Goal: Task Accomplishment & Management: Manage account settings

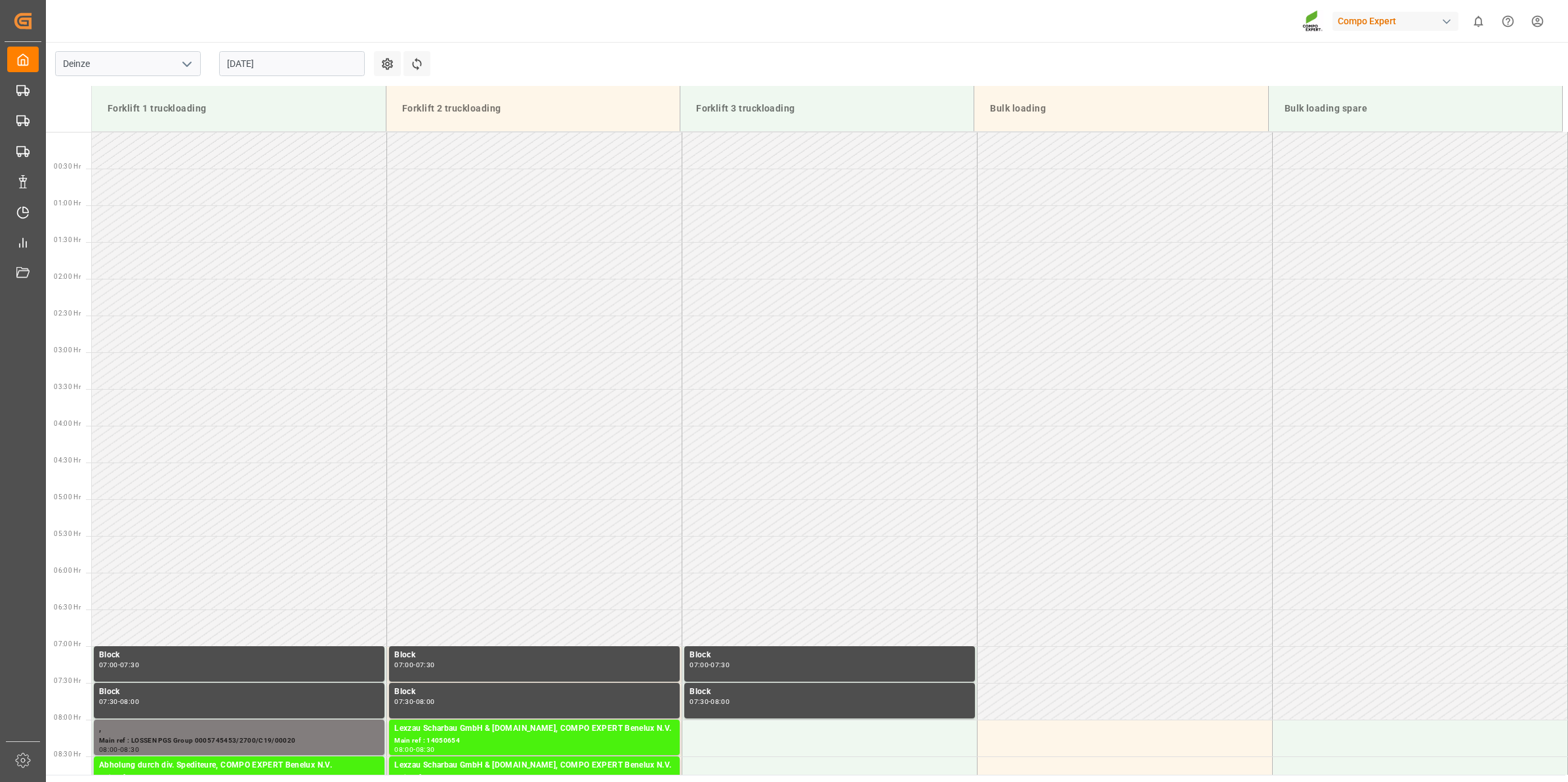
scroll to position [571, 0]
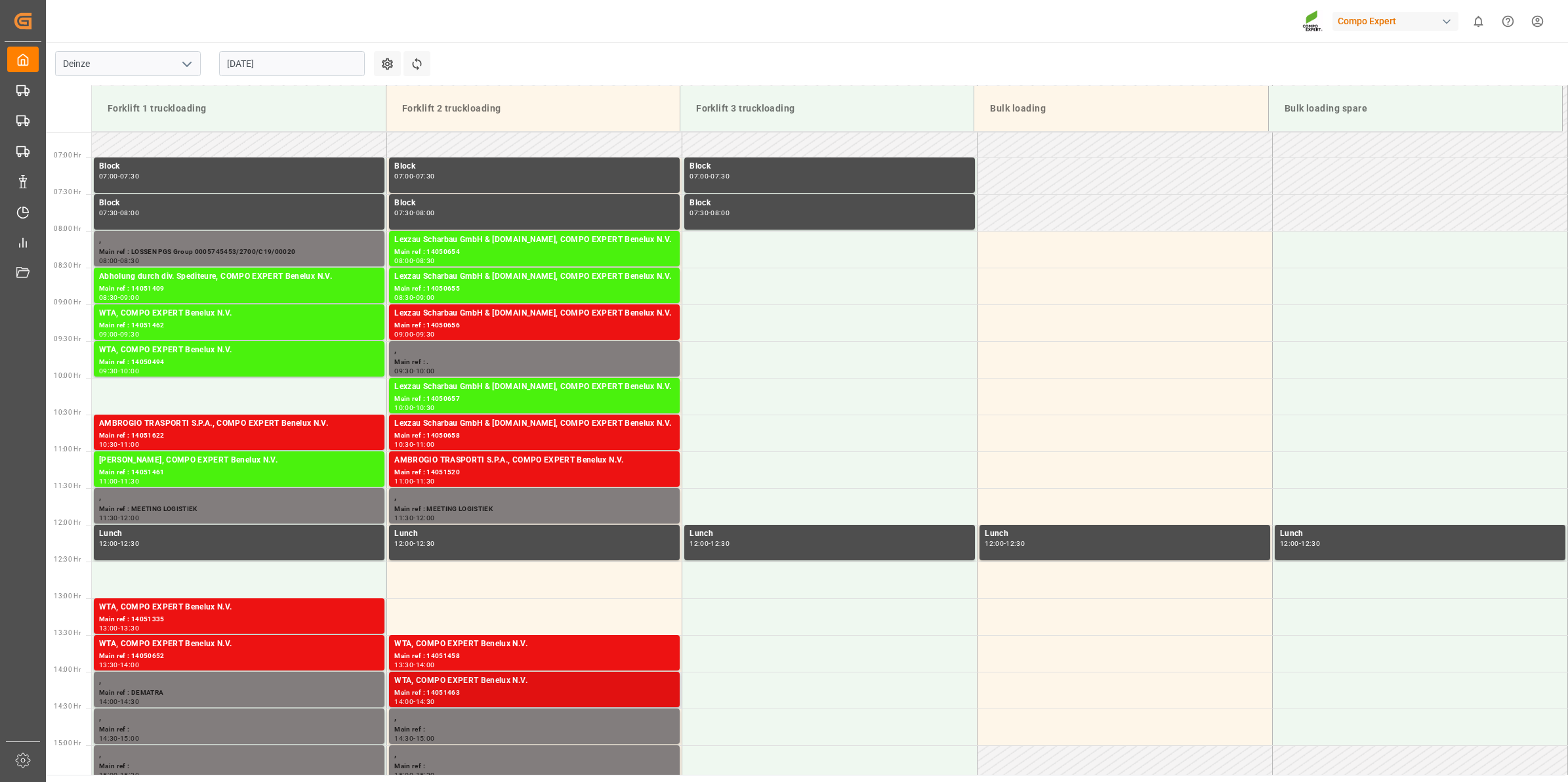
scroll to position [480, 0]
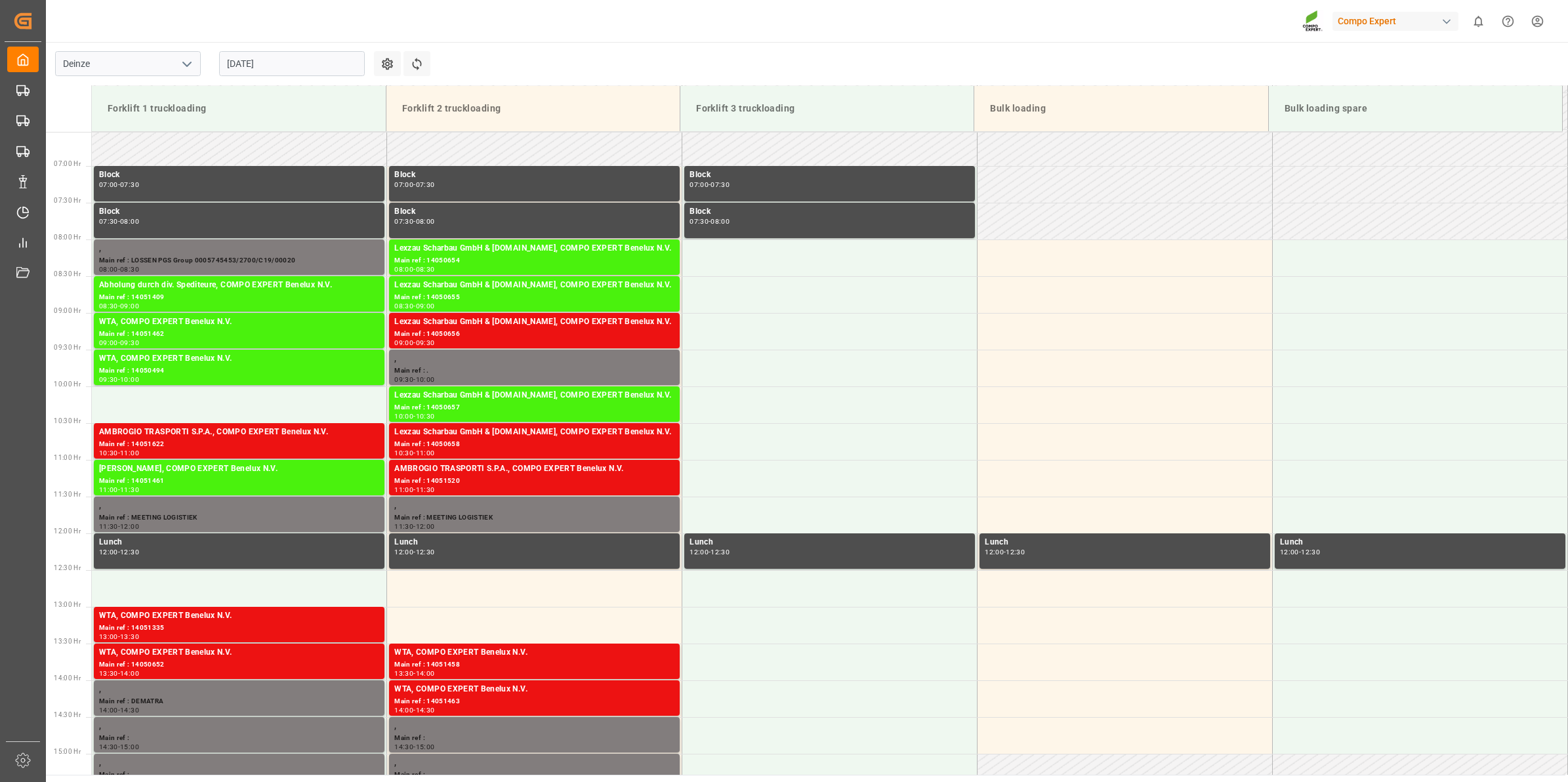
click at [273, 55] on input "[DATE]" at bounding box center [292, 63] width 145 height 25
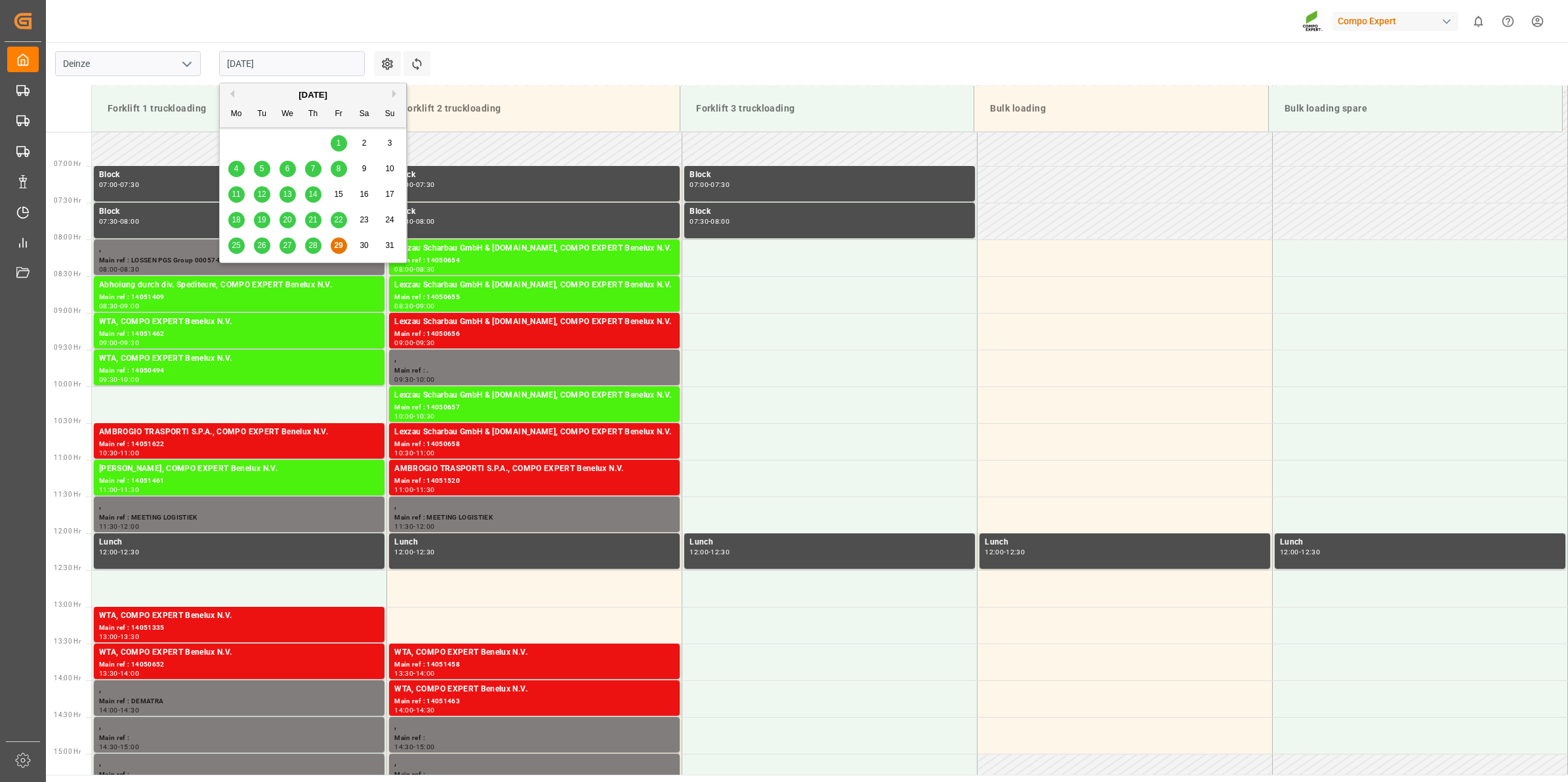
click at [398, 93] on button "Next Month" at bounding box center [396, 93] width 8 height 8
click at [261, 169] on span "9" at bounding box center [262, 168] width 4 height 9
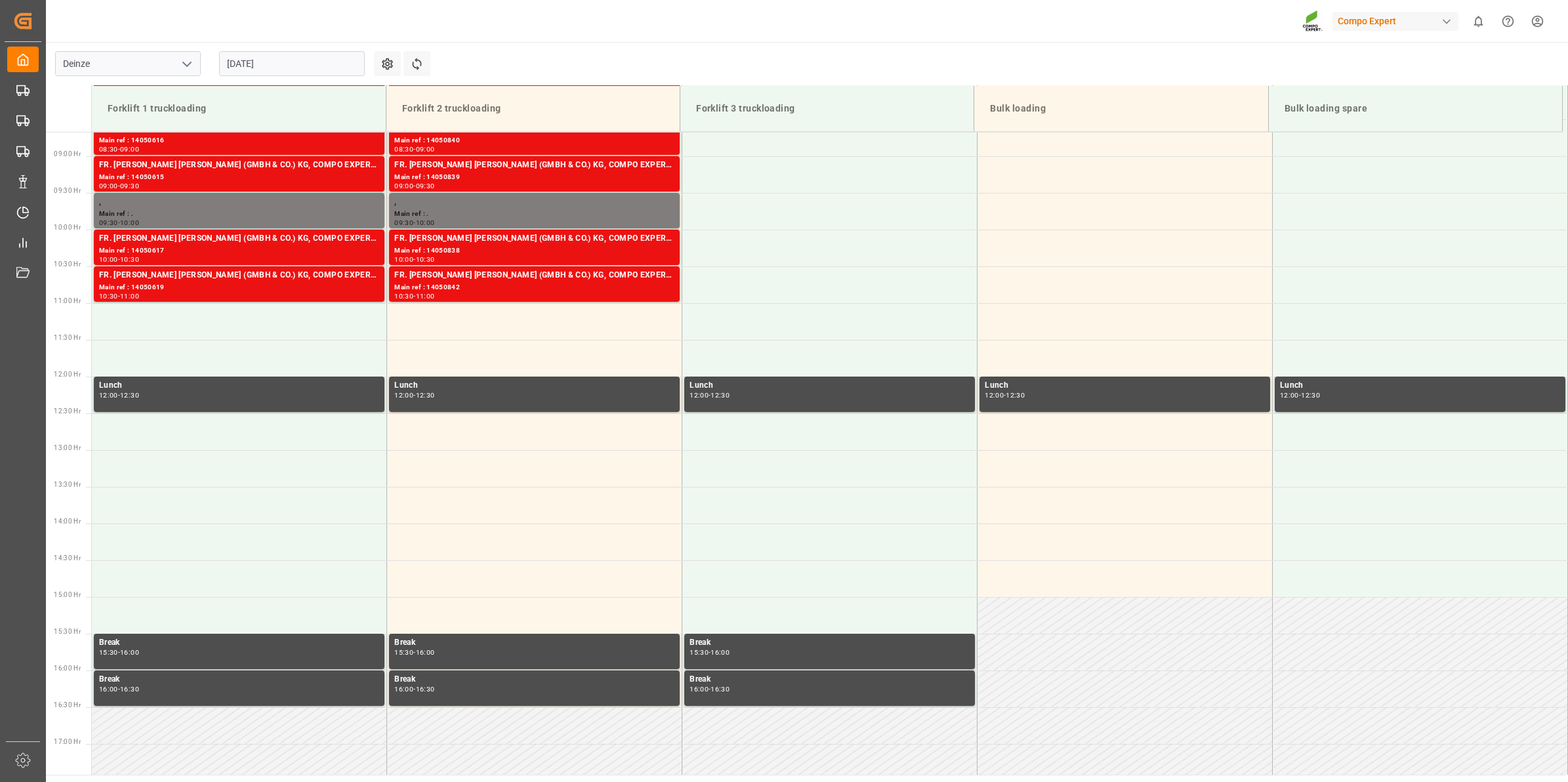
scroll to position [636, 0]
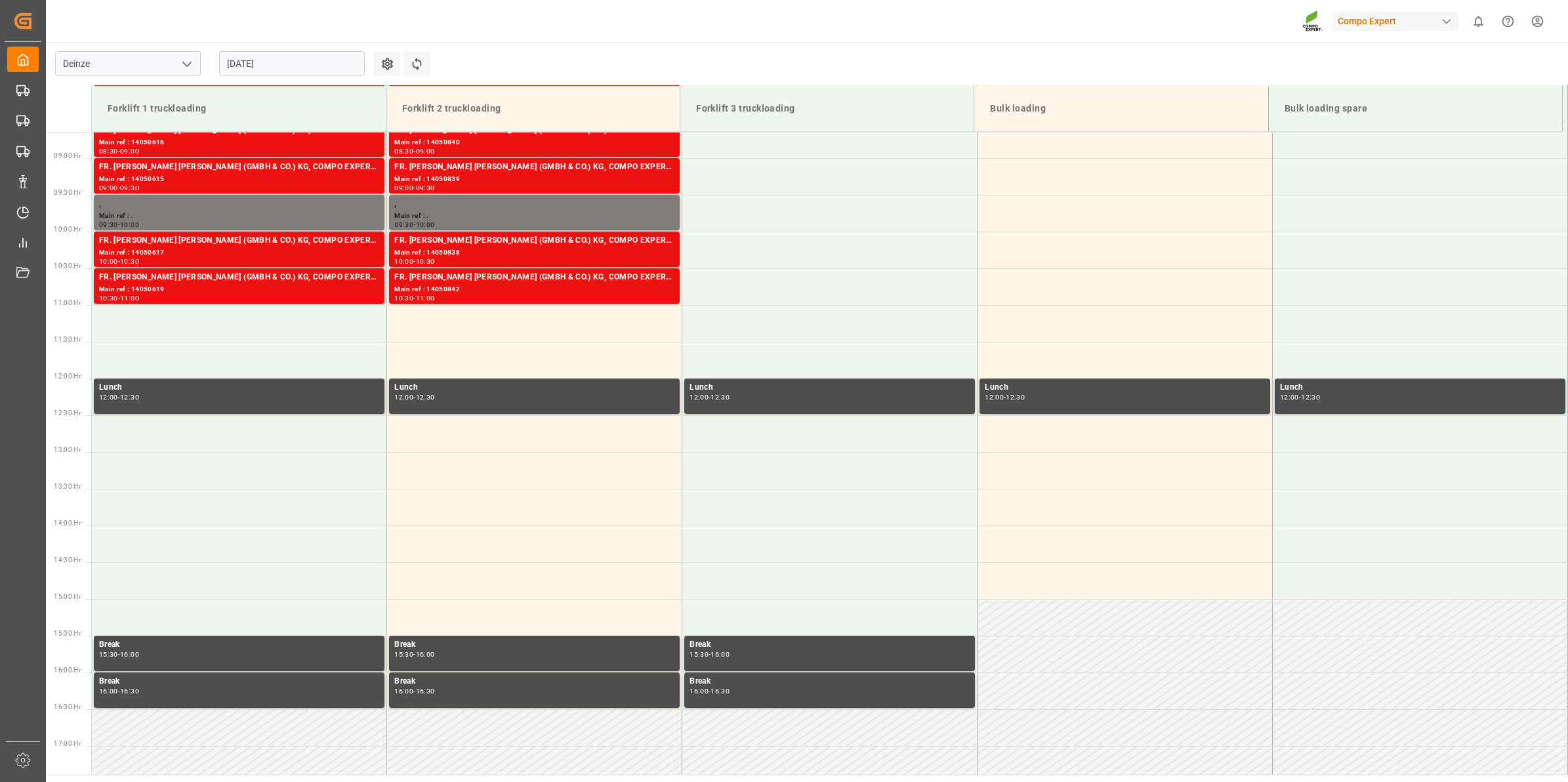
click at [309, 60] on input "[DATE]" at bounding box center [292, 63] width 145 height 25
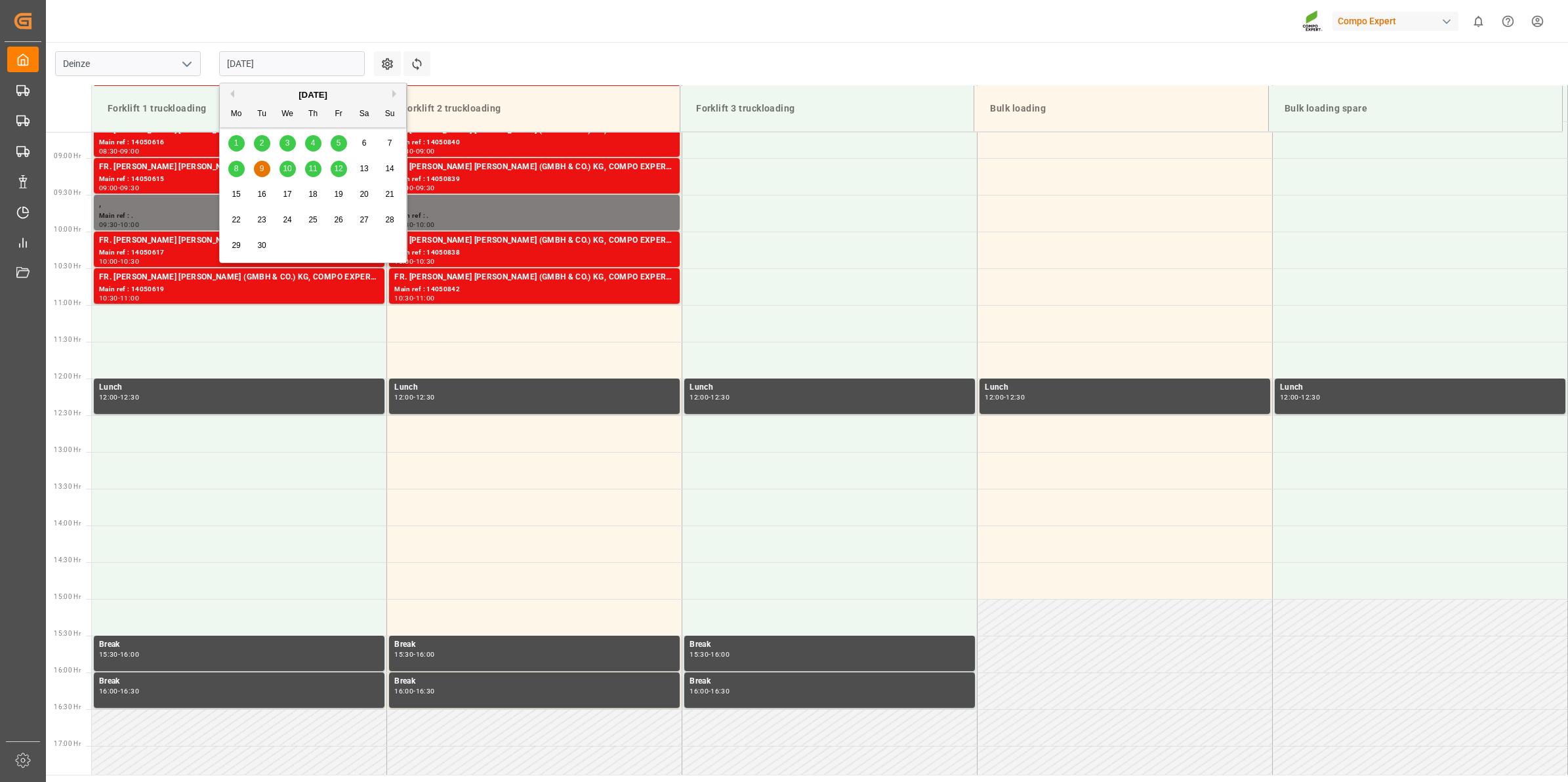
click at [257, 140] on div "2" at bounding box center [262, 144] width 17 height 16
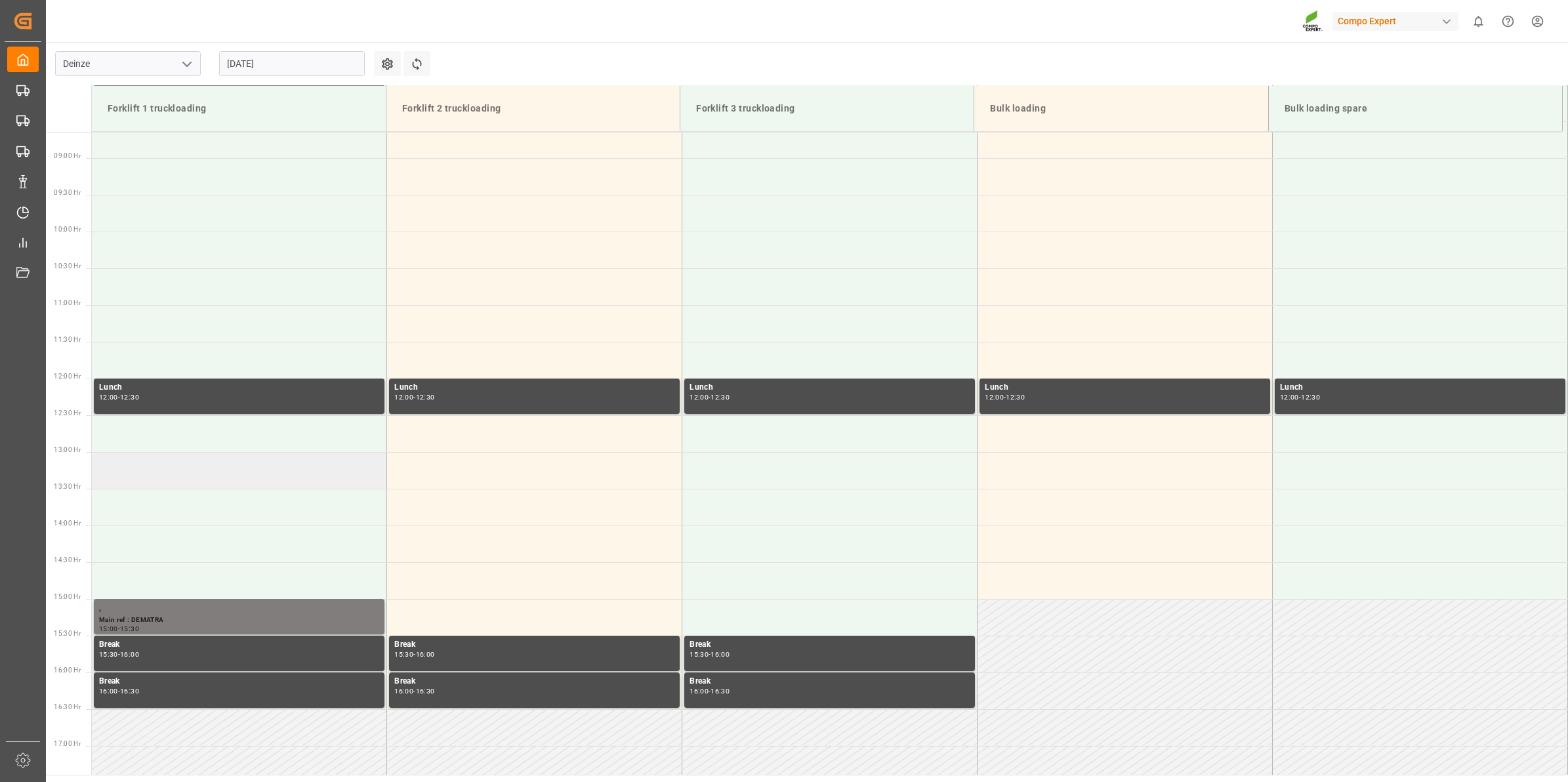
click at [267, 476] on td at bounding box center [239, 471] width 295 height 37
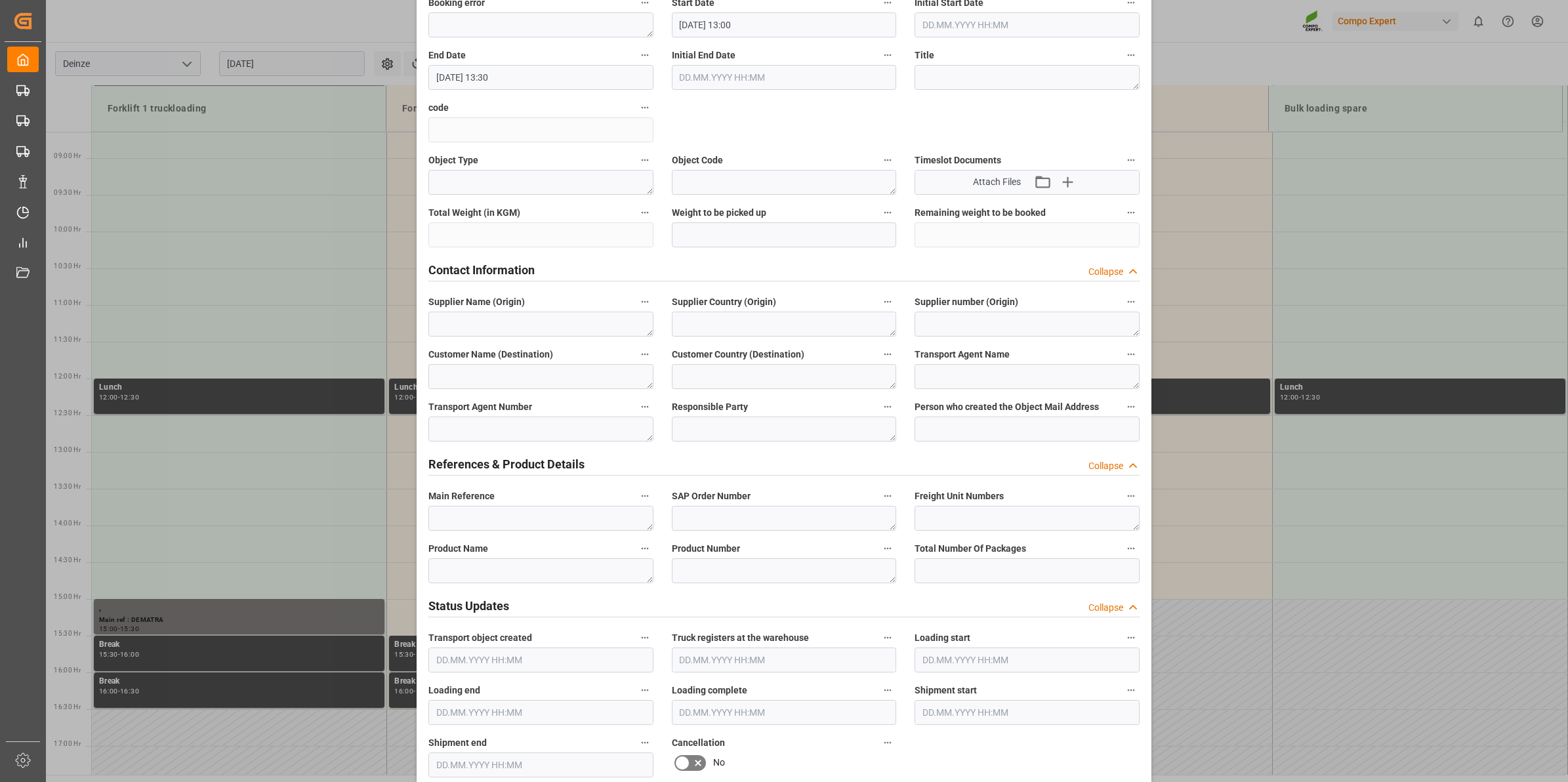
scroll to position [328, 0]
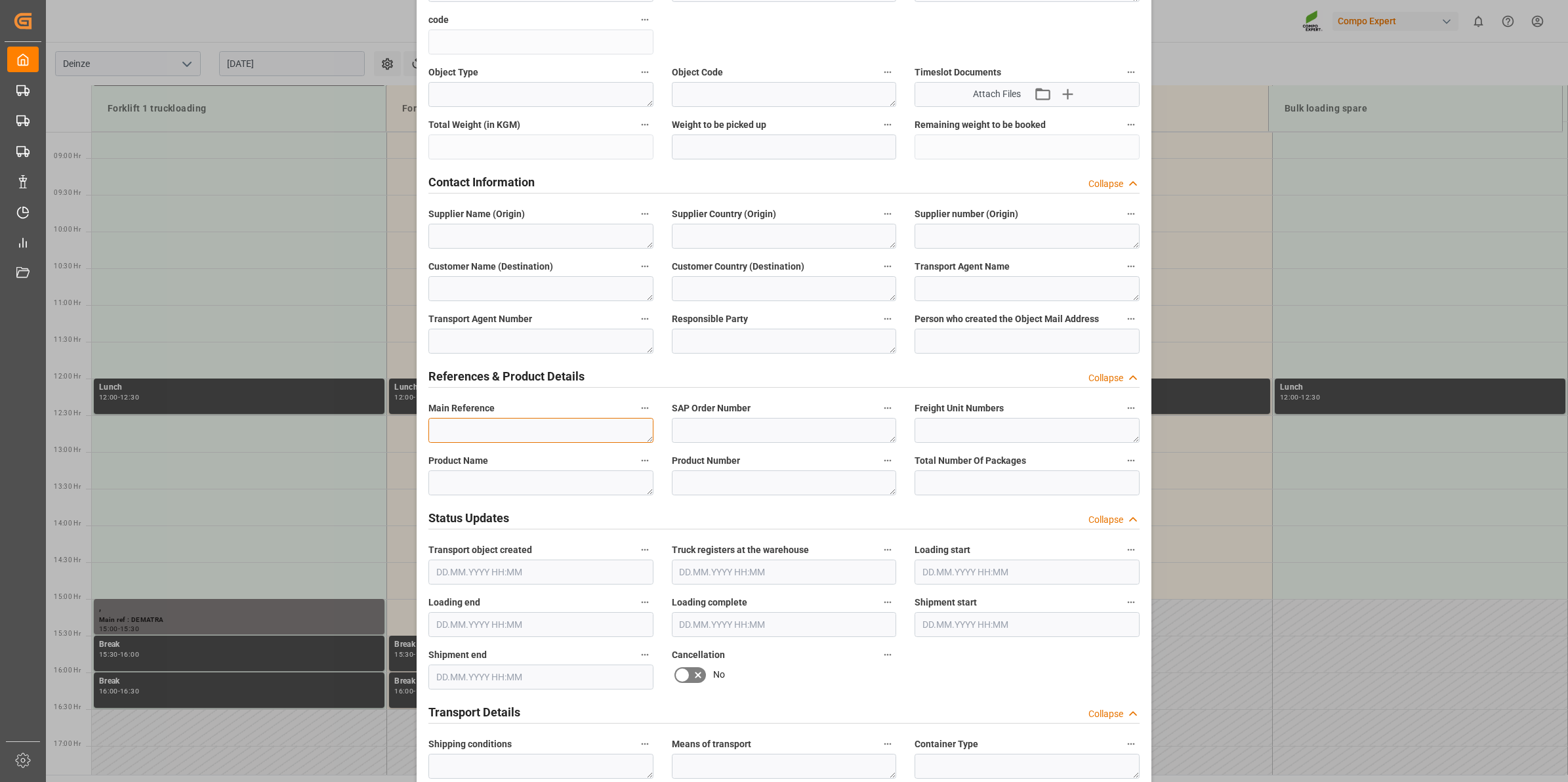
click at [486, 427] on textarea at bounding box center [540, 430] width 225 height 25
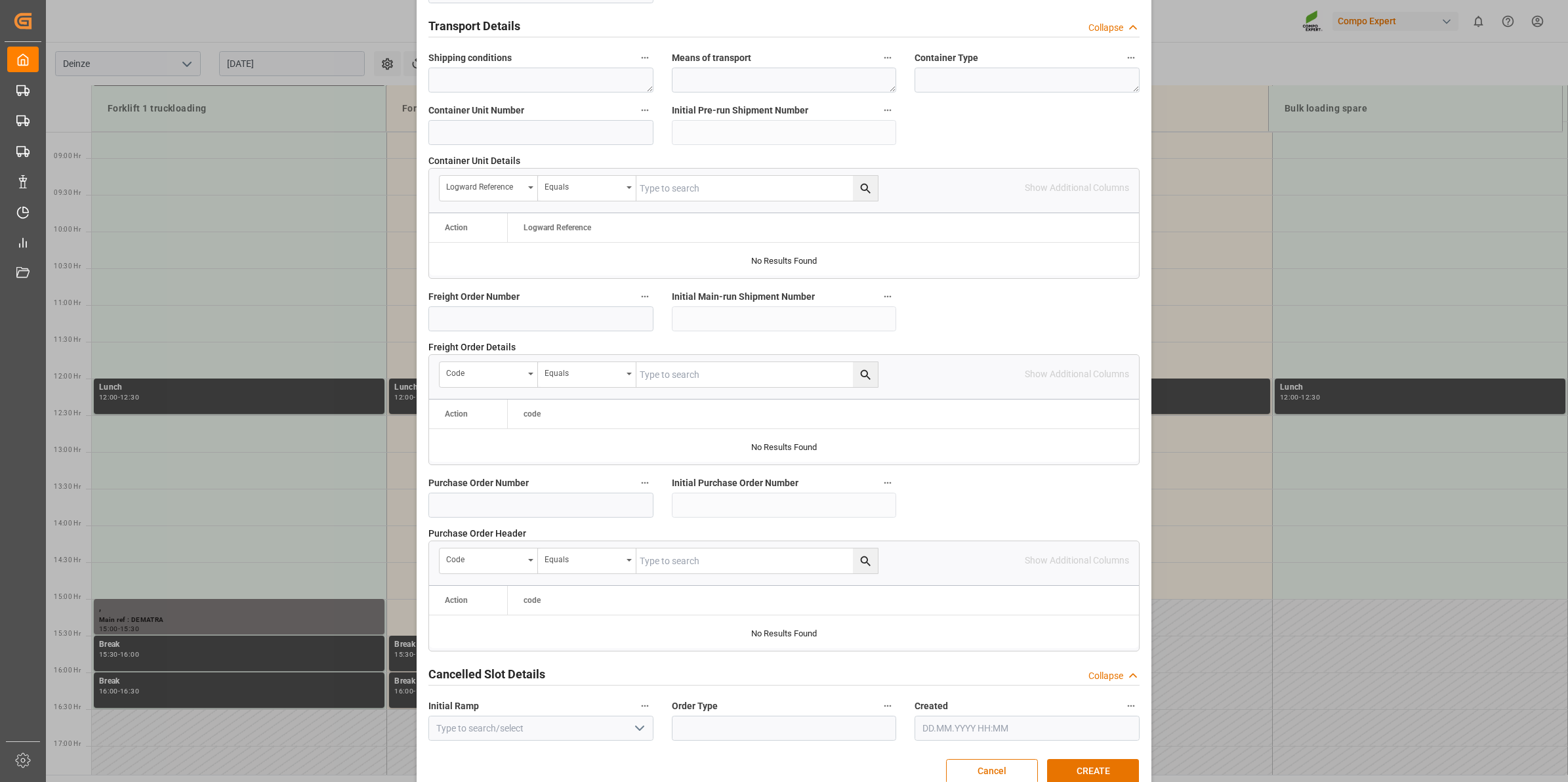
scroll to position [1041, 0]
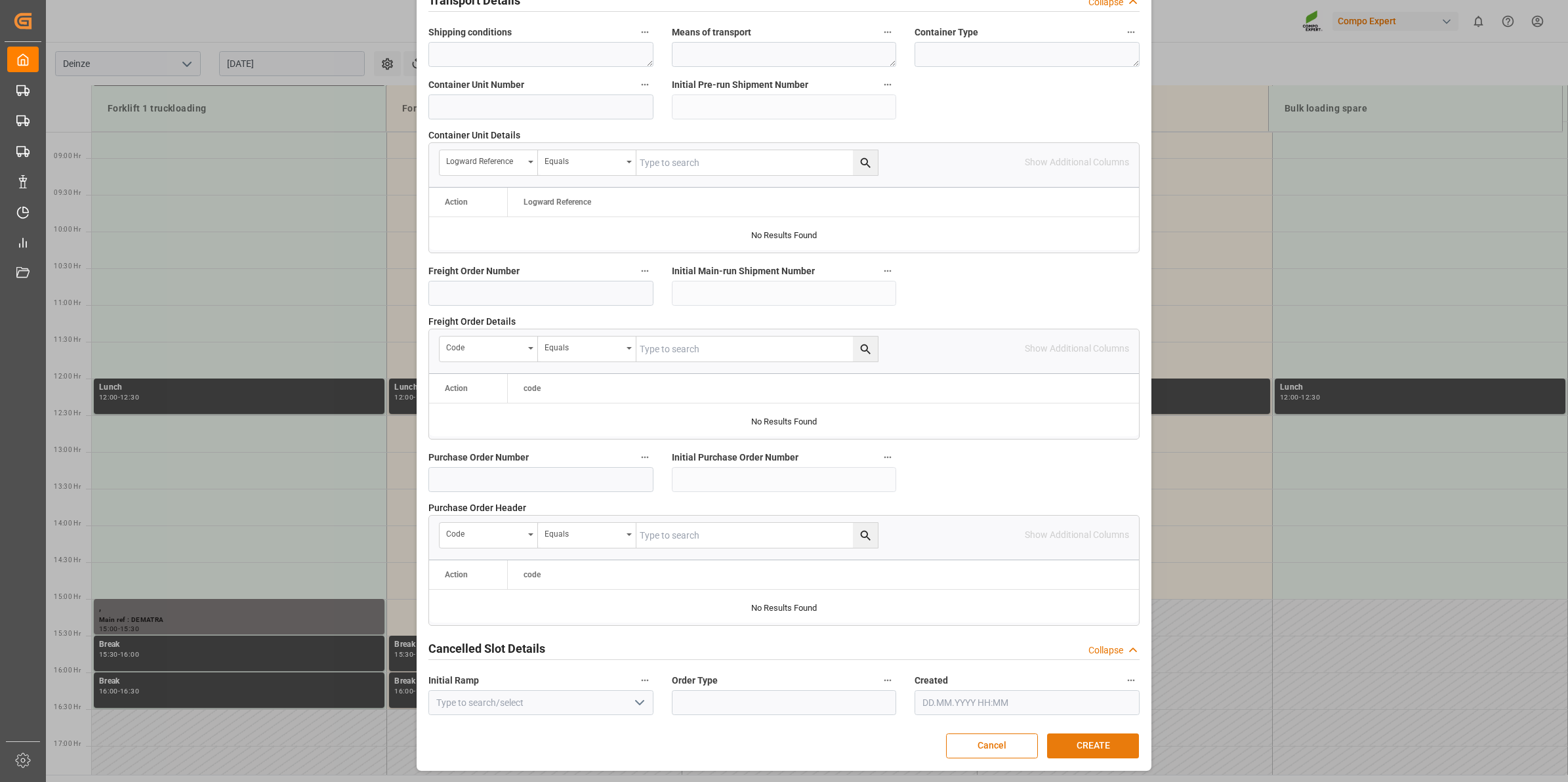
type textarea "DISTRILOG"
click at [1107, 755] on button "CREATE" at bounding box center [1093, 746] width 92 height 25
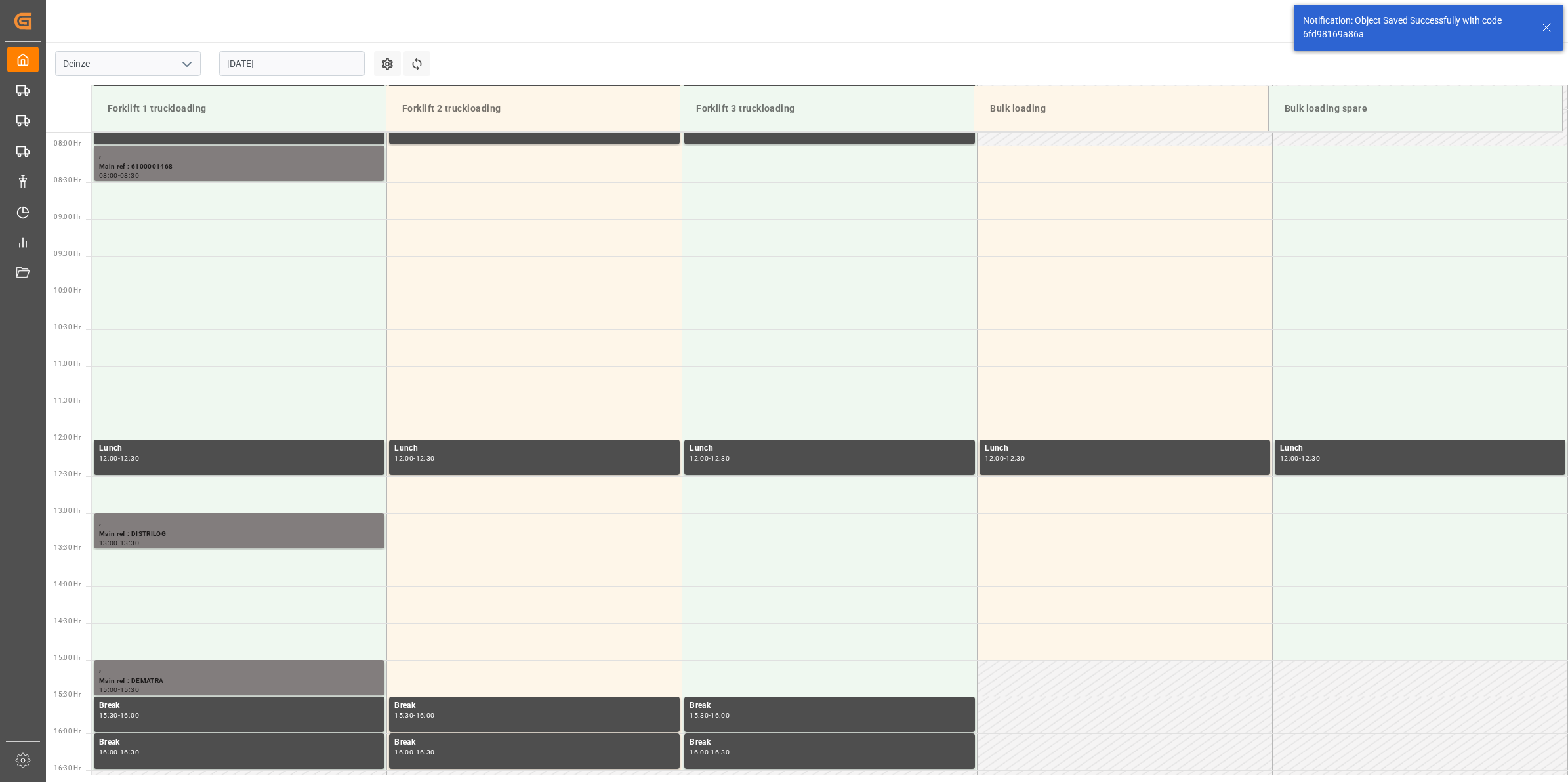
scroll to position [546, 0]
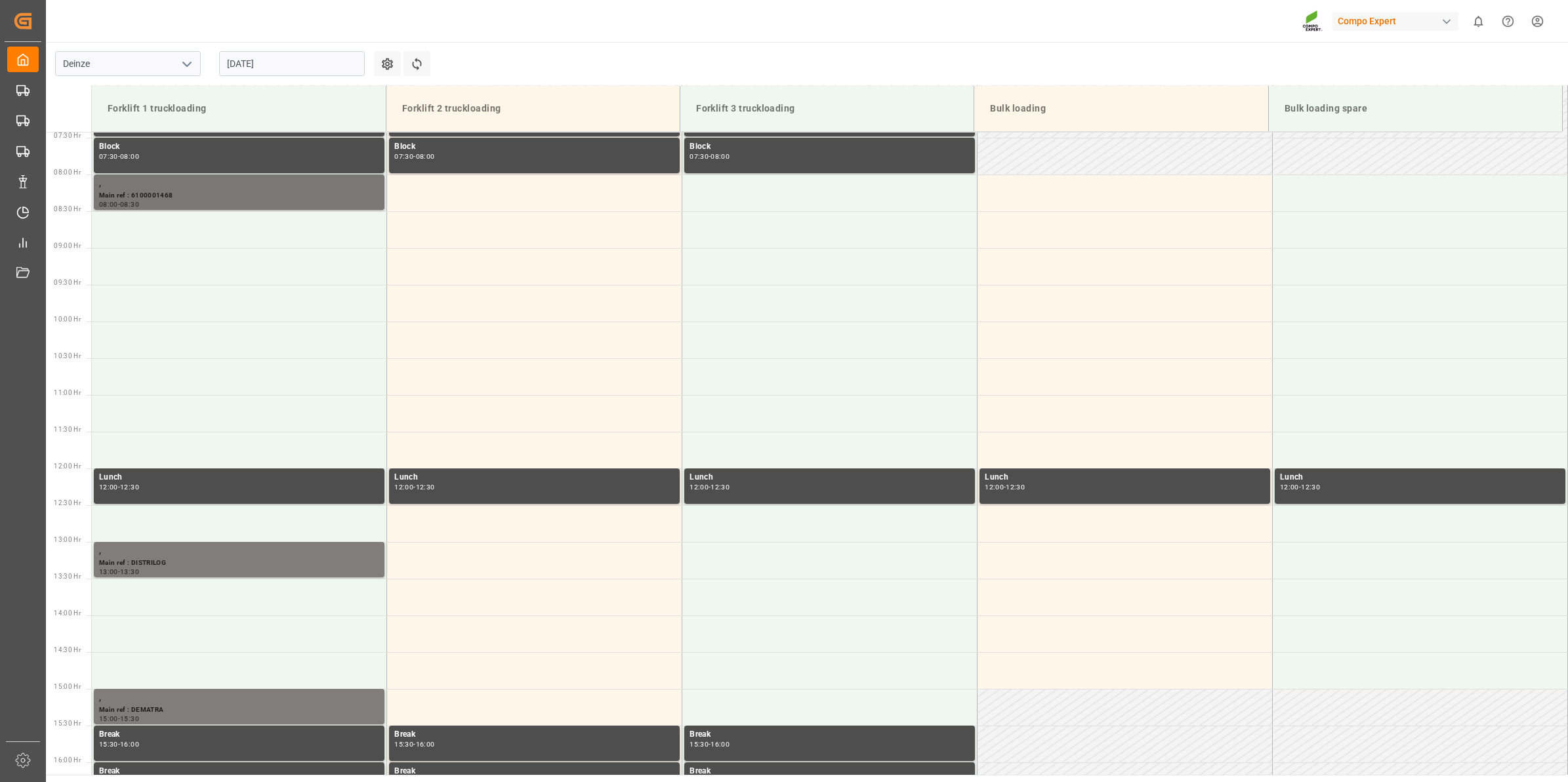
click at [234, 197] on div "Main ref : 6100001468" at bounding box center [239, 196] width 280 height 11
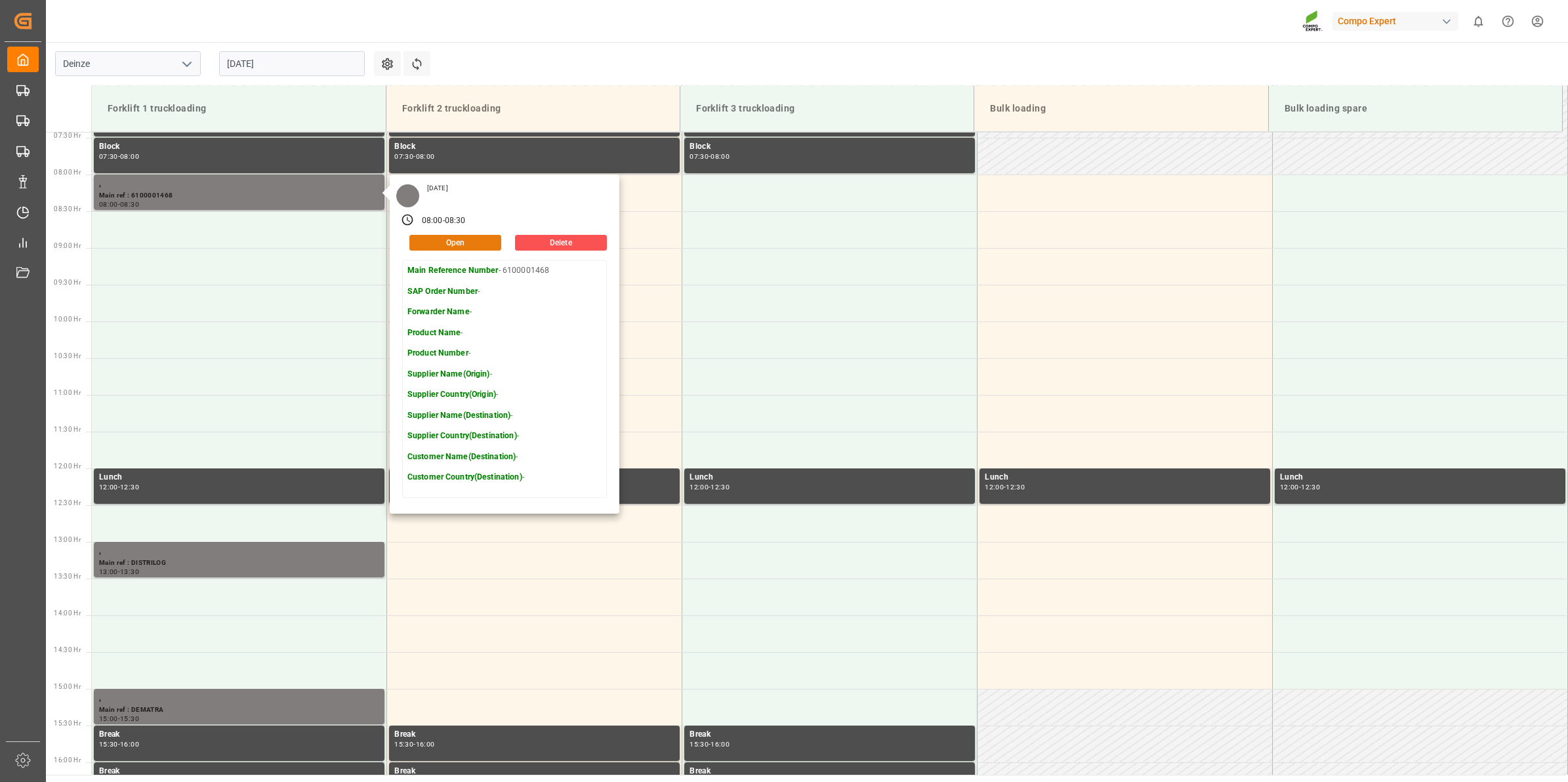
click at [457, 244] on button "Open" at bounding box center [455, 242] width 92 height 16
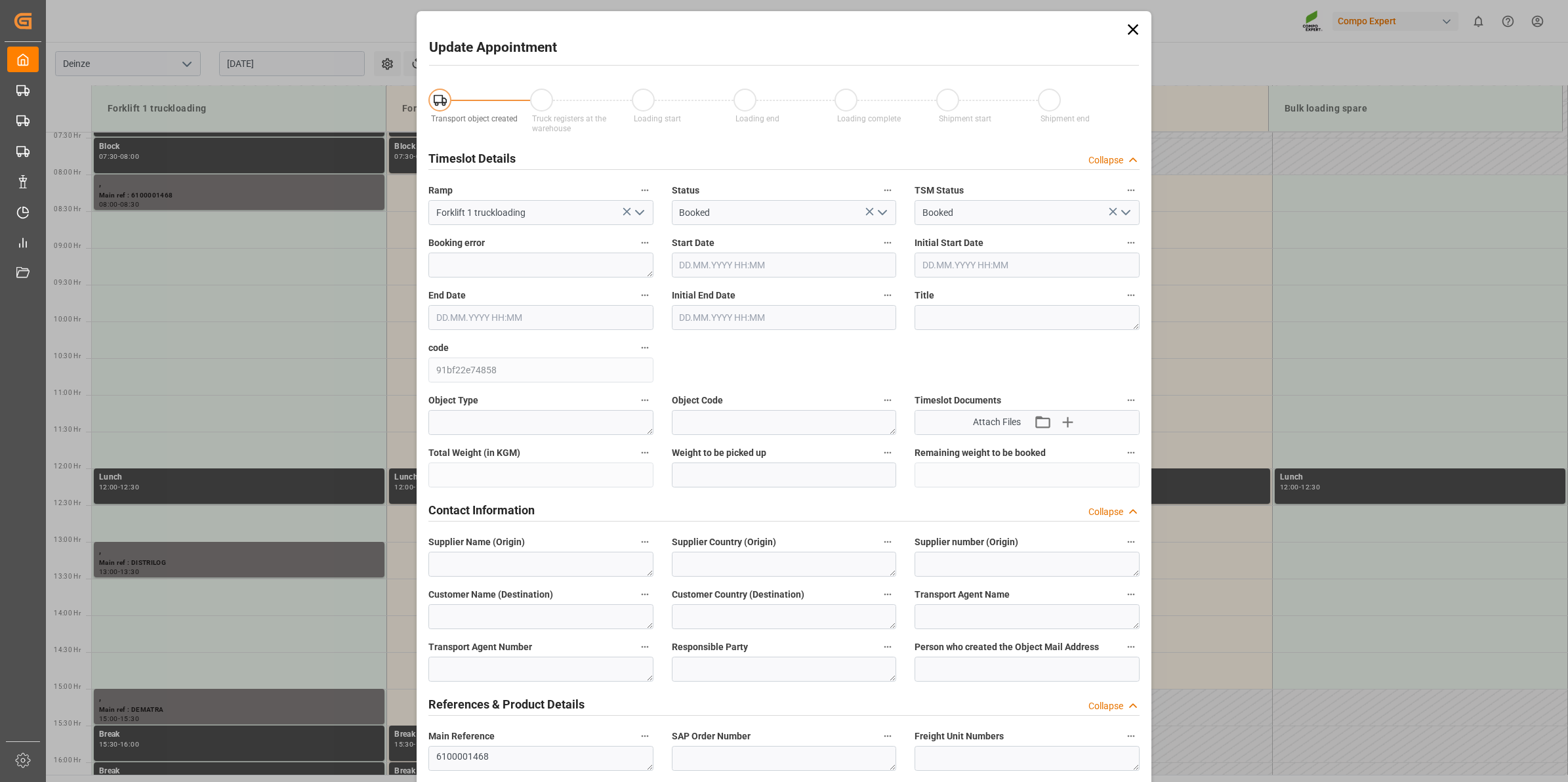
type input "[DATE] 08:00"
type input "[DATE] 08:30"
type input "[DATE] 13:07"
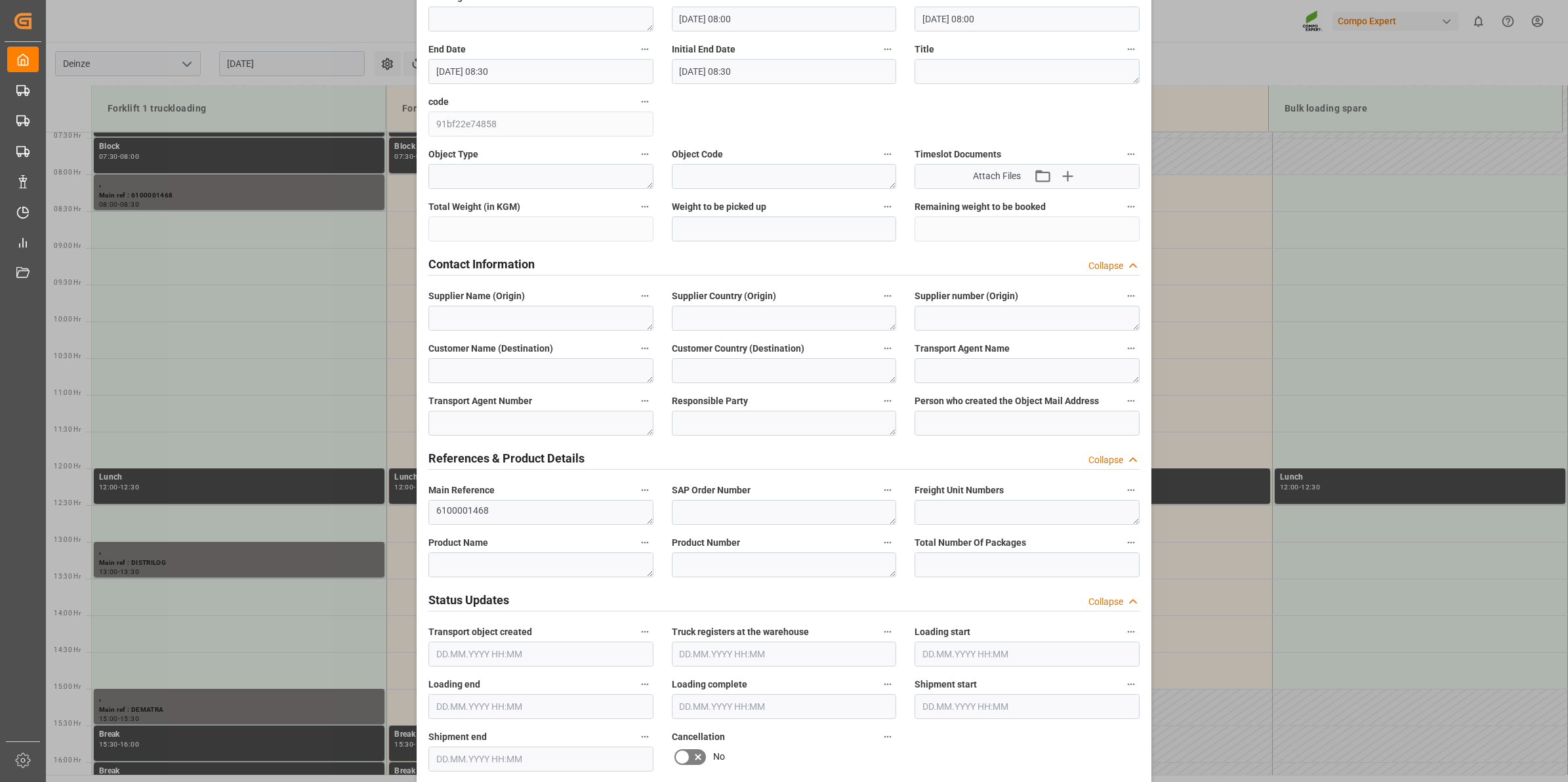
scroll to position [574, 0]
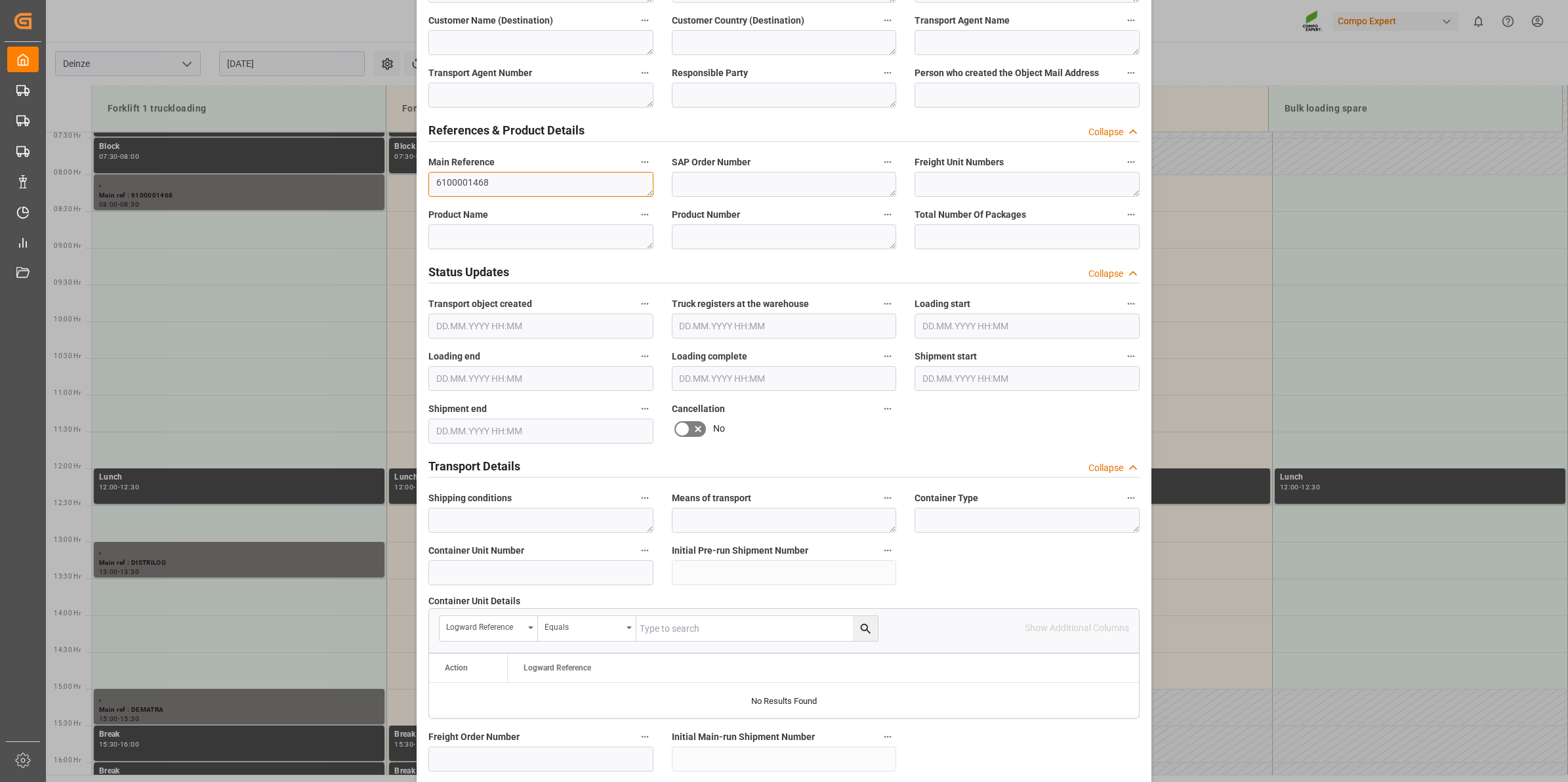
click at [431, 178] on textarea "6100001468" at bounding box center [540, 184] width 225 height 25
click at [582, 175] on textarea "LOSSEN 6100001468" at bounding box center [540, 184] width 225 height 25
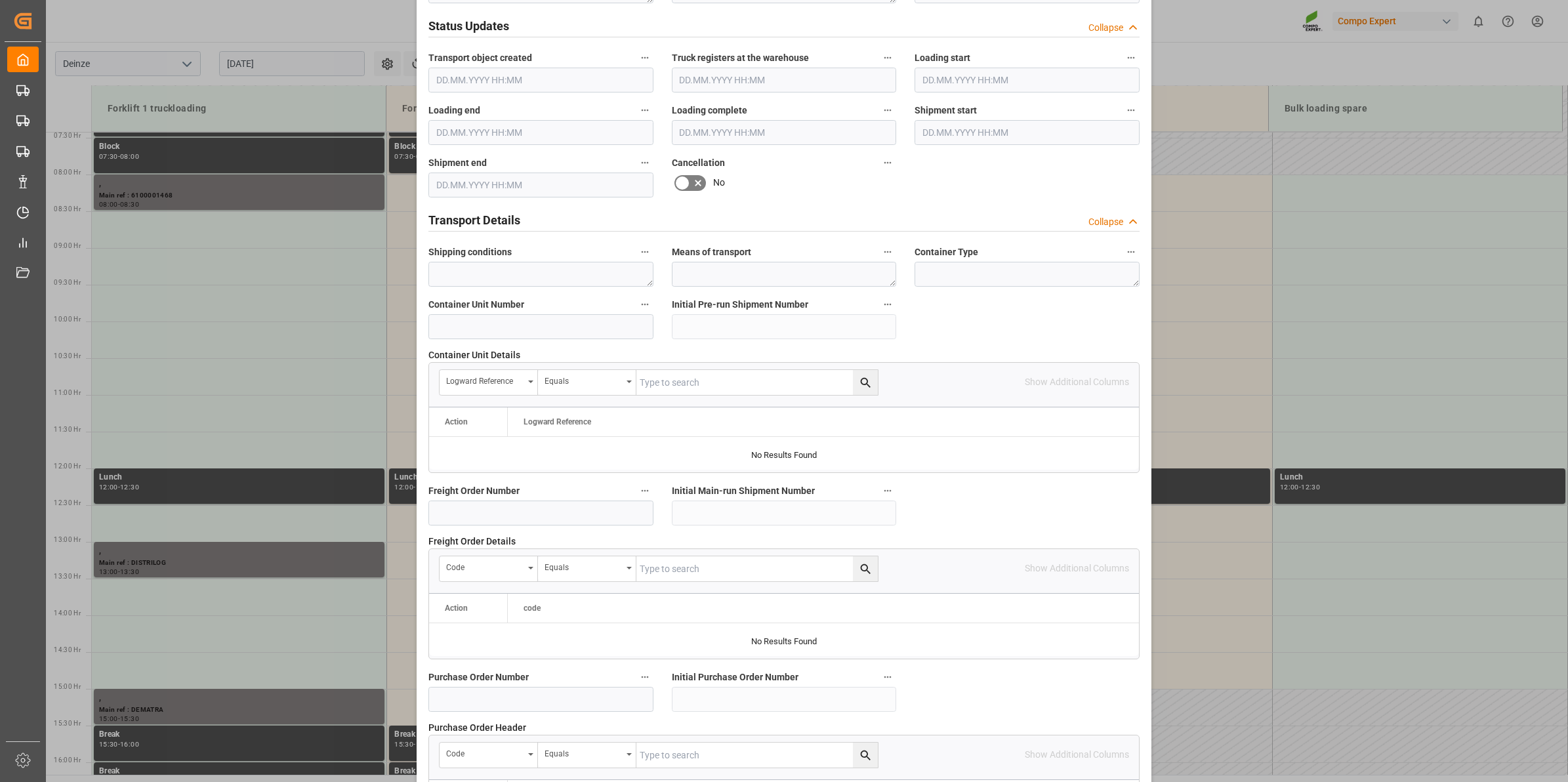
scroll to position [1041, 0]
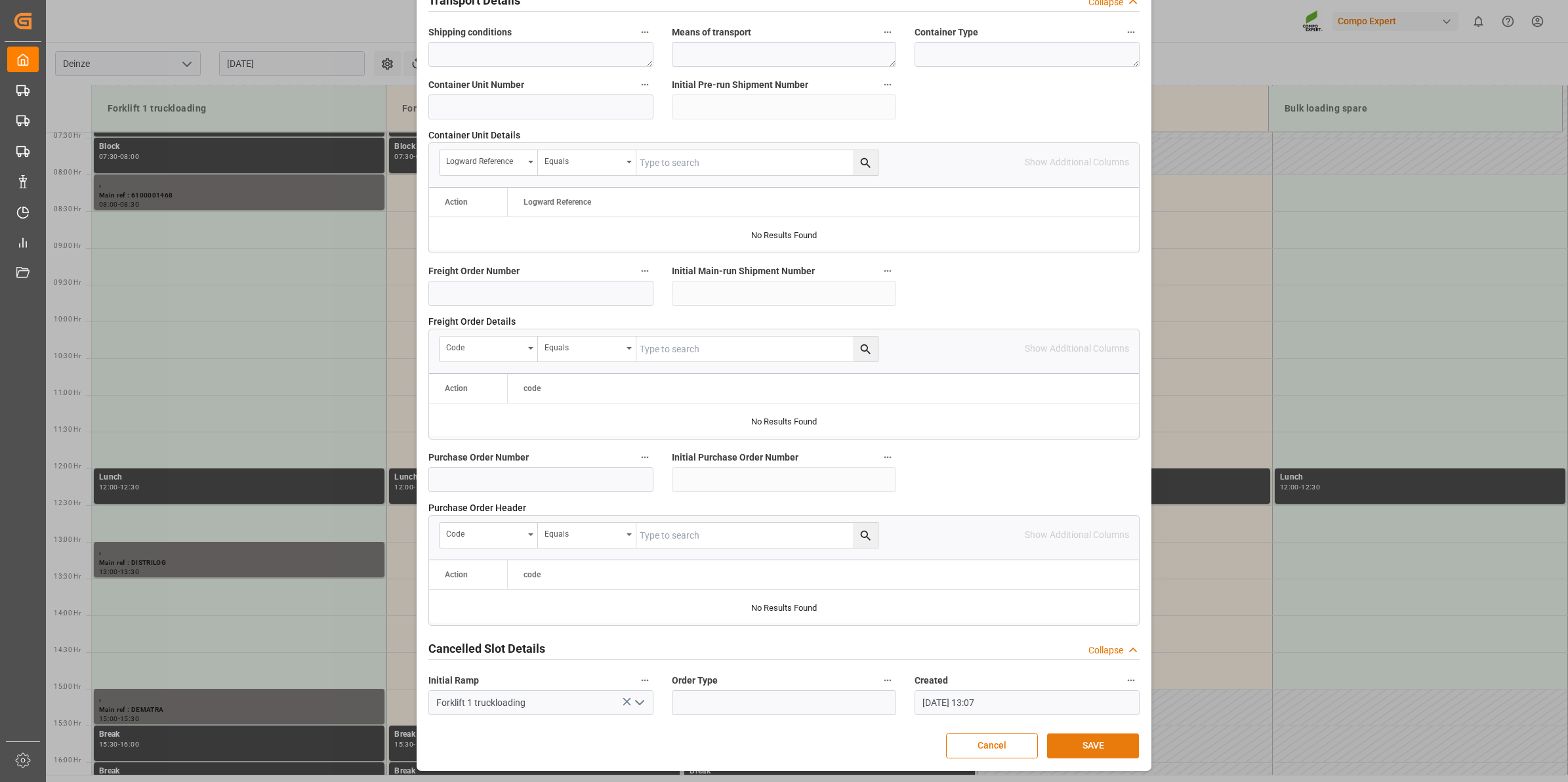
type textarea "LOSSEN 6100001468 [GEOGRAPHIC_DATA] -> [GEOGRAPHIC_DATA]"
click at [1090, 747] on button "SAVE" at bounding box center [1093, 746] width 92 height 25
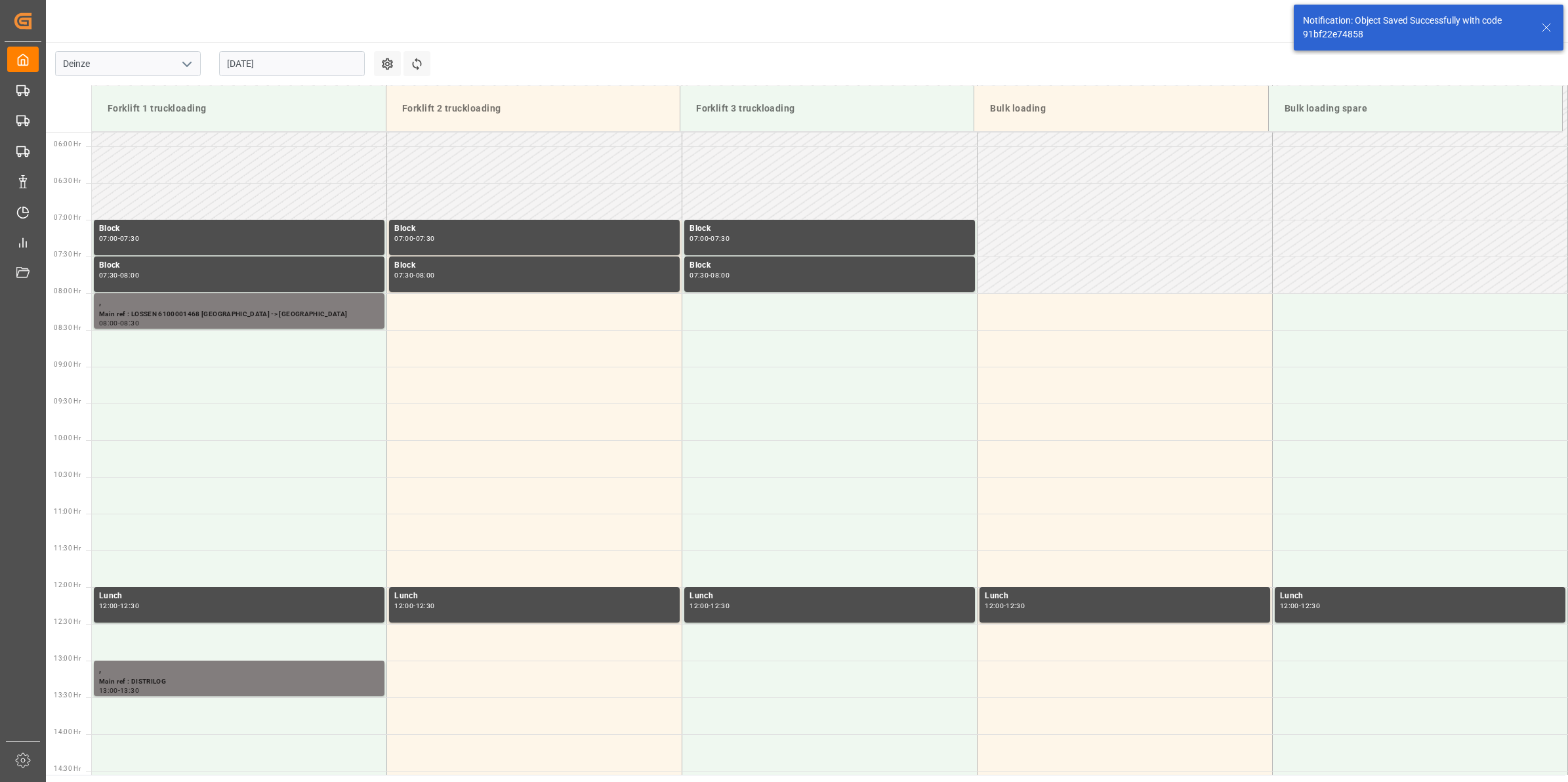
scroll to position [506, 0]
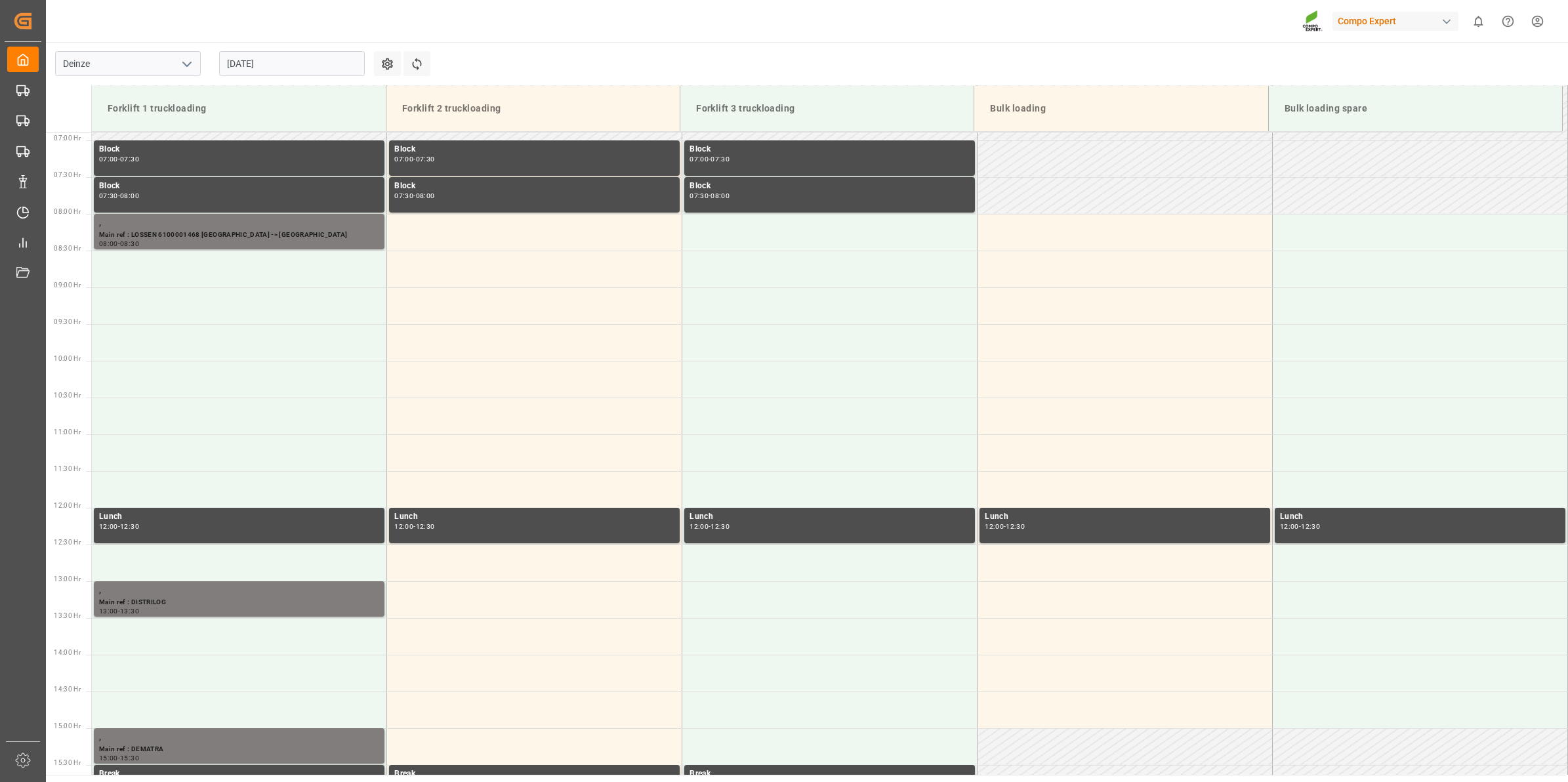
click at [305, 50] on div "[DATE]" at bounding box center [292, 63] width 164 height 43
click at [305, 68] on input "[DATE]" at bounding box center [292, 63] width 145 height 25
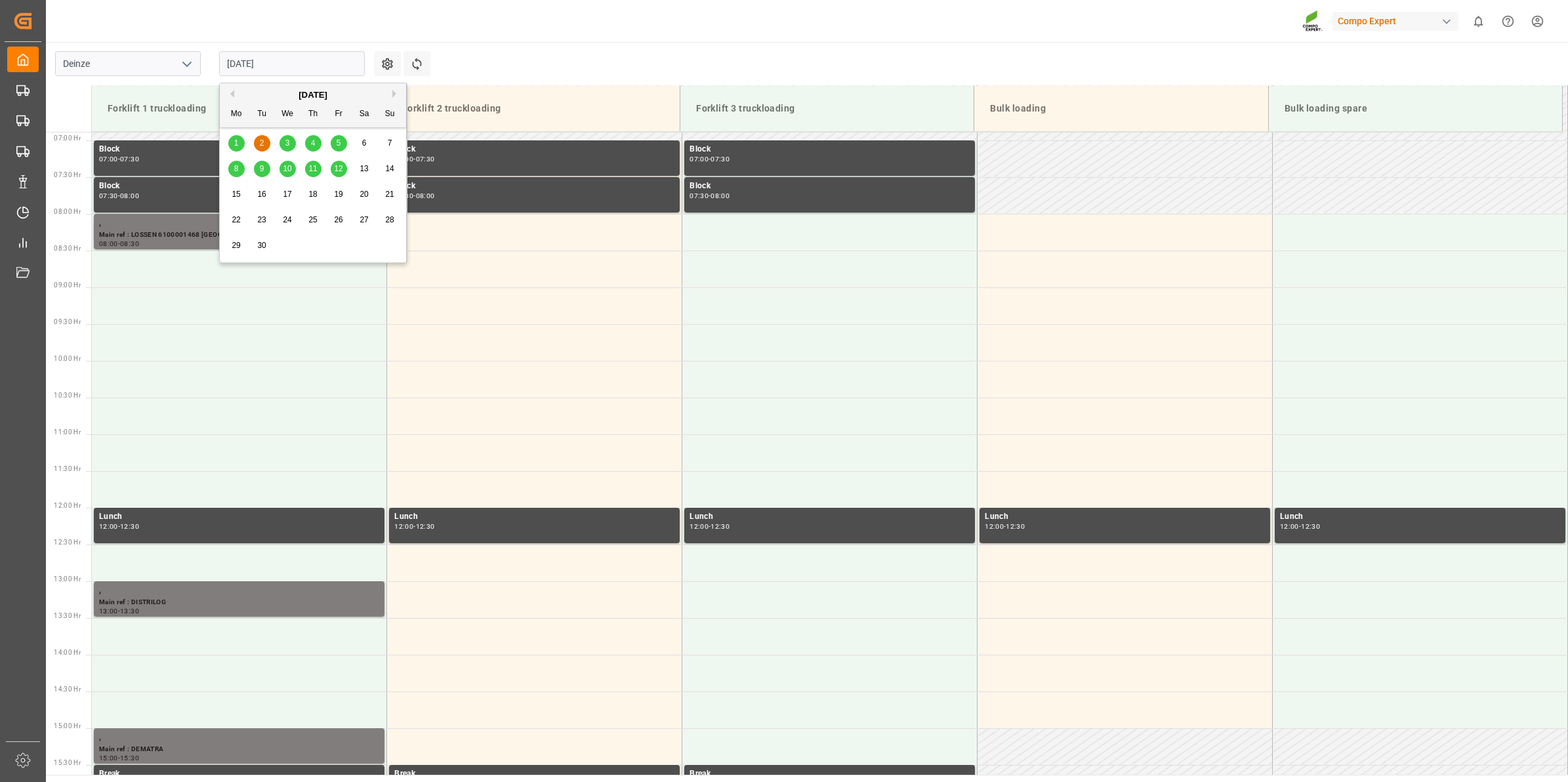
click at [234, 93] on div "[DATE]" at bounding box center [312, 94] width 186 height 13
click at [234, 95] on button "Previous Month" at bounding box center [230, 93] width 8 height 8
click at [336, 244] on span "29" at bounding box center [338, 245] width 9 height 9
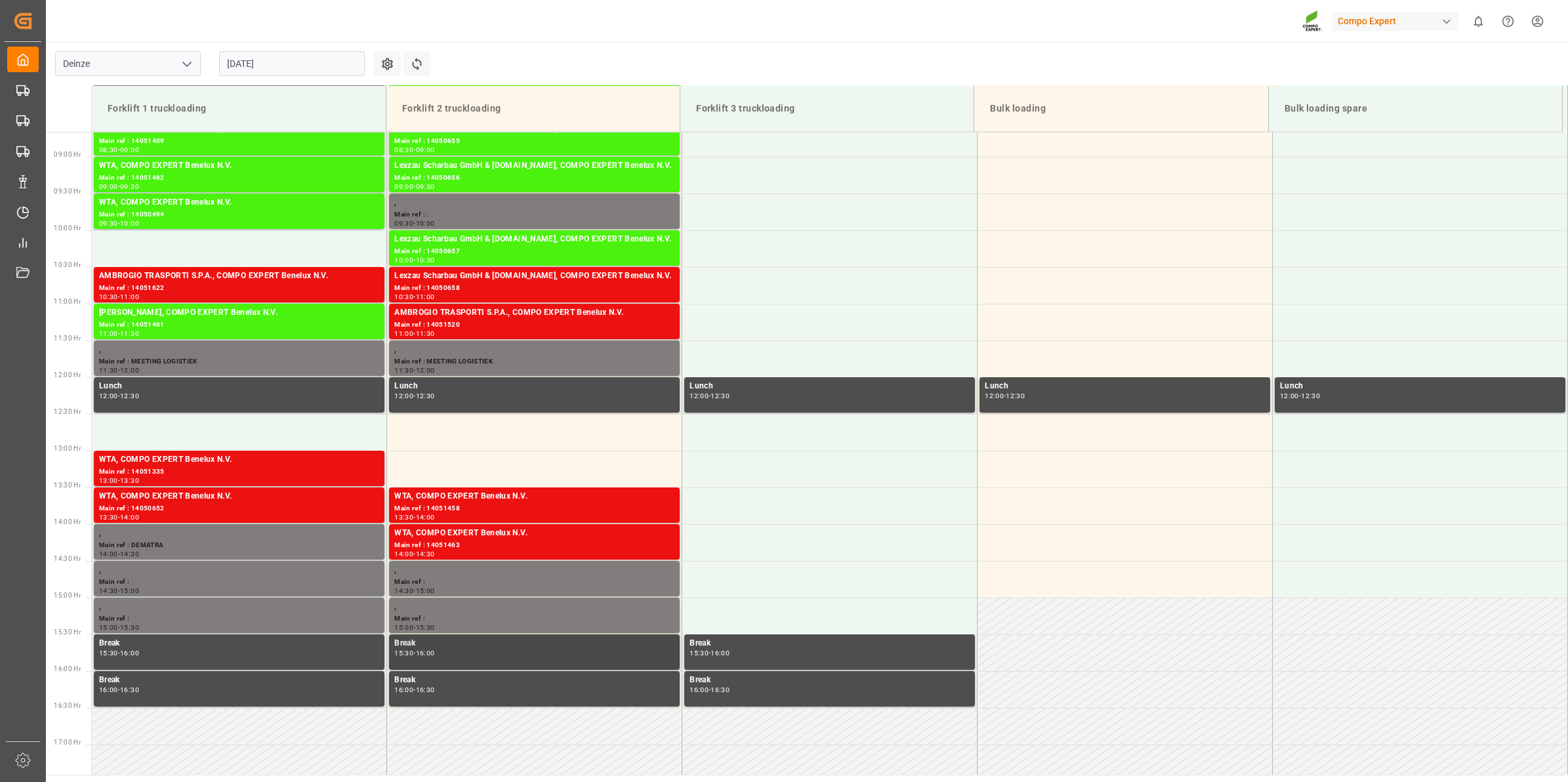
scroll to position [636, 0]
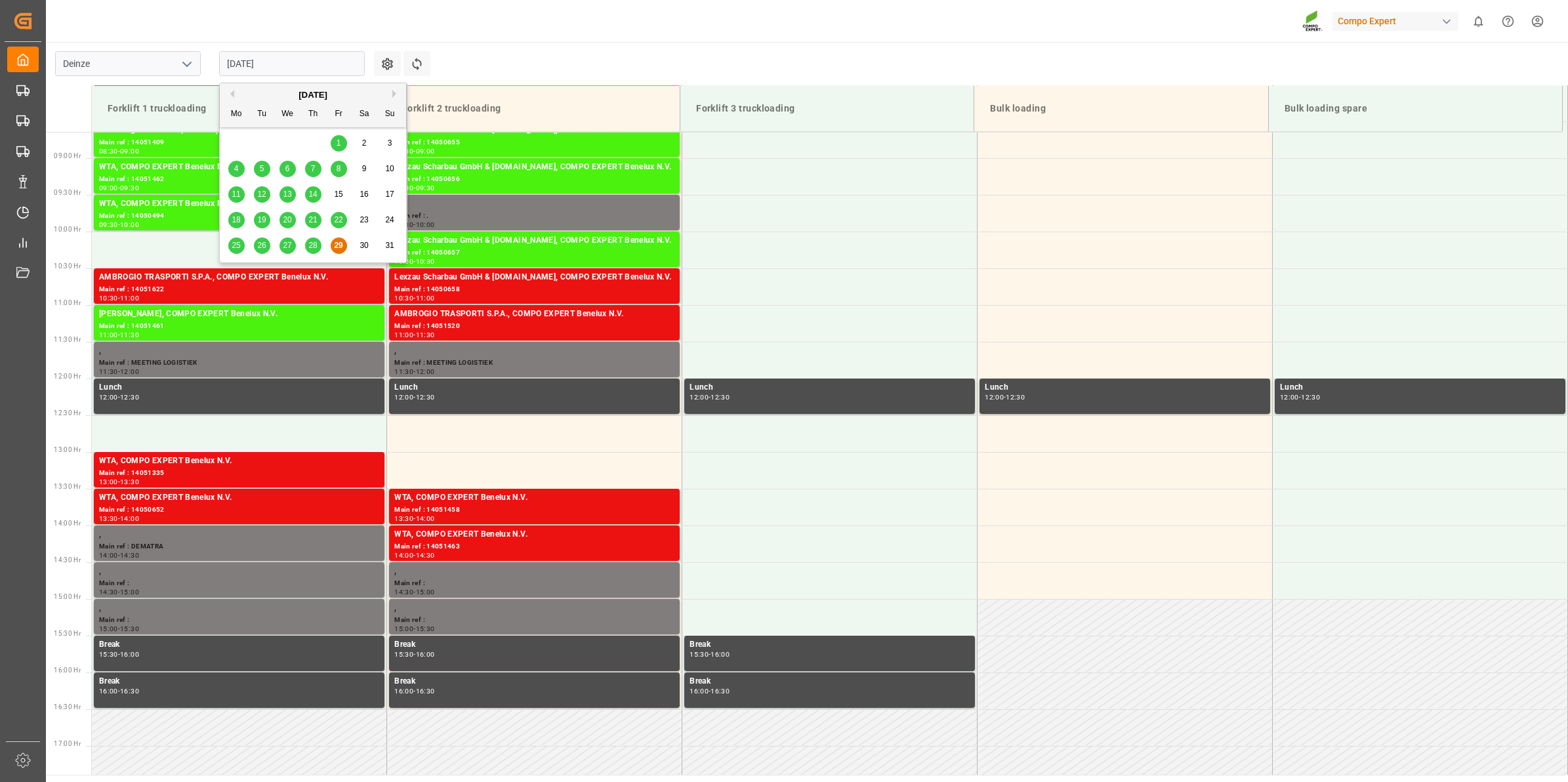
click at [283, 63] on input "[DATE]" at bounding box center [292, 63] width 145 height 25
click at [392, 93] on button "Next Month" at bounding box center [396, 93] width 8 height 8
click at [231, 168] on div "8" at bounding box center [236, 169] width 17 height 16
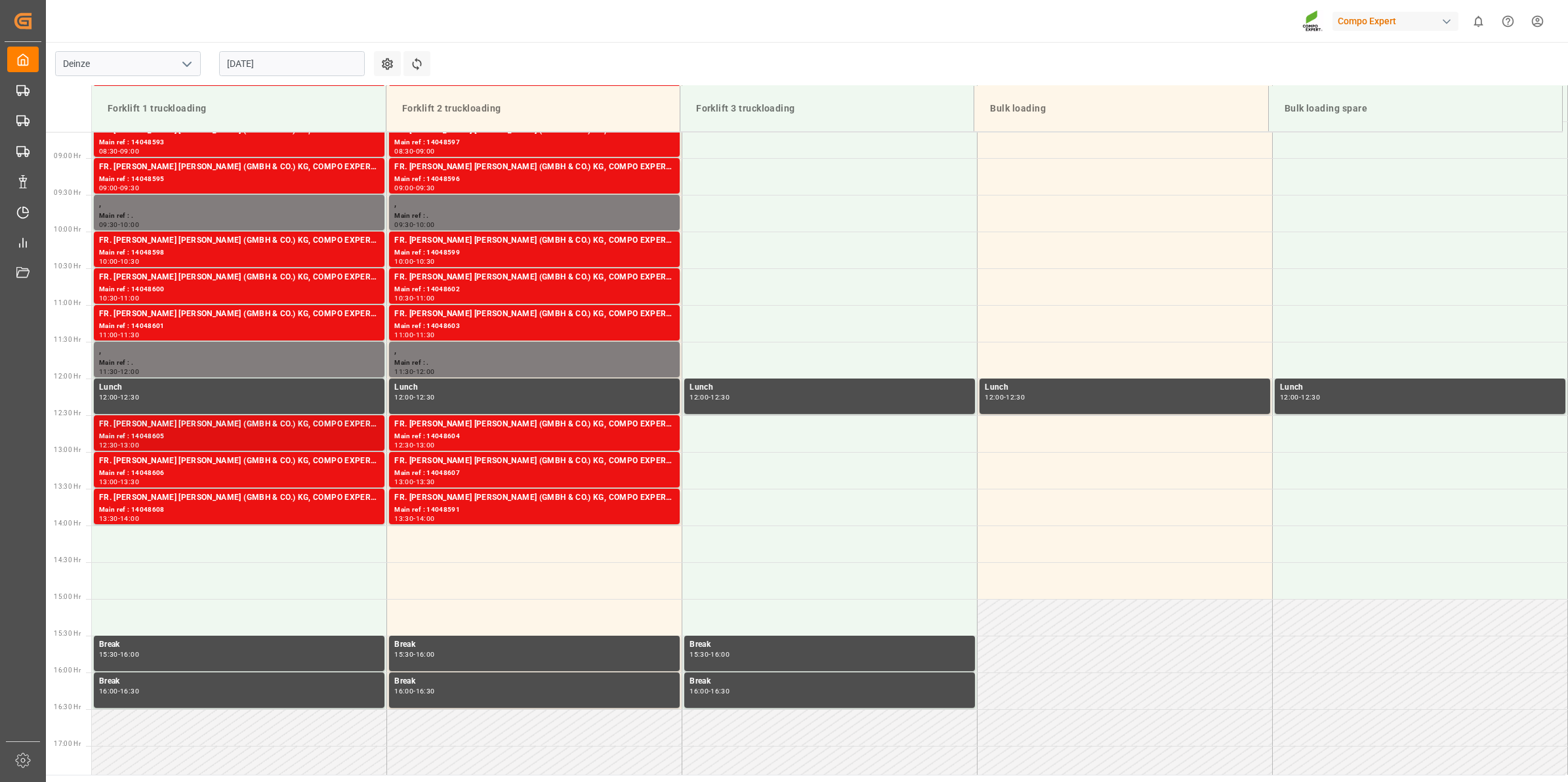
click at [291, 431] on div "Main ref : 14048605" at bounding box center [239, 436] width 280 height 11
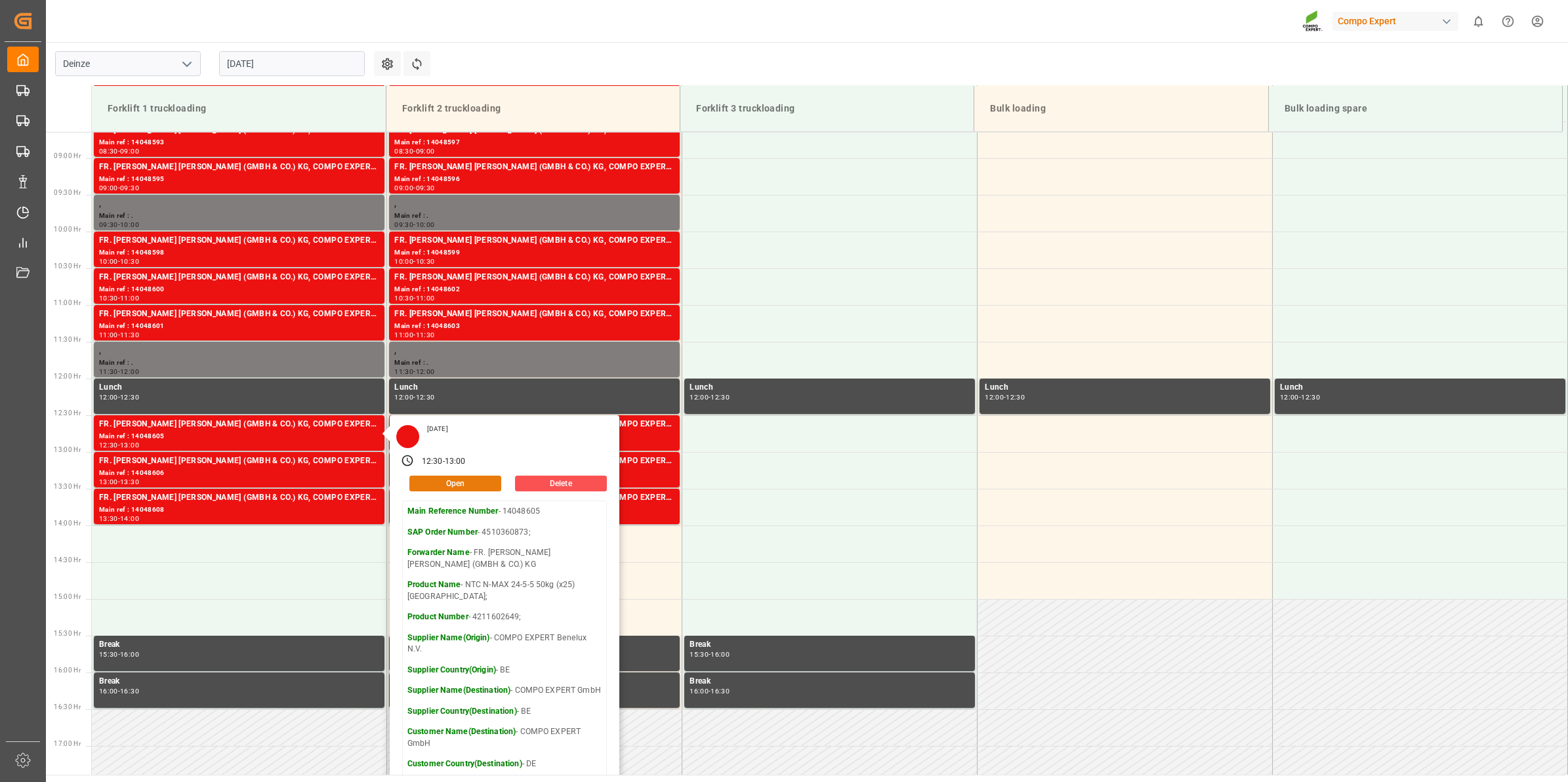
click at [447, 484] on button "Open" at bounding box center [455, 484] width 92 height 16
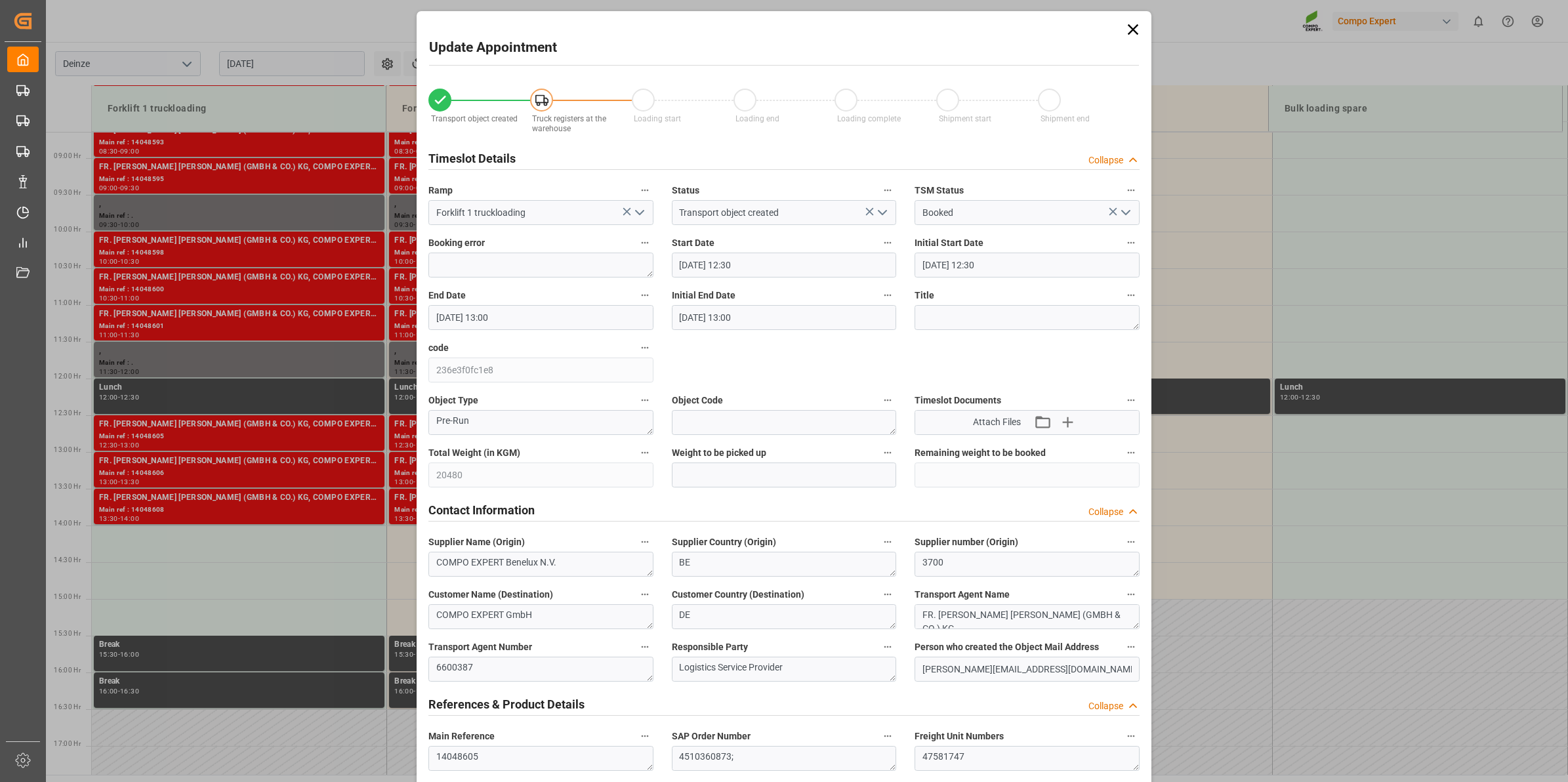
click at [772, 270] on input "[DATE] 12:30" at bounding box center [784, 265] width 225 height 25
click at [716, 371] on div "9" at bounding box center [712, 369] width 17 height 16
click at [890, 359] on li "11:00" at bounding box center [885, 352] width 56 height 33
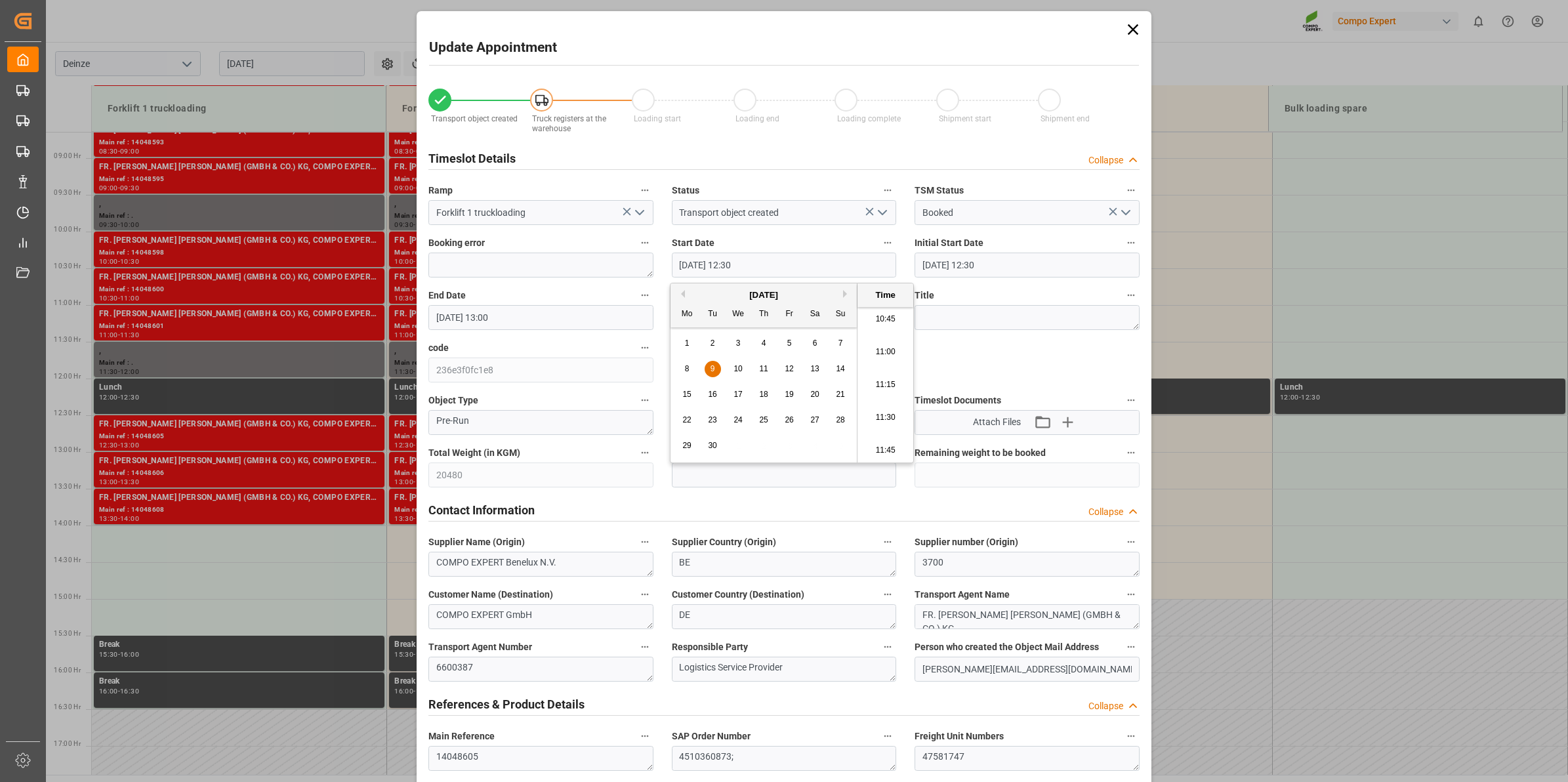
type input "[DATE] 11:00"
click at [519, 317] on input "[DATE] 13:00" at bounding box center [540, 317] width 225 height 25
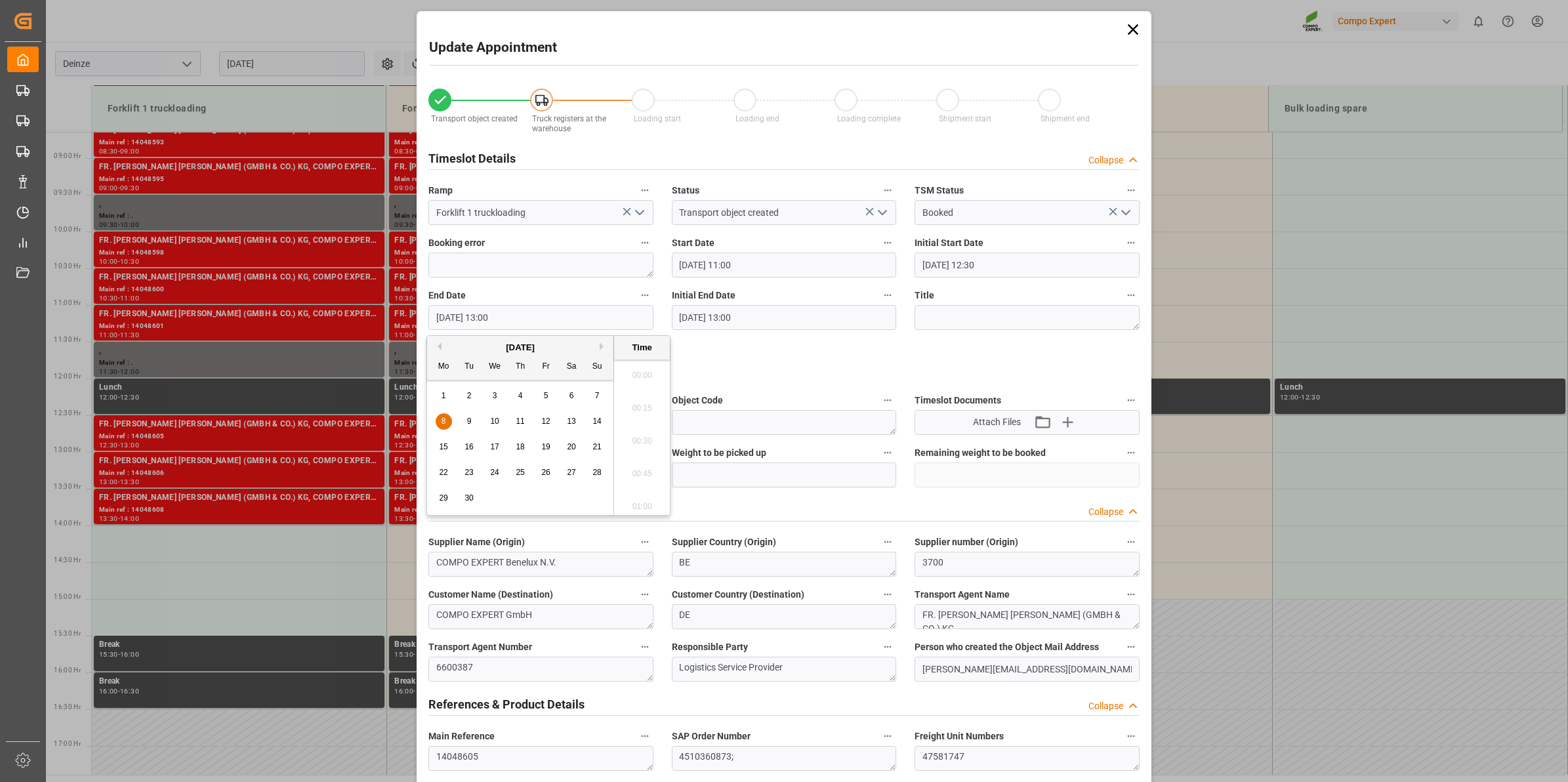
scroll to position [1644, 0]
click at [469, 417] on span "9" at bounding box center [469, 421] width 4 height 9
click at [648, 405] on li "11:30" at bounding box center [642, 405] width 56 height 33
type input "[DATE] 11:30"
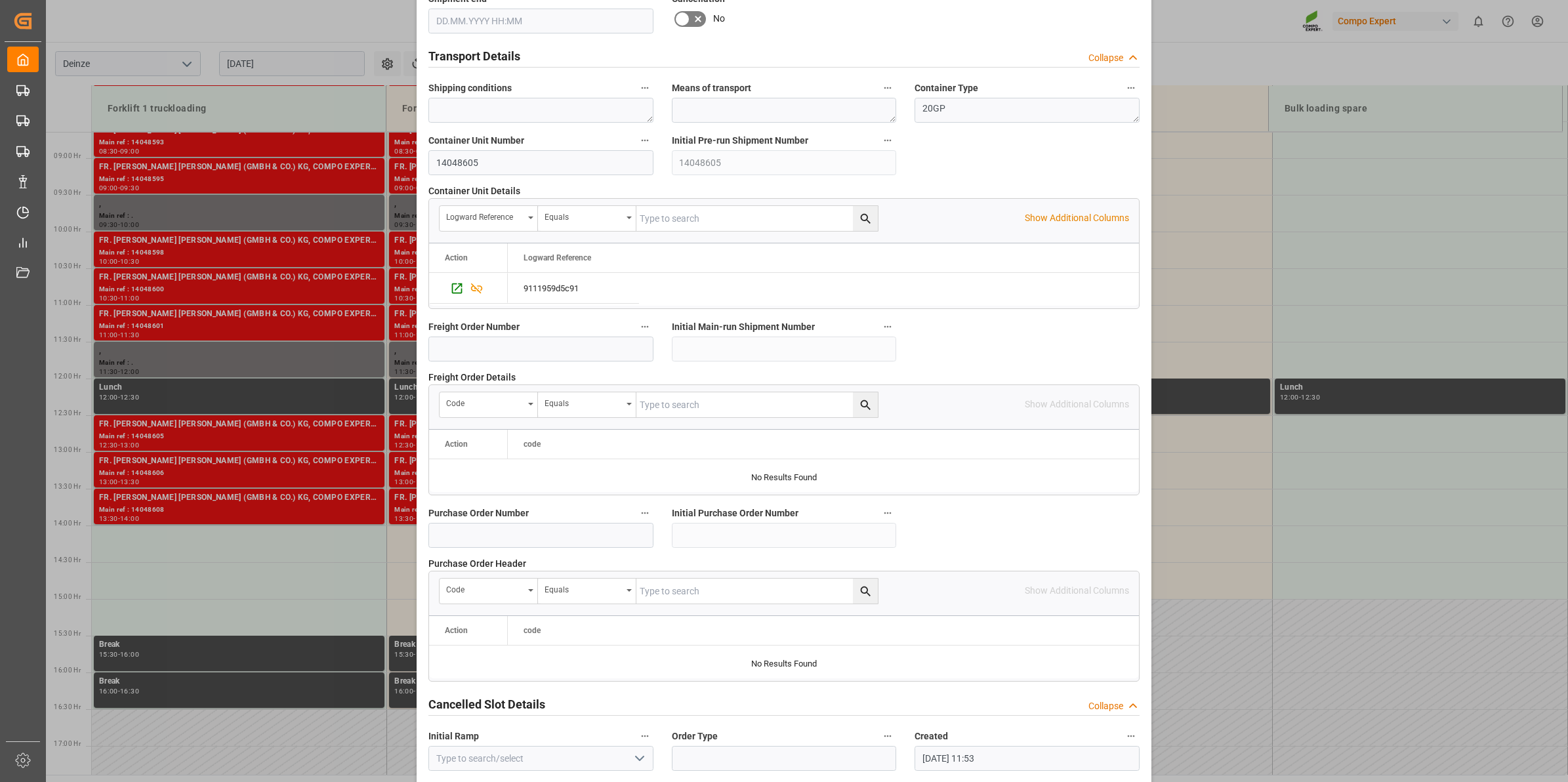
scroll to position [1041, 0]
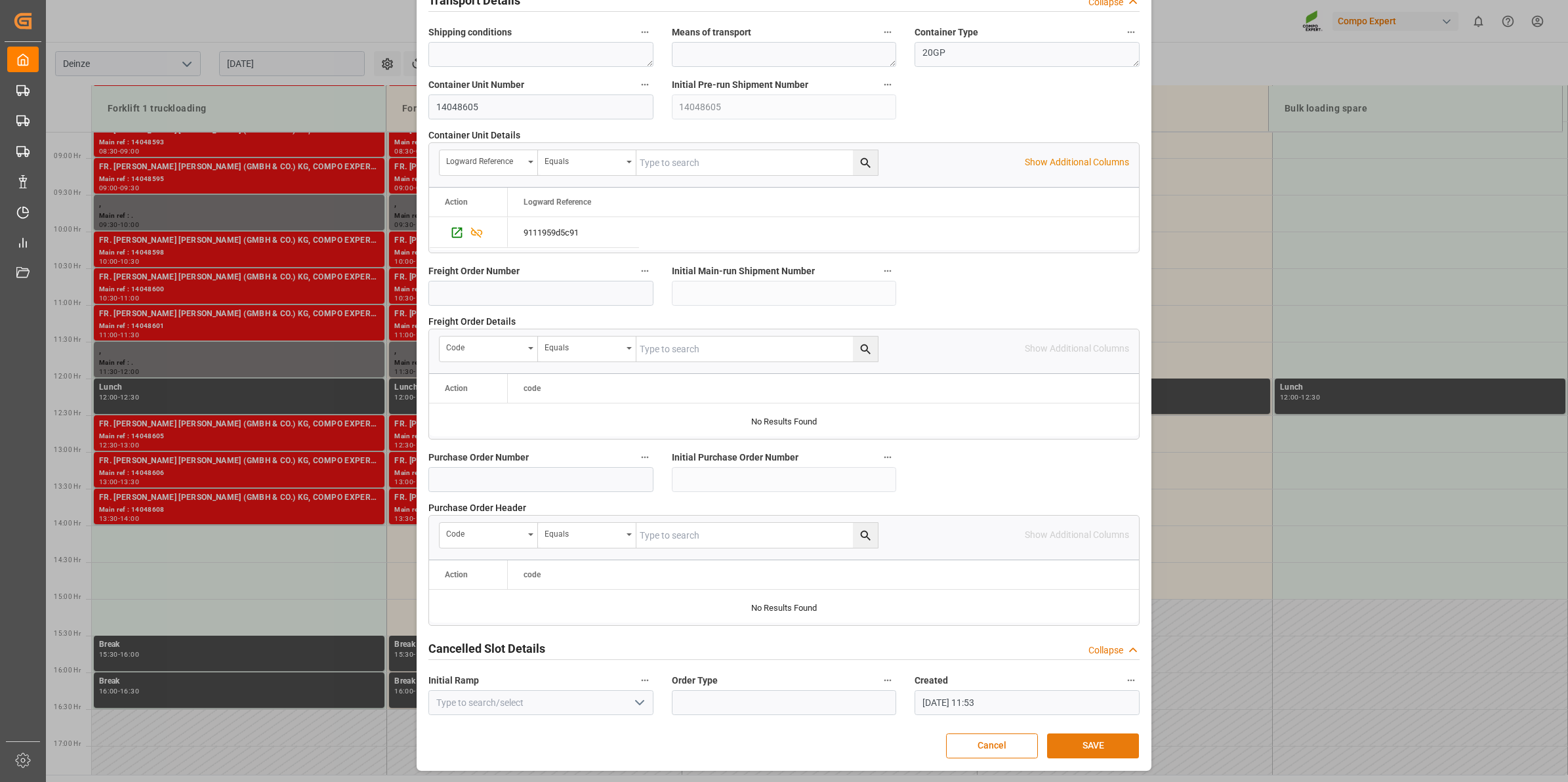
click at [1089, 743] on button "SAVE" at bounding box center [1093, 746] width 92 height 25
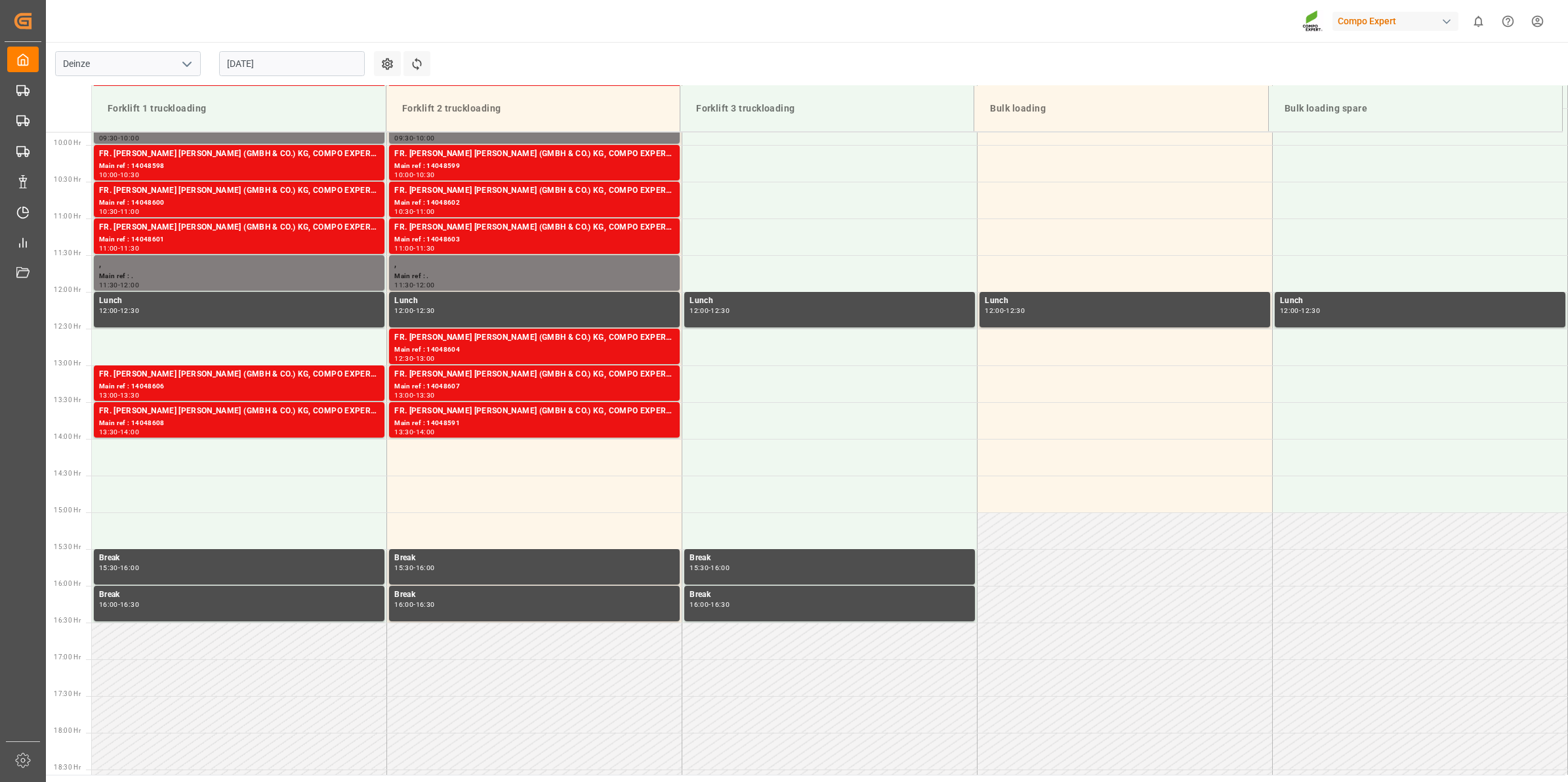
scroll to position [726, 0]
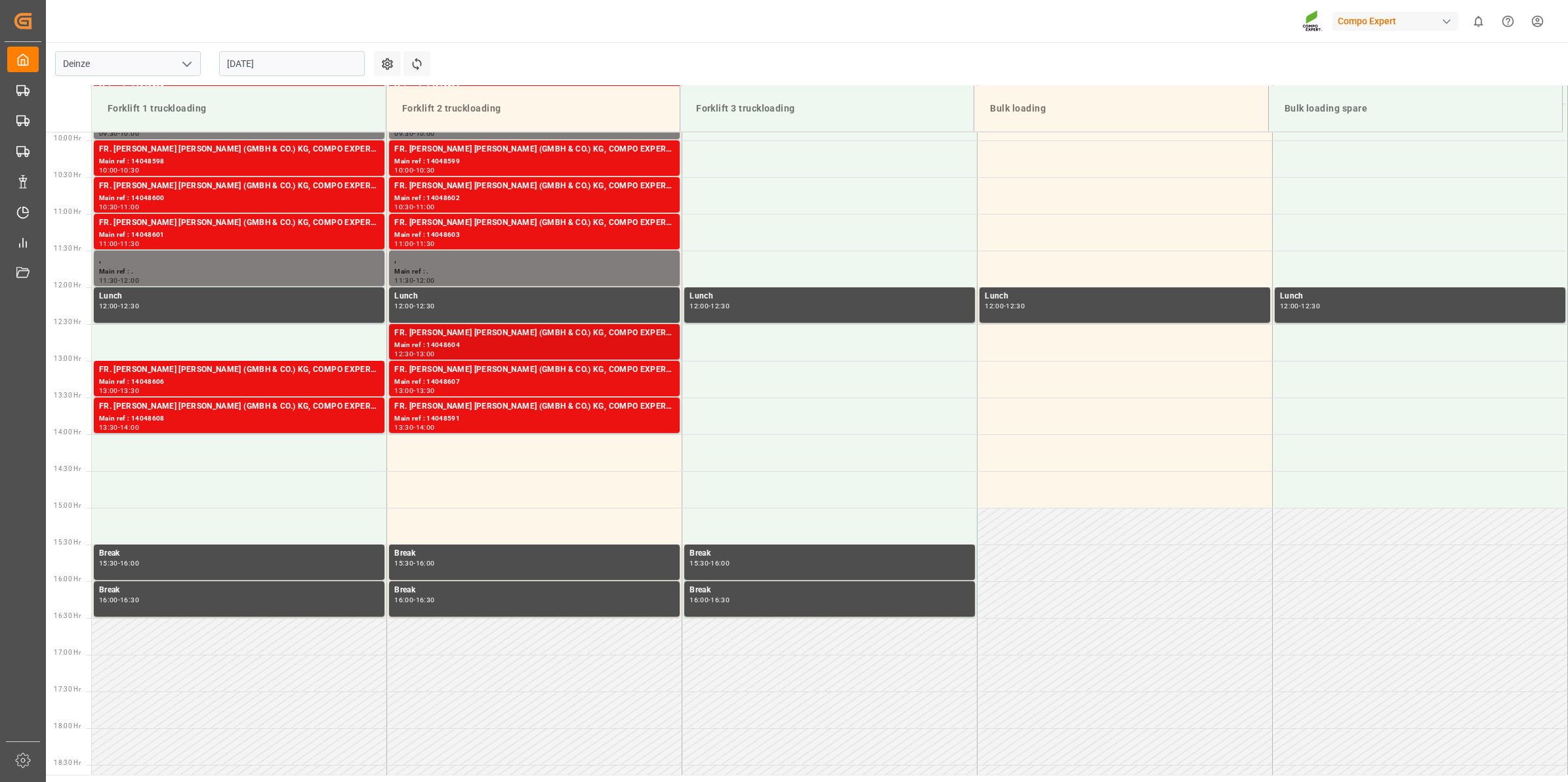
click at [502, 341] on div "Main ref : 14048604" at bounding box center [534, 346] width 280 height 11
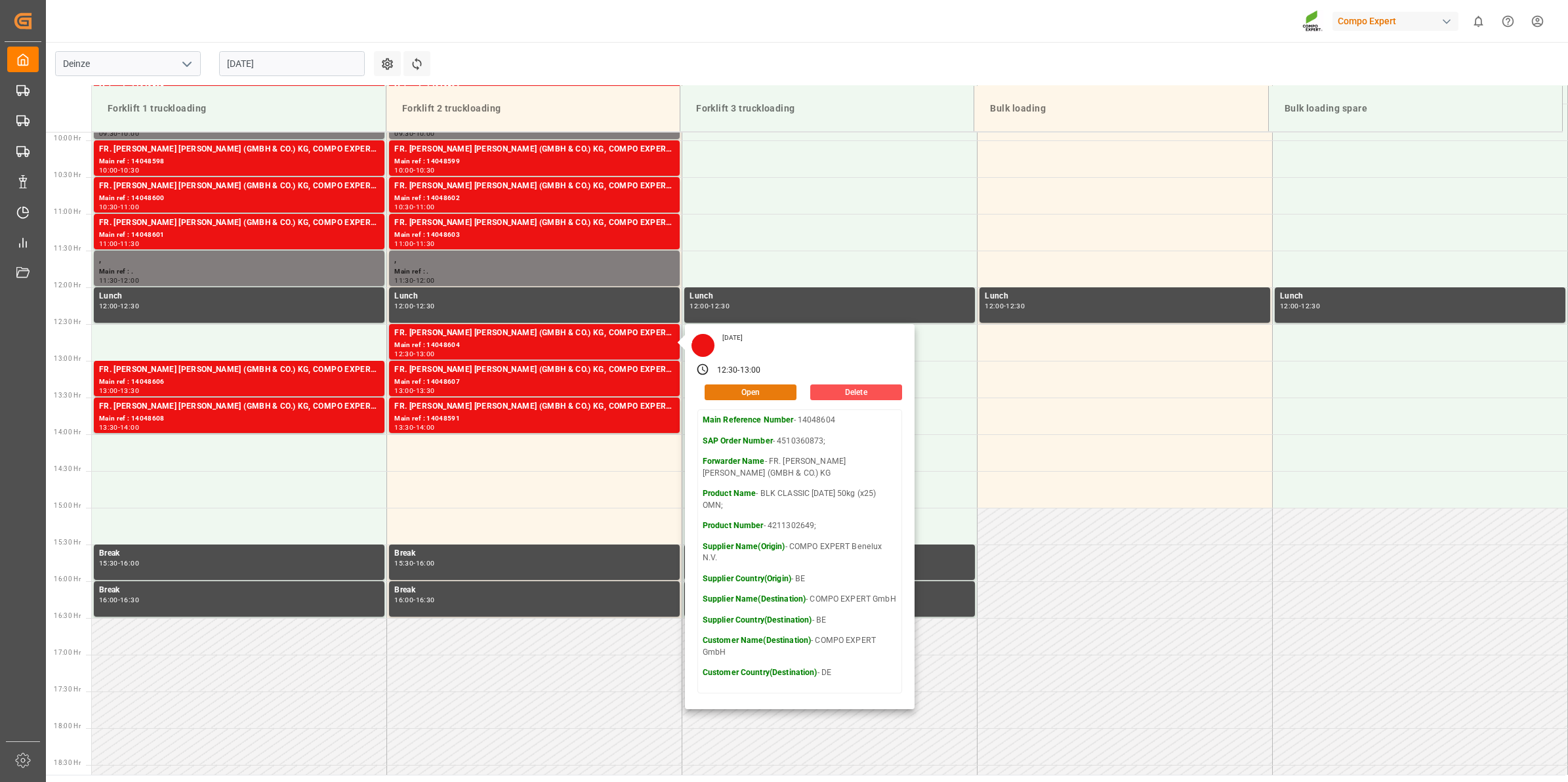
click at [753, 394] on button "Open" at bounding box center [750, 392] width 92 height 16
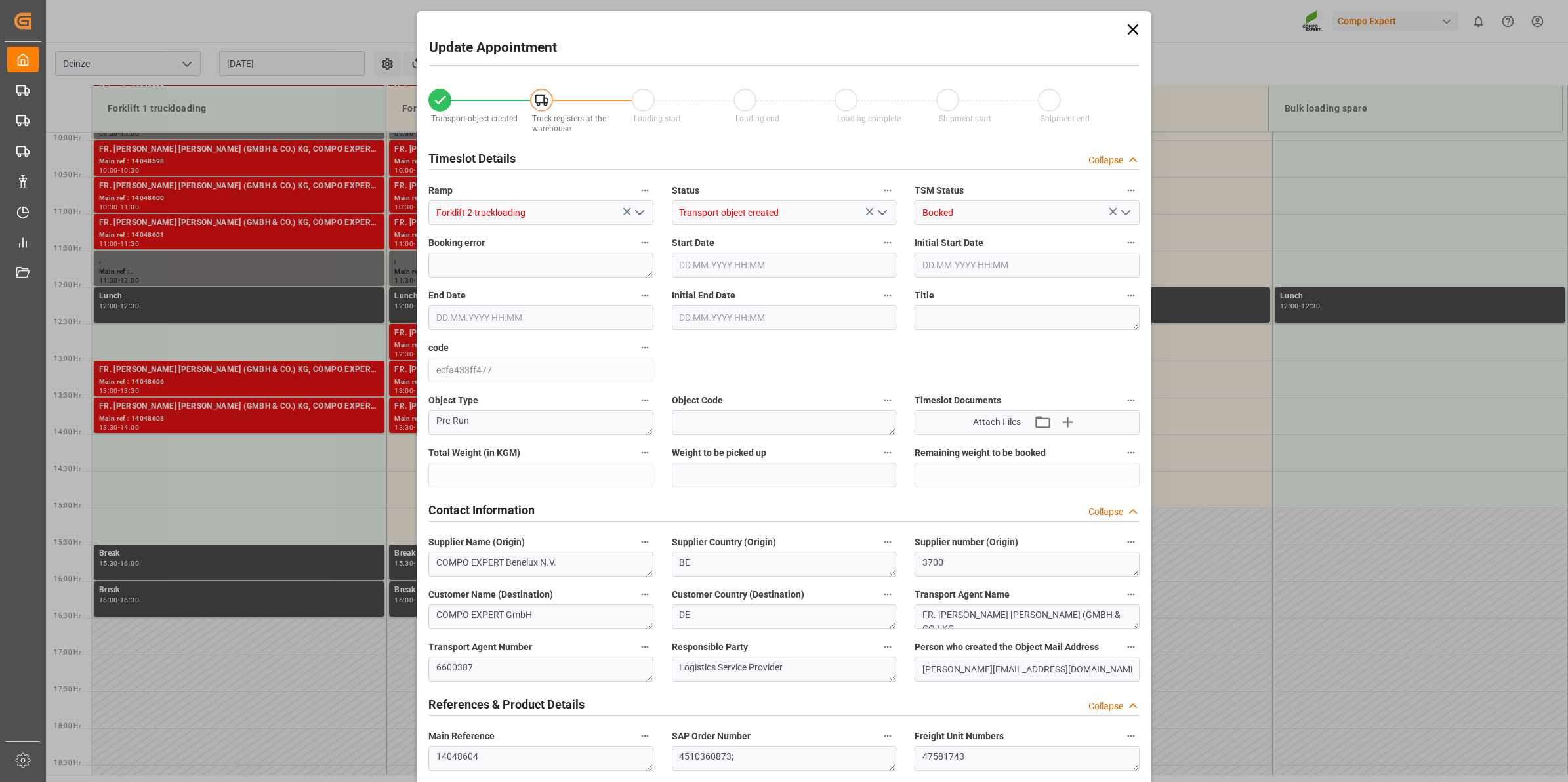
type input "20480"
type input "288"
type input "[DATE] 12:30"
type input "[DATE] 13:00"
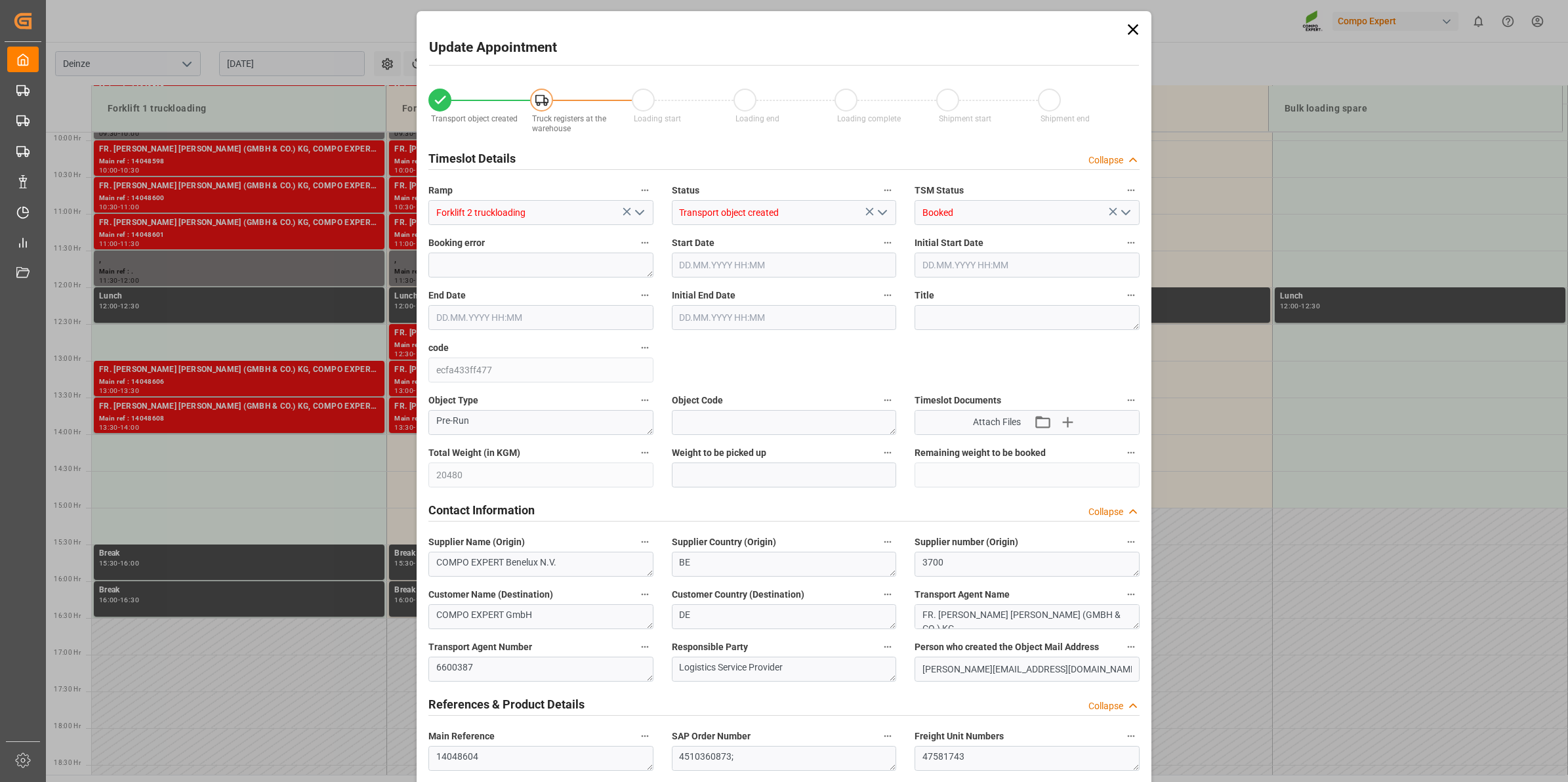
type input "[DATE] 13:00"
type input "[DATE] 12:46"
type input "[DATE] 11:54"
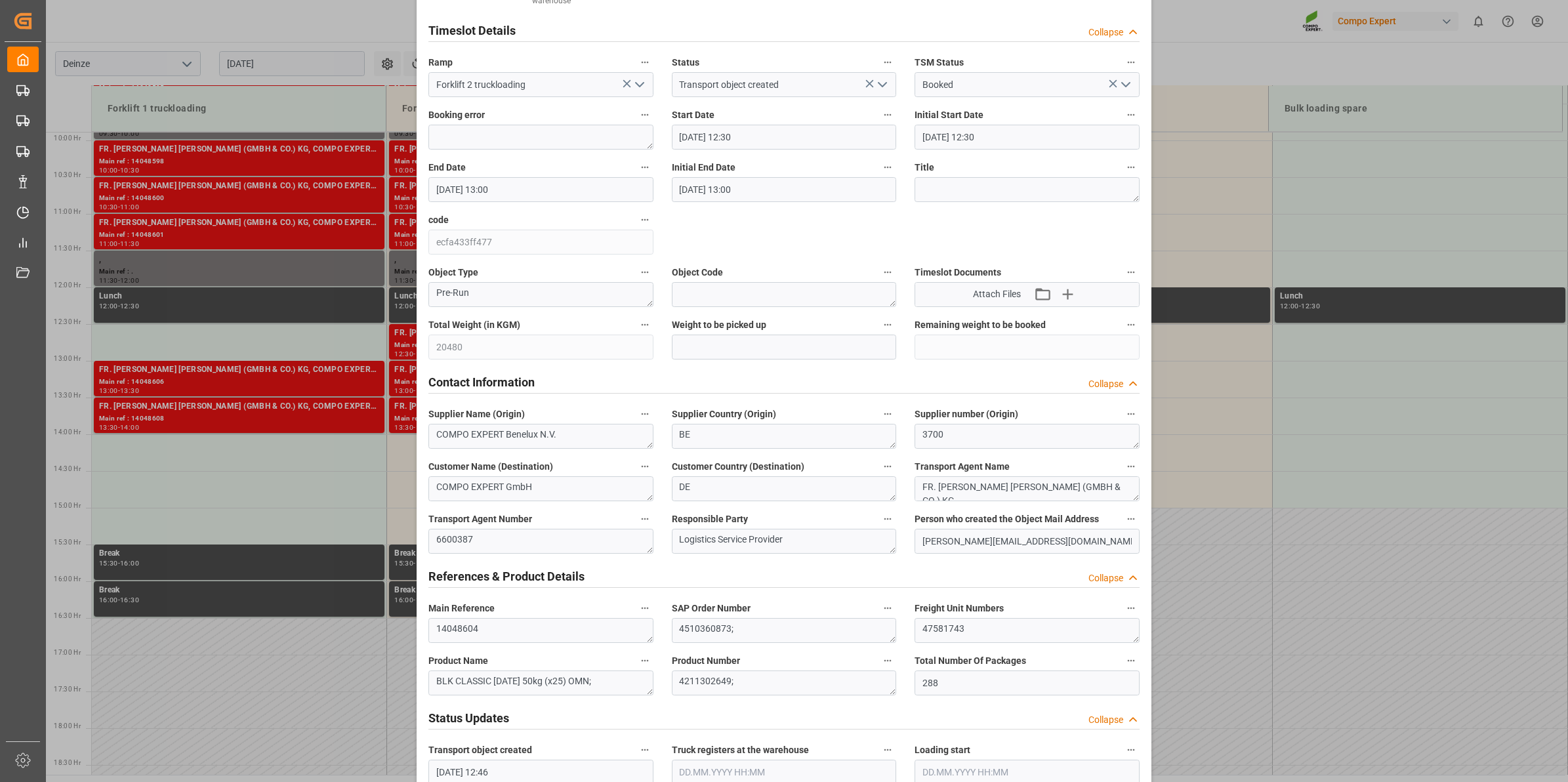
scroll to position [0, 0]
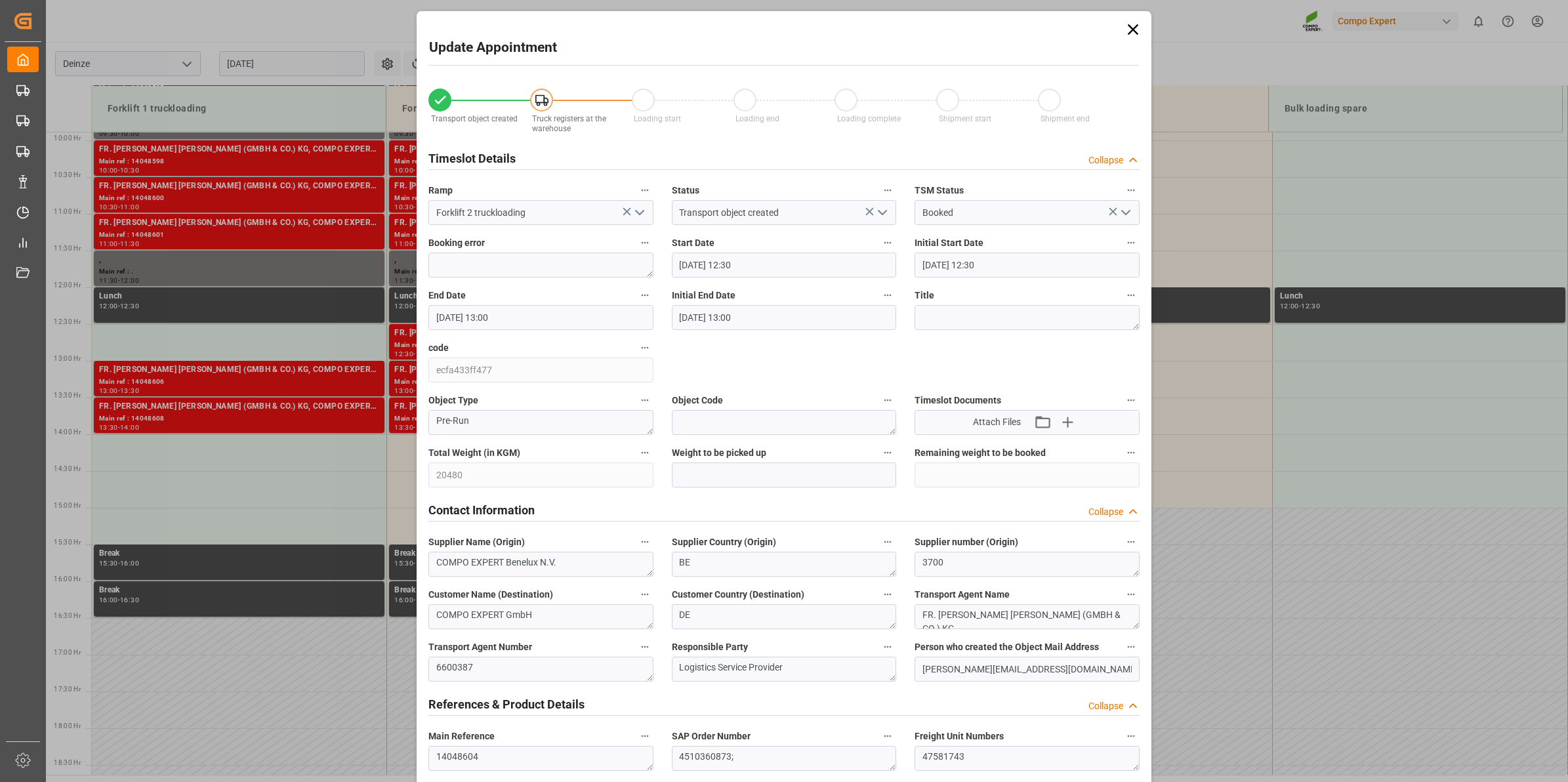
click at [762, 263] on input "[DATE] 12:30" at bounding box center [784, 265] width 225 height 25
click at [706, 369] on div "9" at bounding box center [712, 369] width 17 height 16
click at [887, 346] on li "11:00" at bounding box center [885, 352] width 56 height 33
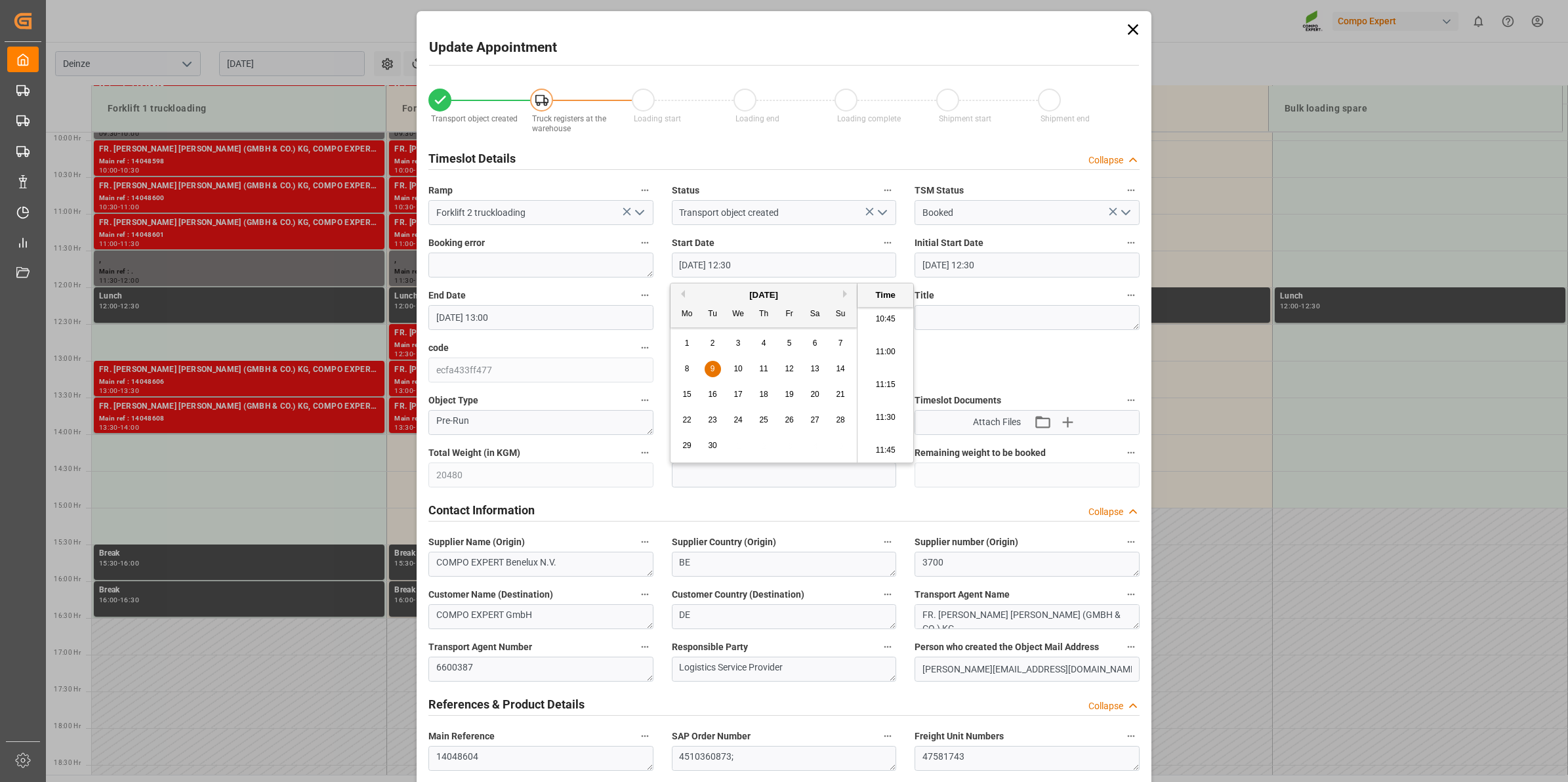
type input "[DATE] 11:00"
click at [484, 320] on input "[DATE] 13:00" at bounding box center [540, 317] width 225 height 25
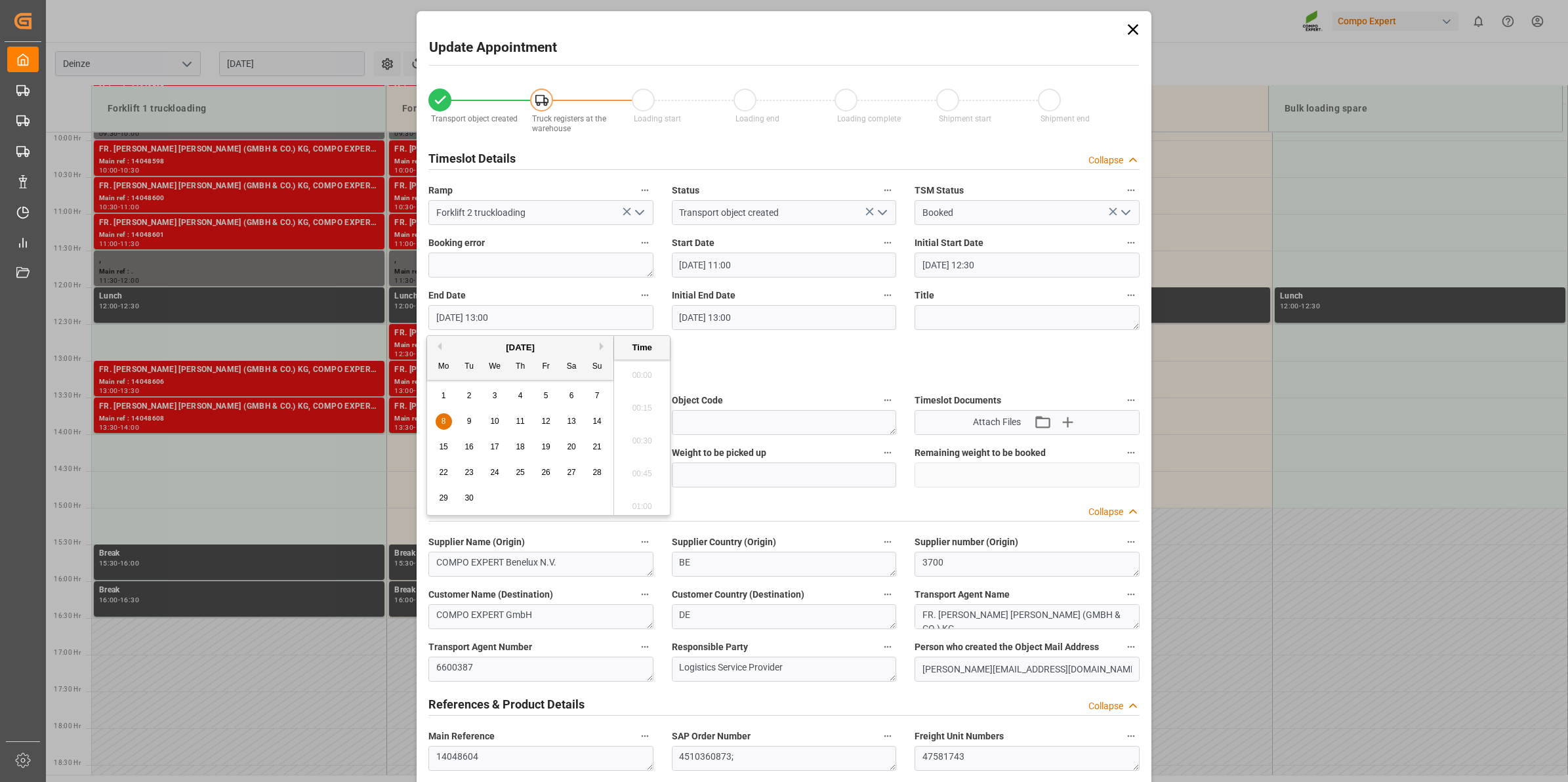
scroll to position [1644, 0]
click at [464, 424] on div "9" at bounding box center [469, 422] width 17 height 16
click at [643, 410] on li "11:30" at bounding box center [642, 405] width 56 height 33
type input "[DATE] 11:30"
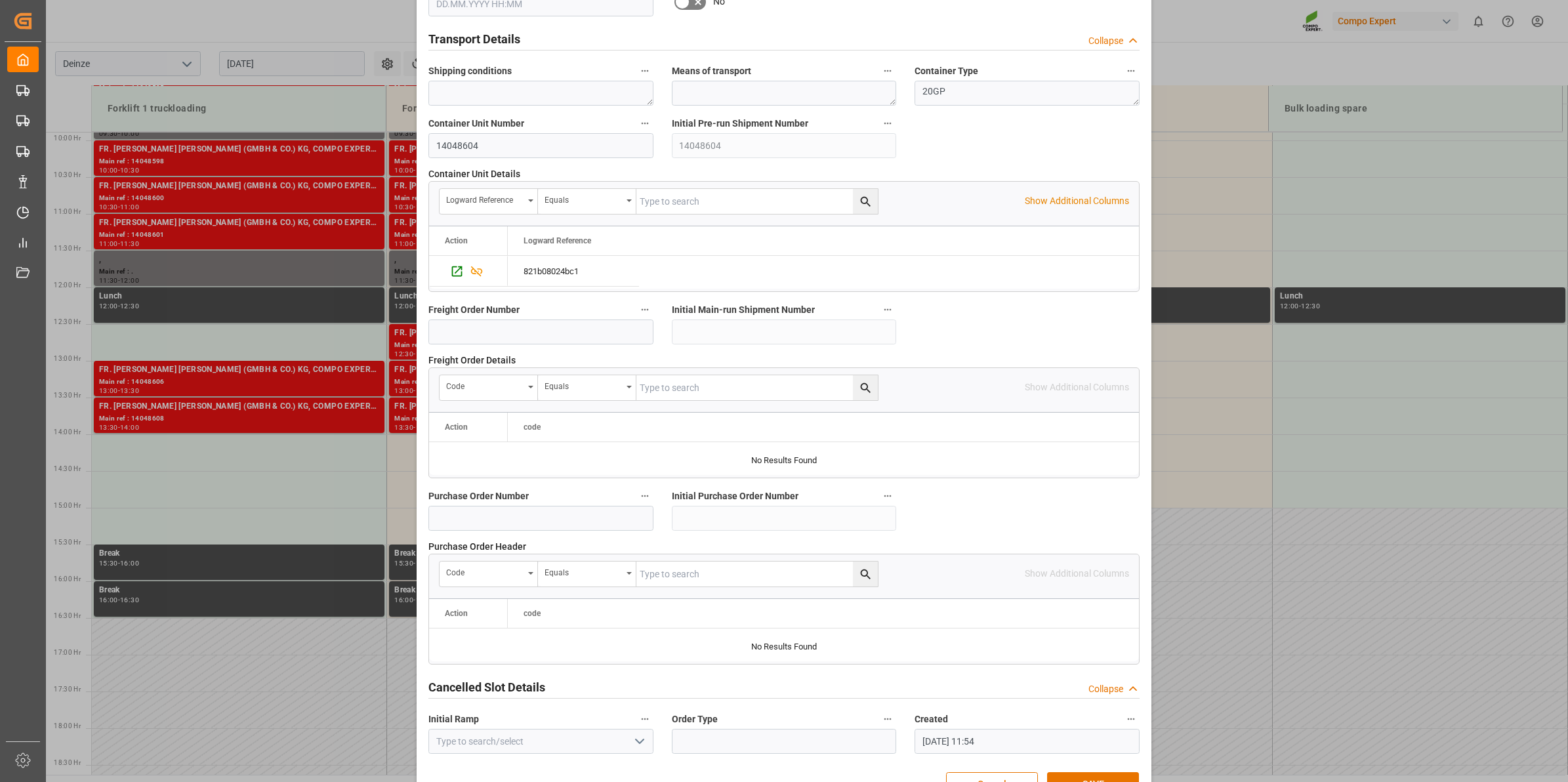
scroll to position [1041, 0]
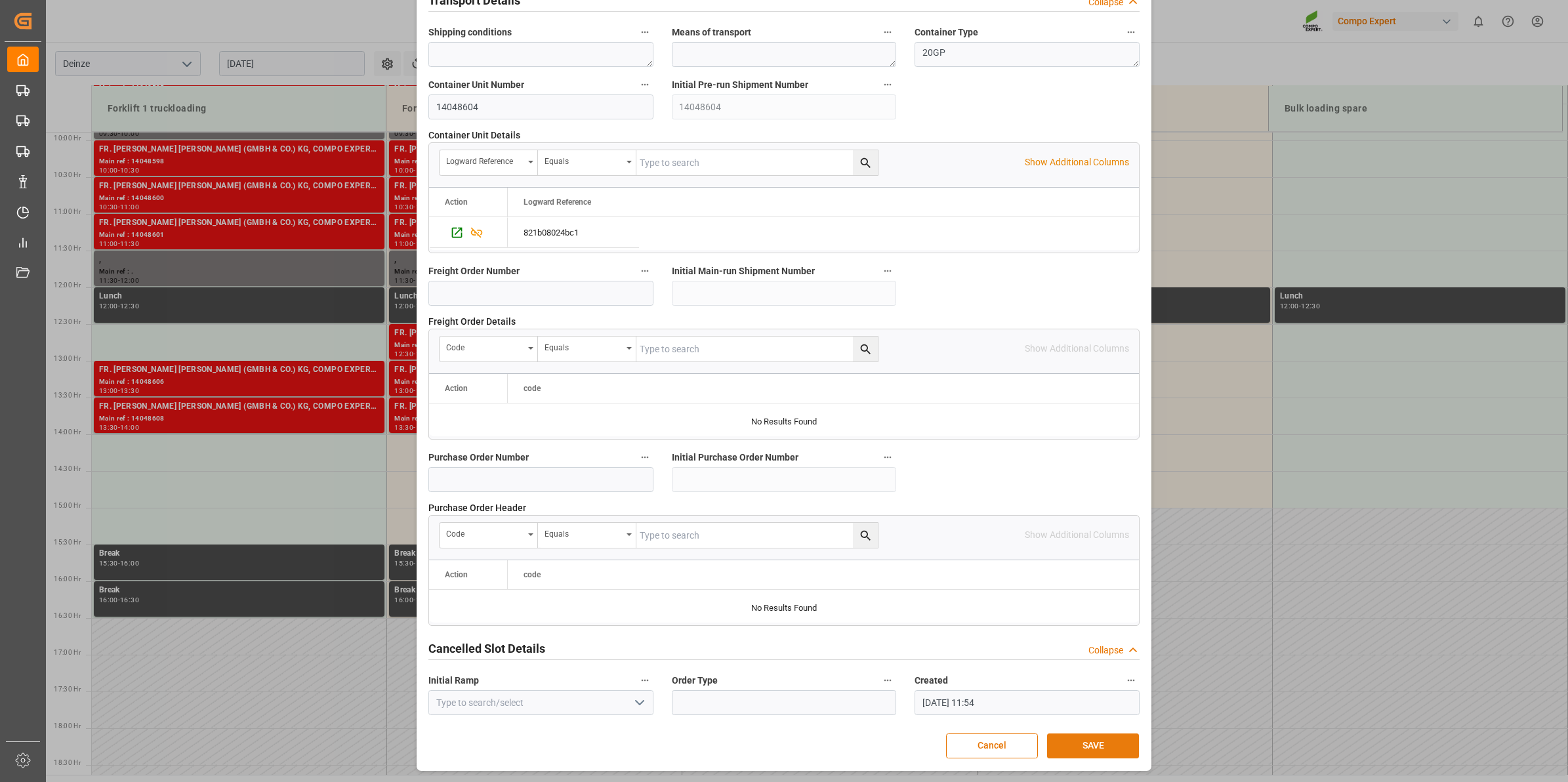
click at [1088, 747] on button "SAVE" at bounding box center [1093, 746] width 92 height 25
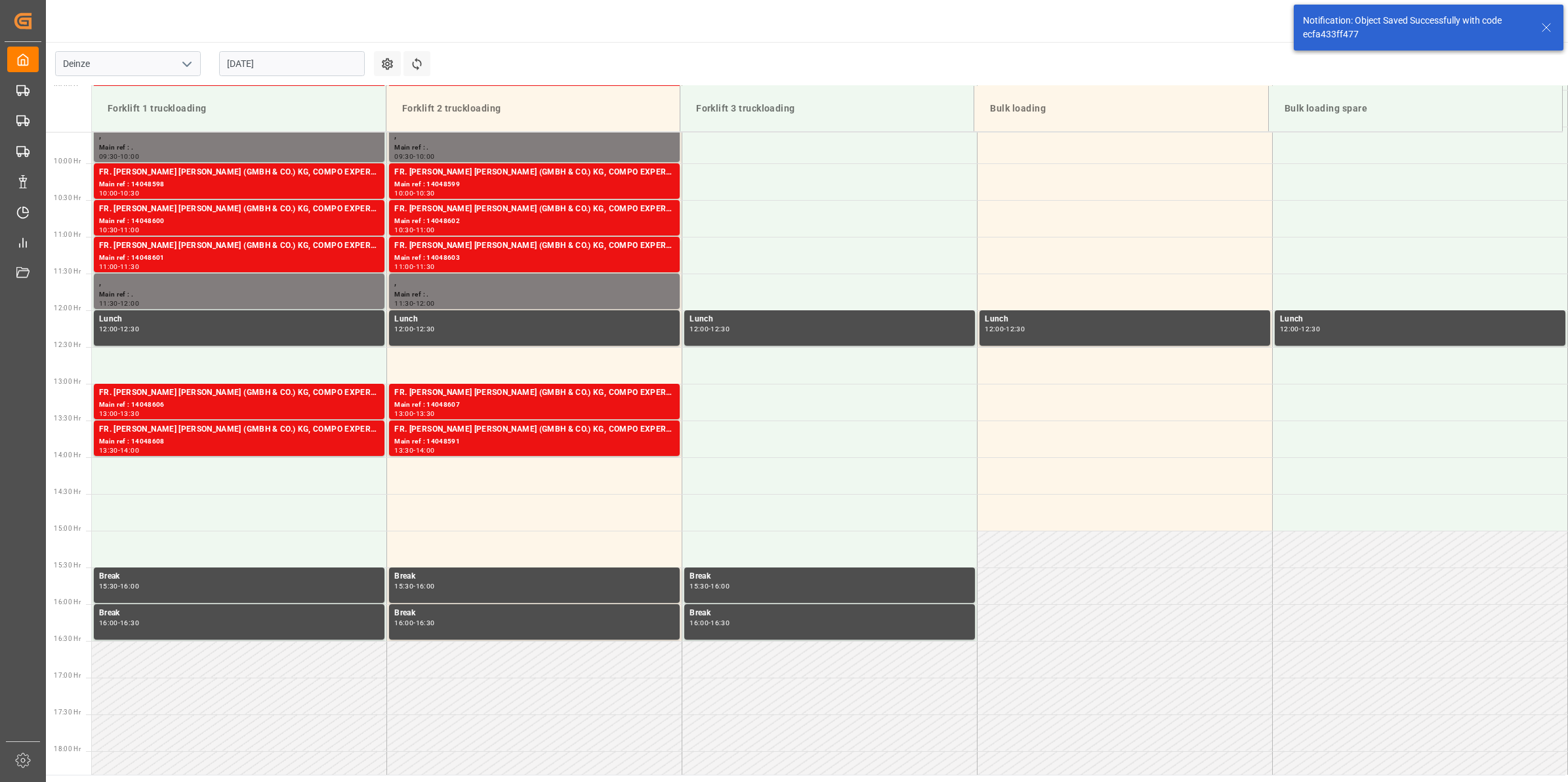
scroll to position [726, 0]
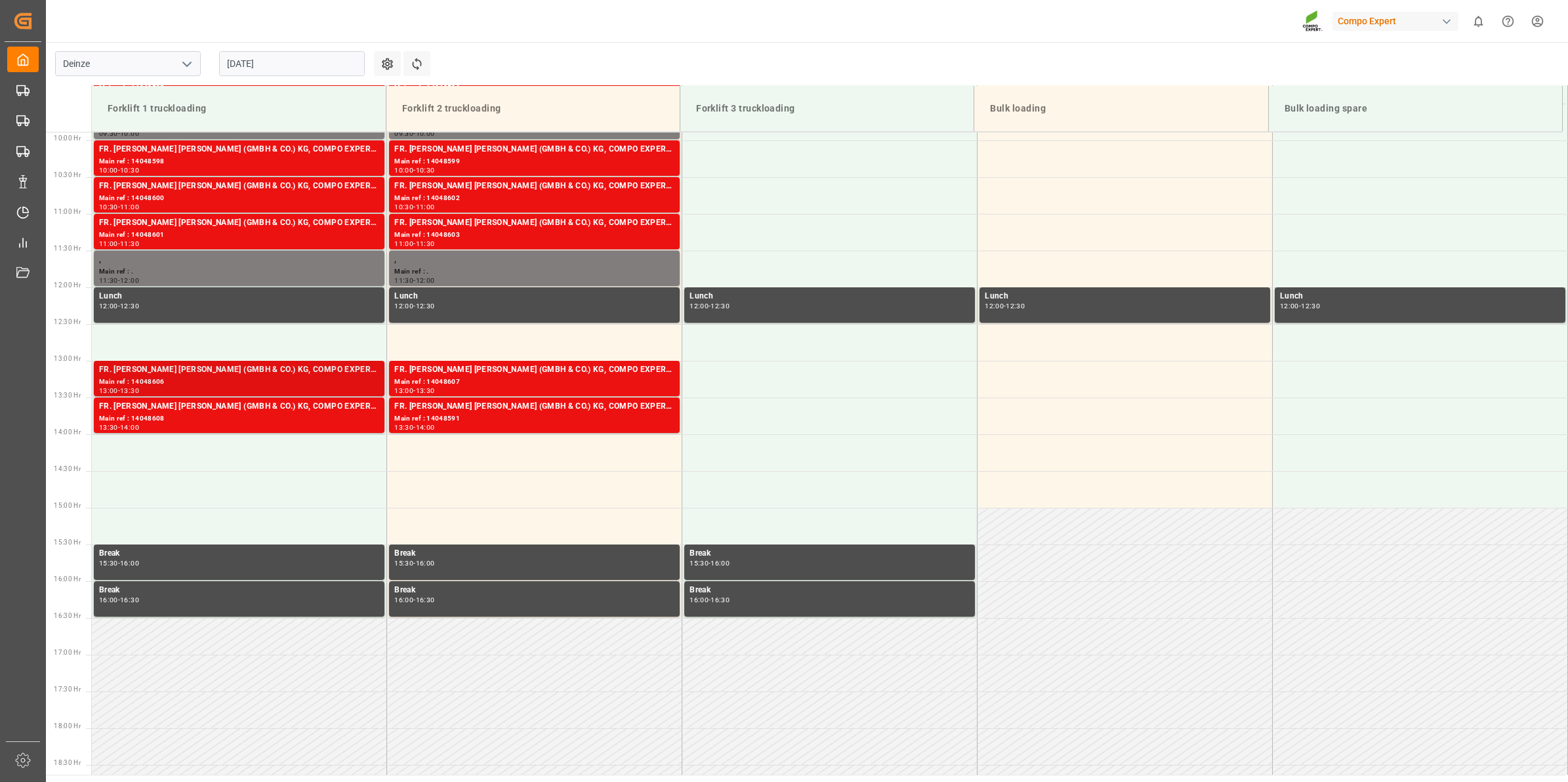
click at [221, 378] on div "Main ref : 14048606" at bounding box center [239, 382] width 280 height 11
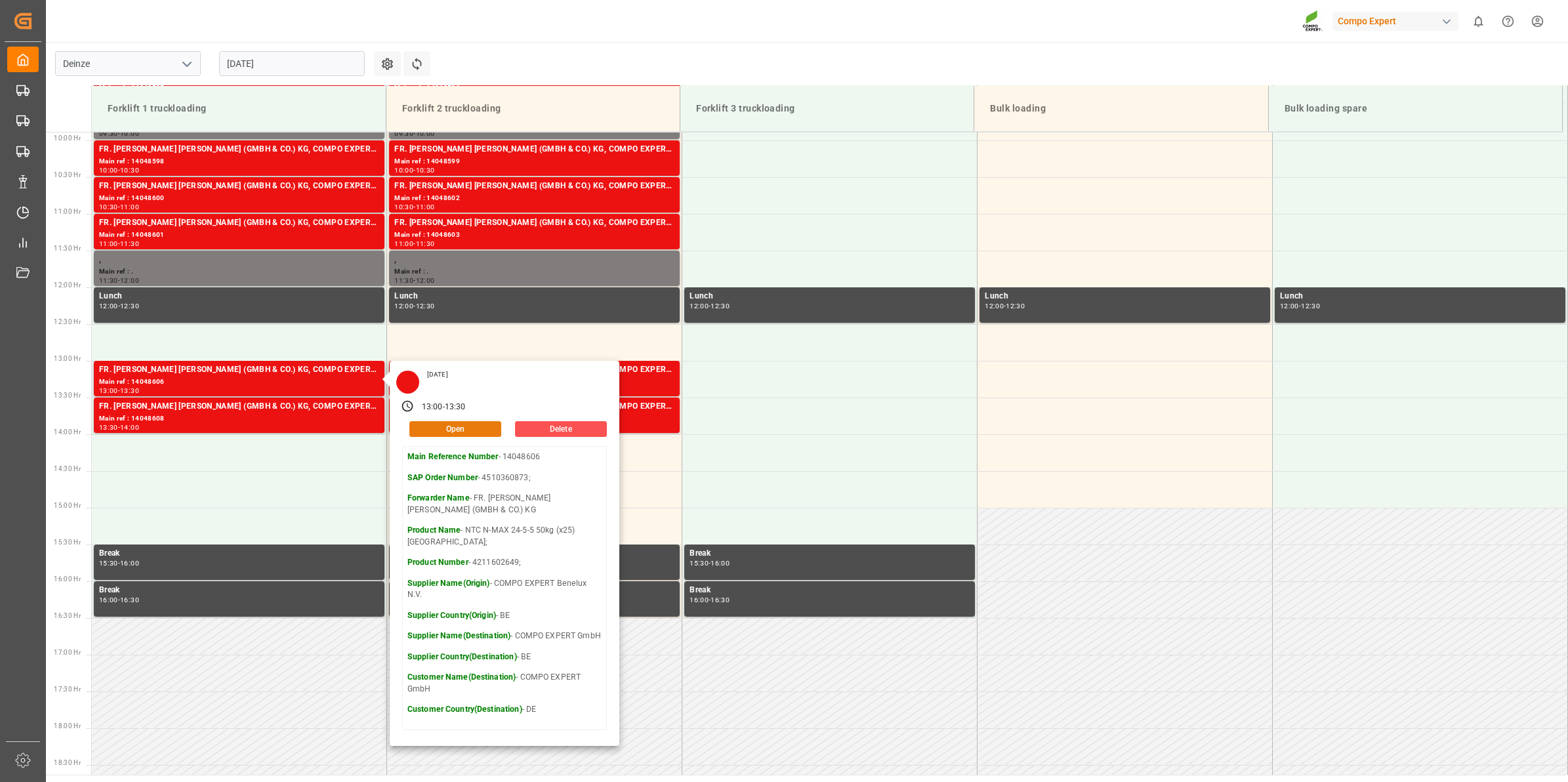
click at [469, 434] on button "Open" at bounding box center [455, 429] width 92 height 16
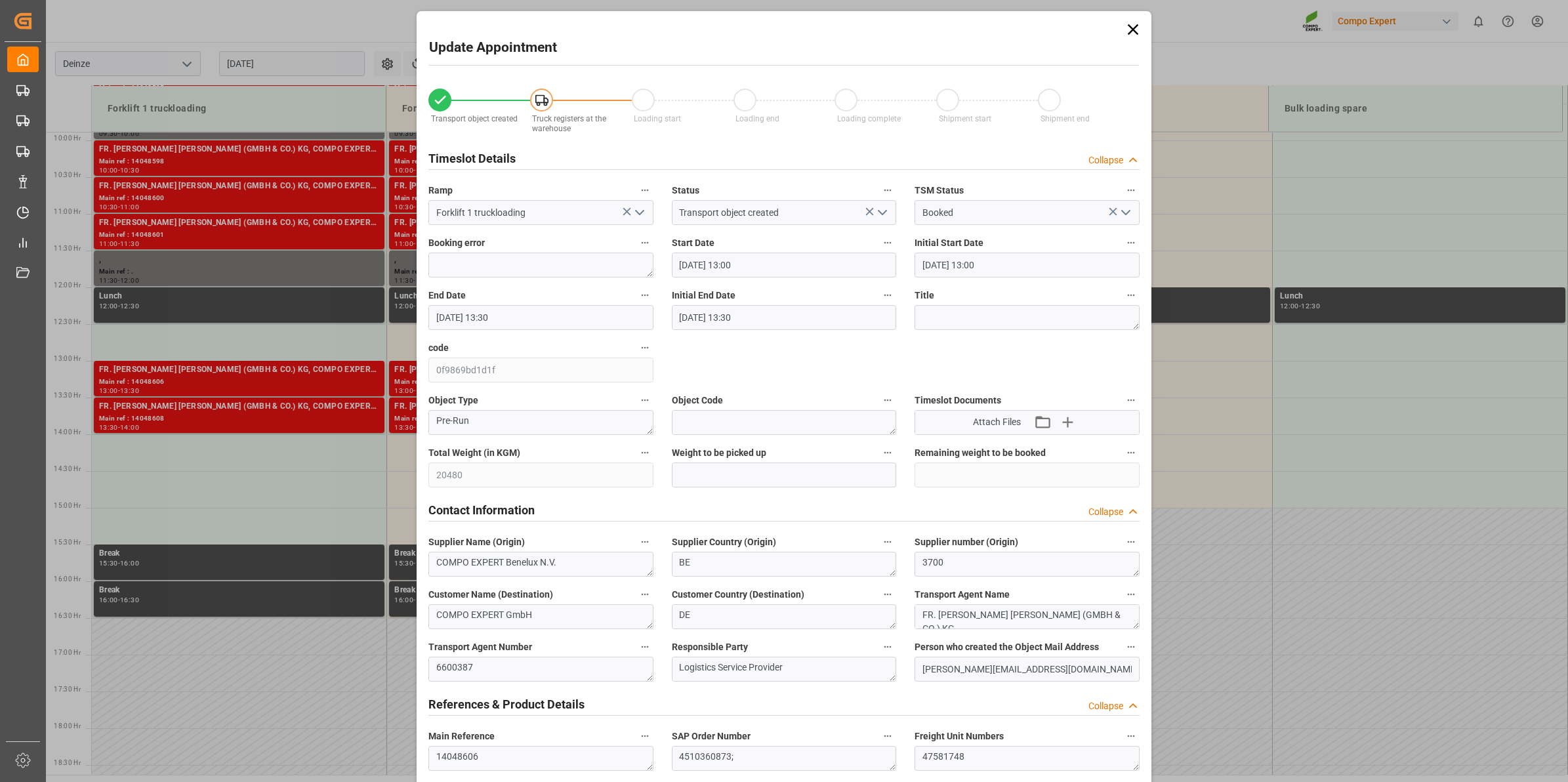
click at [717, 259] on input "[DATE] 13:00" at bounding box center [784, 265] width 225 height 25
click at [709, 374] on div "9" at bounding box center [712, 369] width 17 height 16
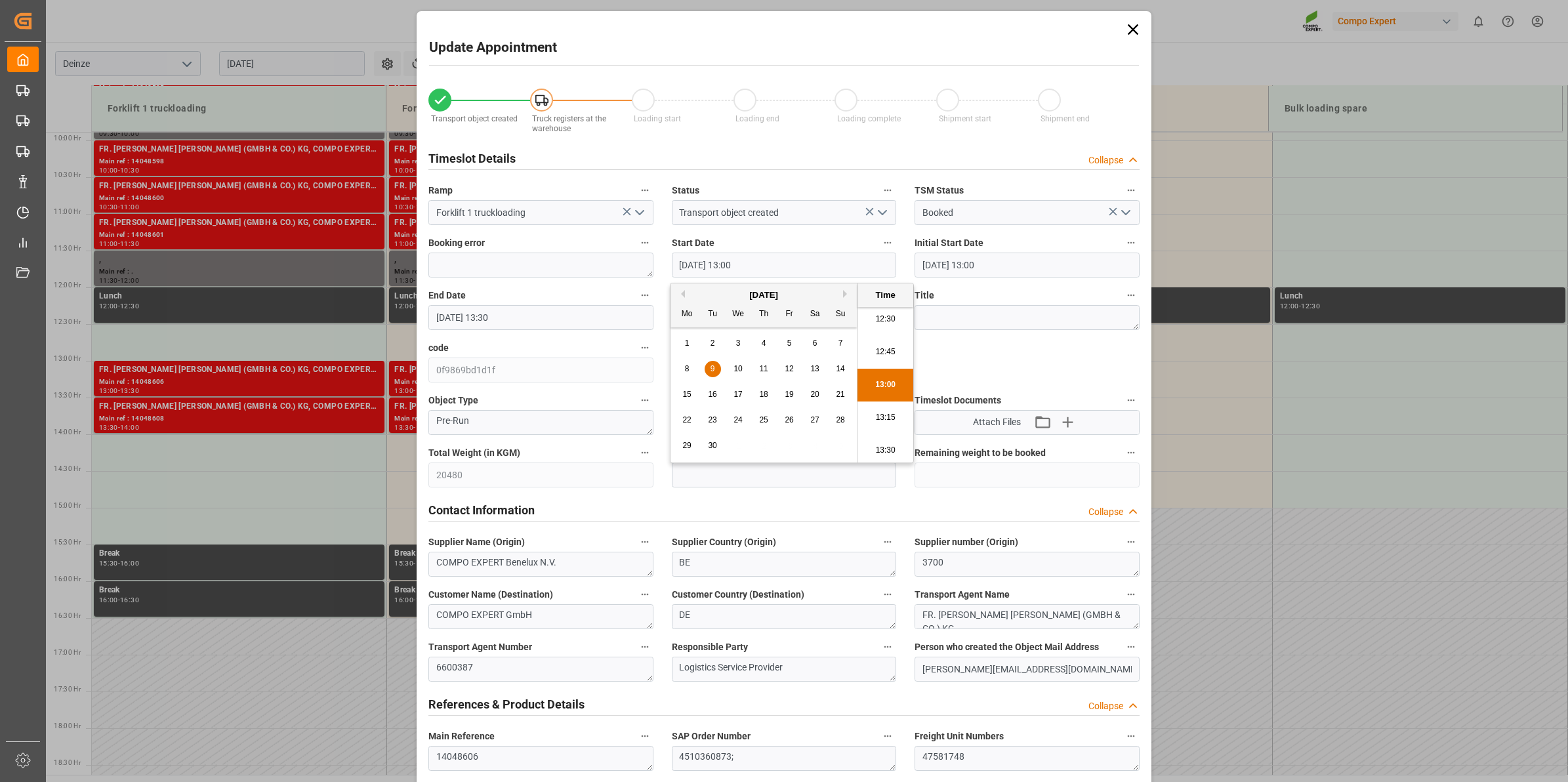
click at [889, 317] on li "12:30" at bounding box center [885, 319] width 56 height 33
type input "[DATE] 12:30"
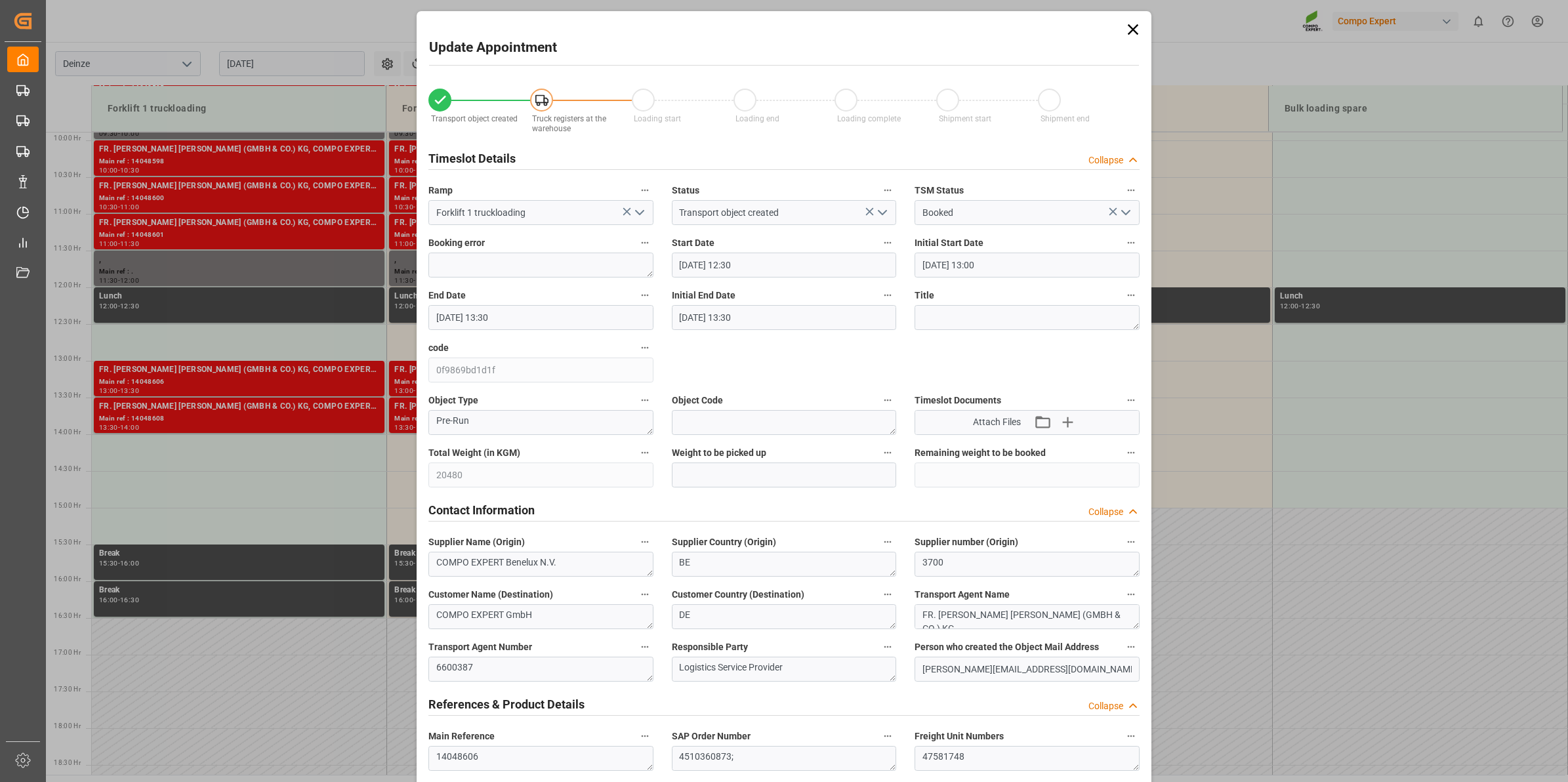
click at [597, 315] on input "[DATE] 13:30" at bounding box center [540, 317] width 225 height 25
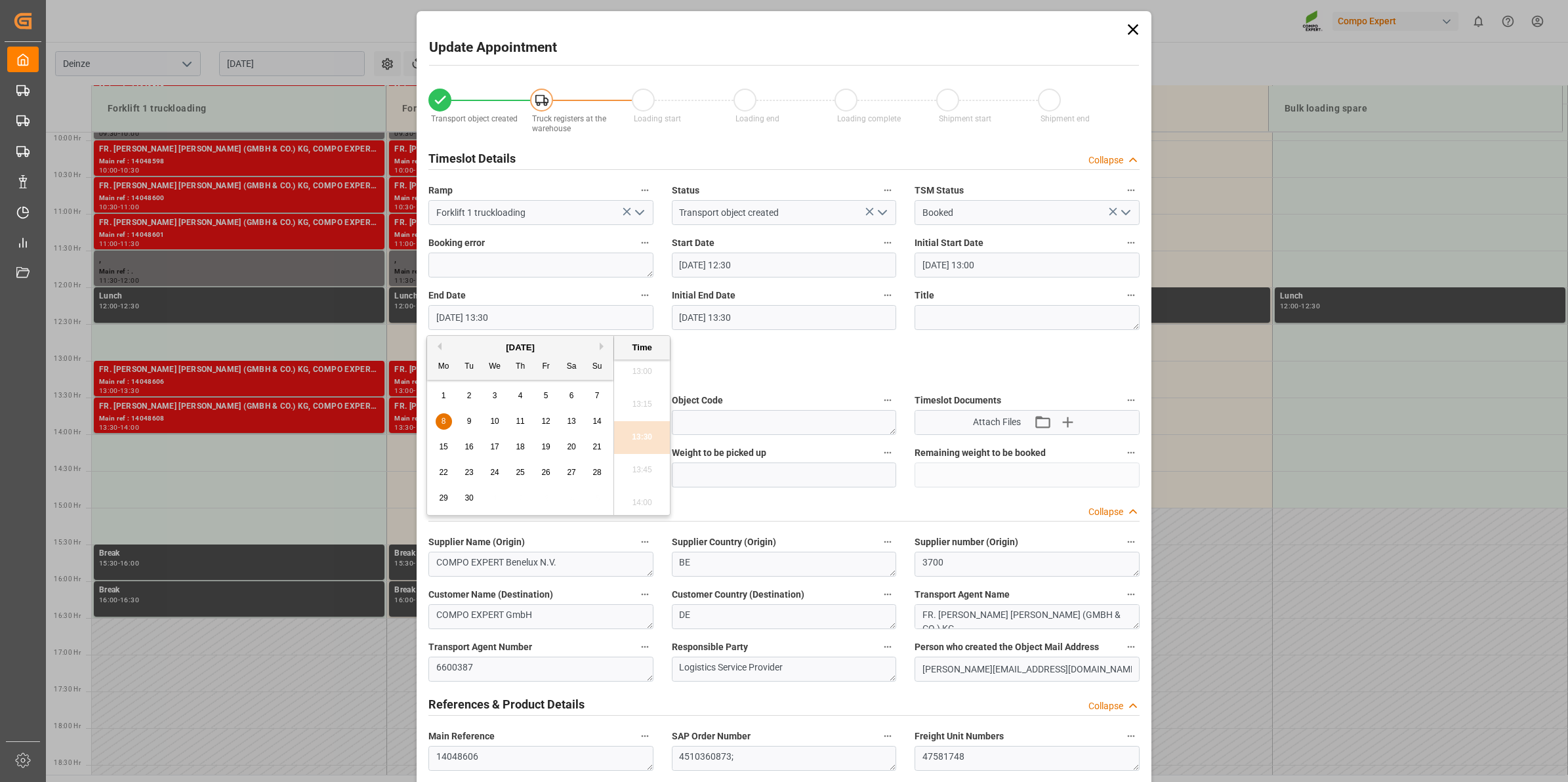
click at [471, 417] on div "9" at bounding box center [469, 422] width 17 height 16
click at [656, 378] on li "13:00" at bounding box center [642, 371] width 56 height 33
type input "[DATE] 13:00"
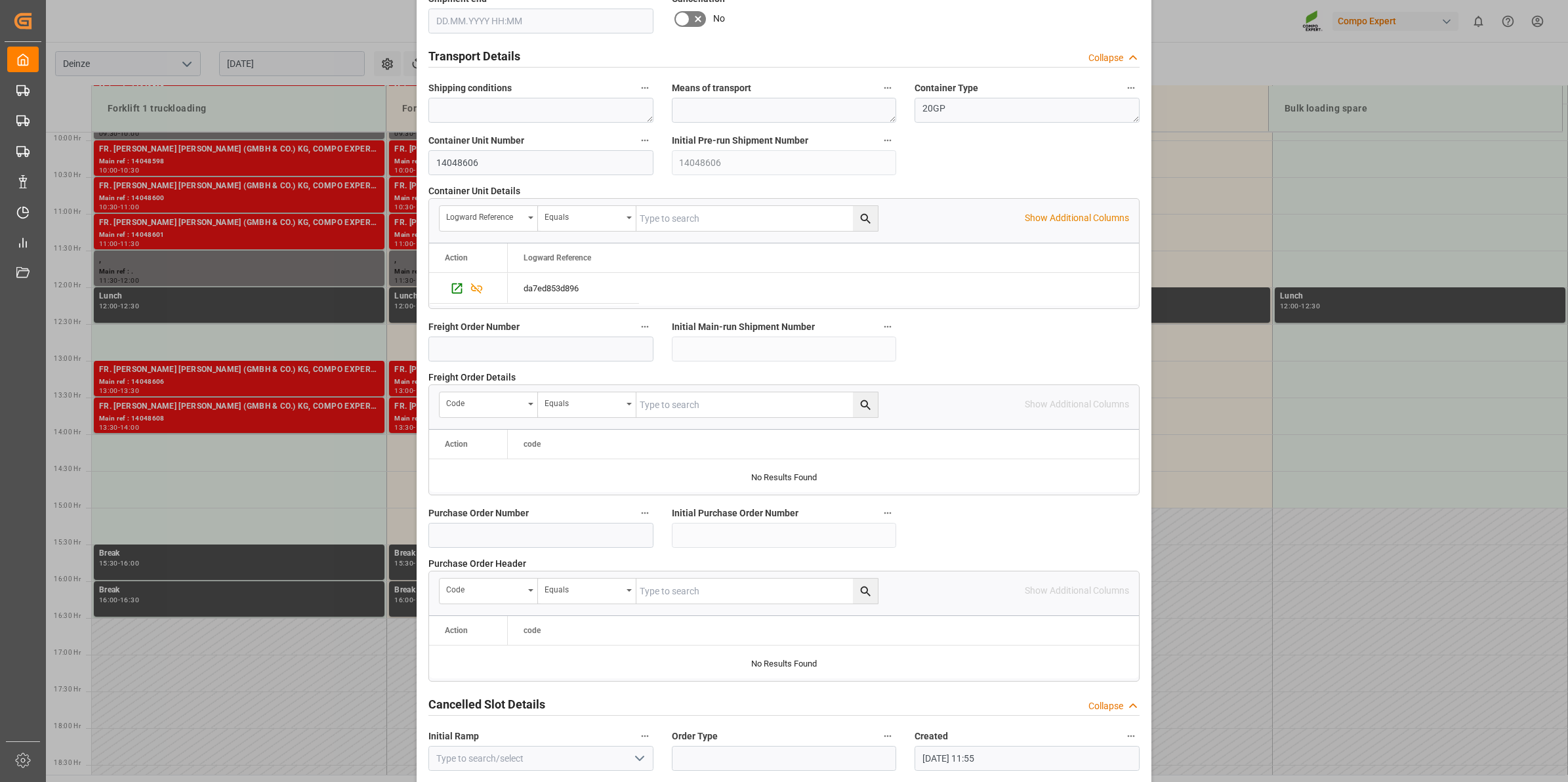
scroll to position [1041, 0]
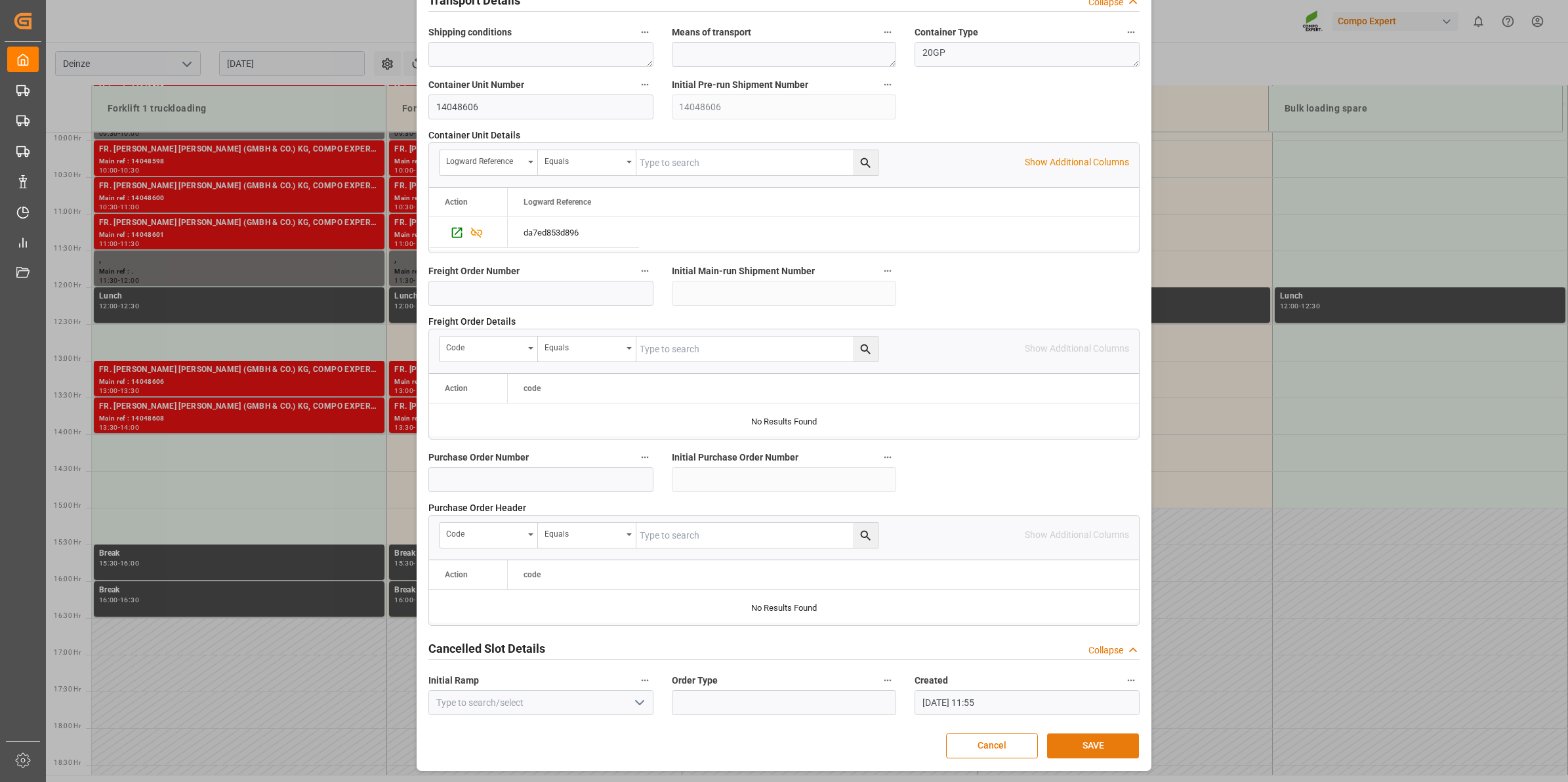
click at [1109, 748] on button "SAVE" at bounding box center [1093, 746] width 92 height 25
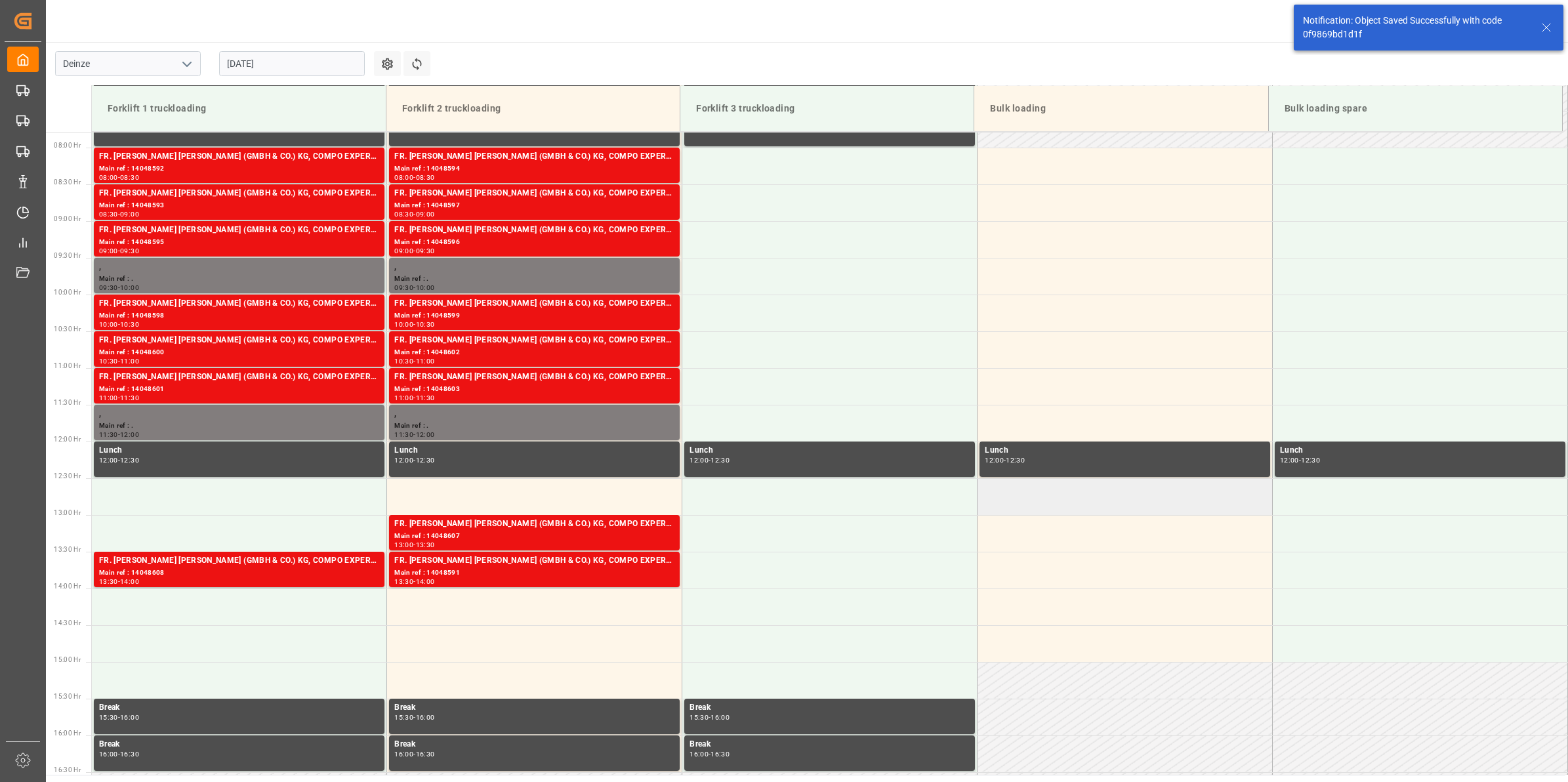
scroll to position [754, 0]
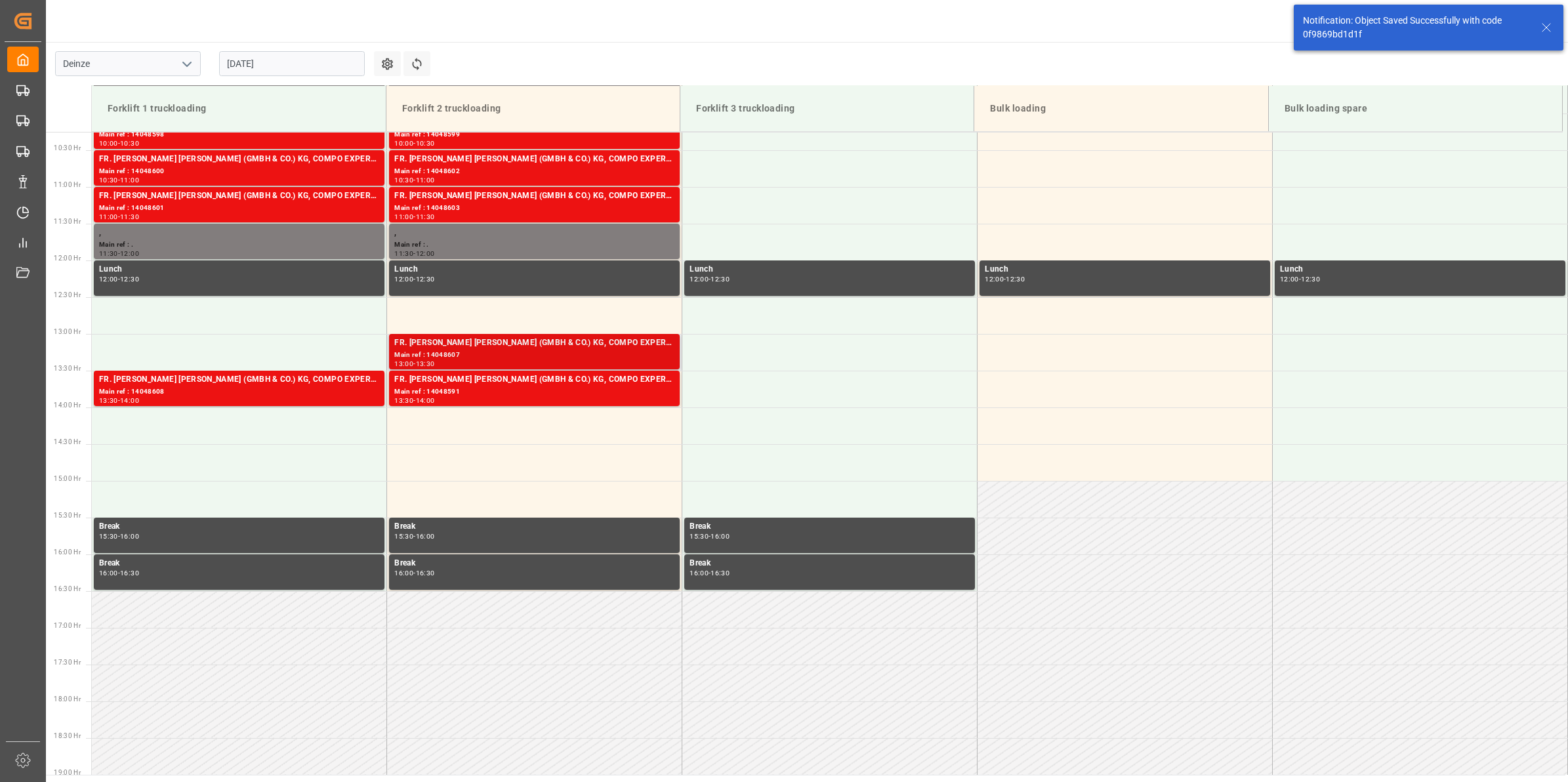
click at [537, 353] on div "Main ref : 14048607" at bounding box center [534, 355] width 280 height 11
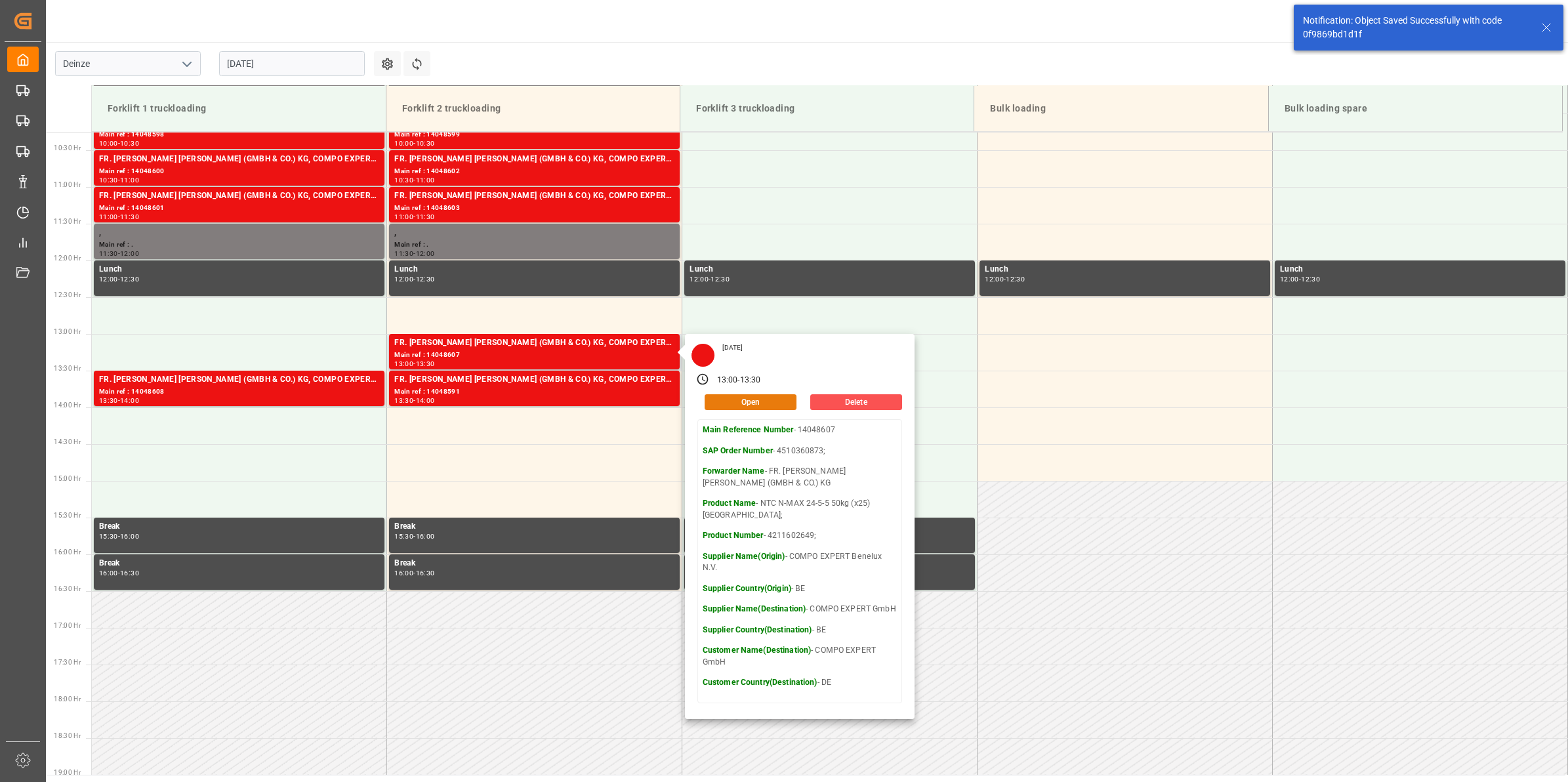
click at [773, 406] on button "Open" at bounding box center [750, 402] width 92 height 16
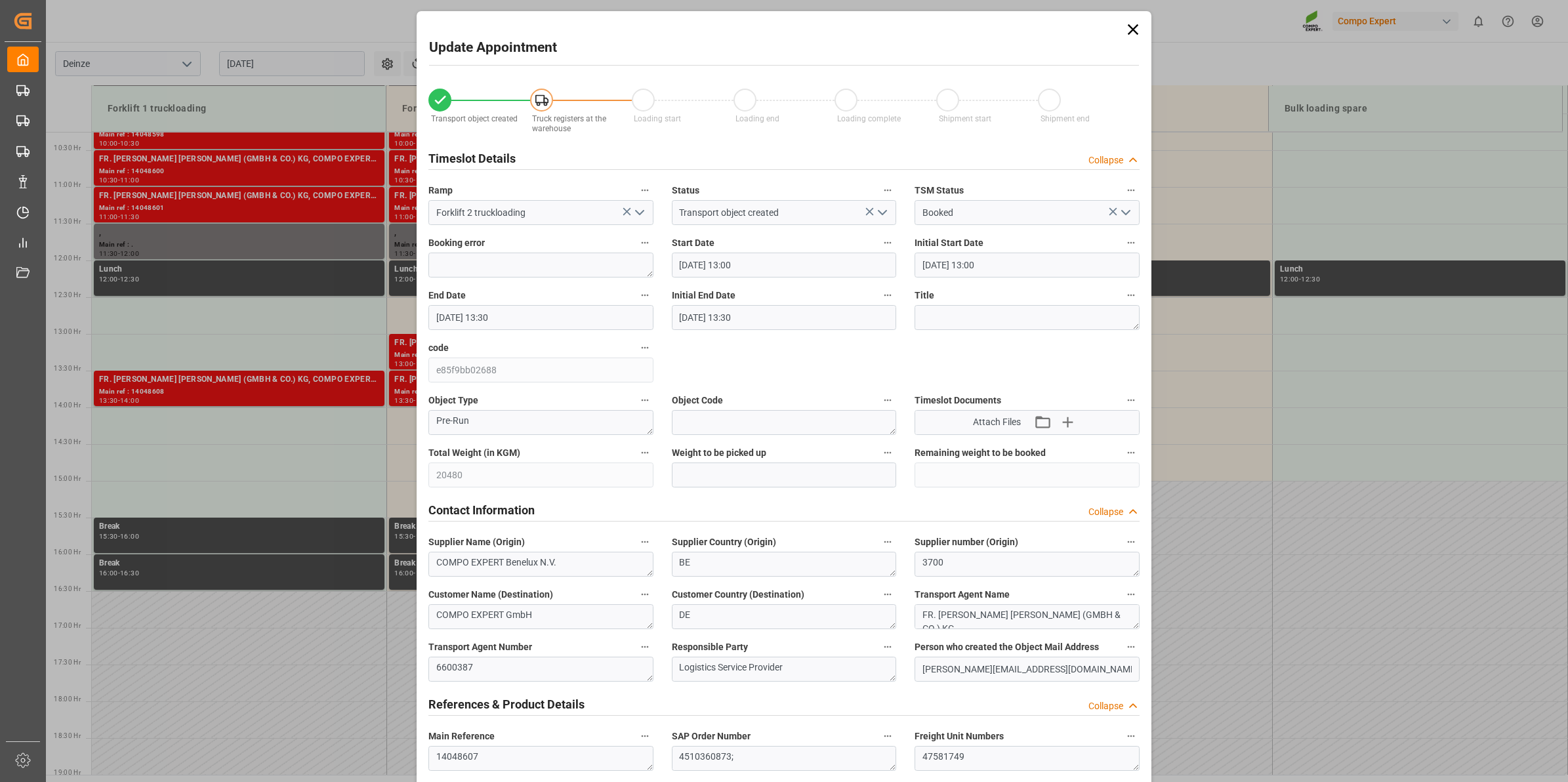
click at [740, 266] on input "[DATE] 13:00" at bounding box center [784, 265] width 225 height 25
click at [714, 375] on div "9" at bounding box center [712, 369] width 17 height 16
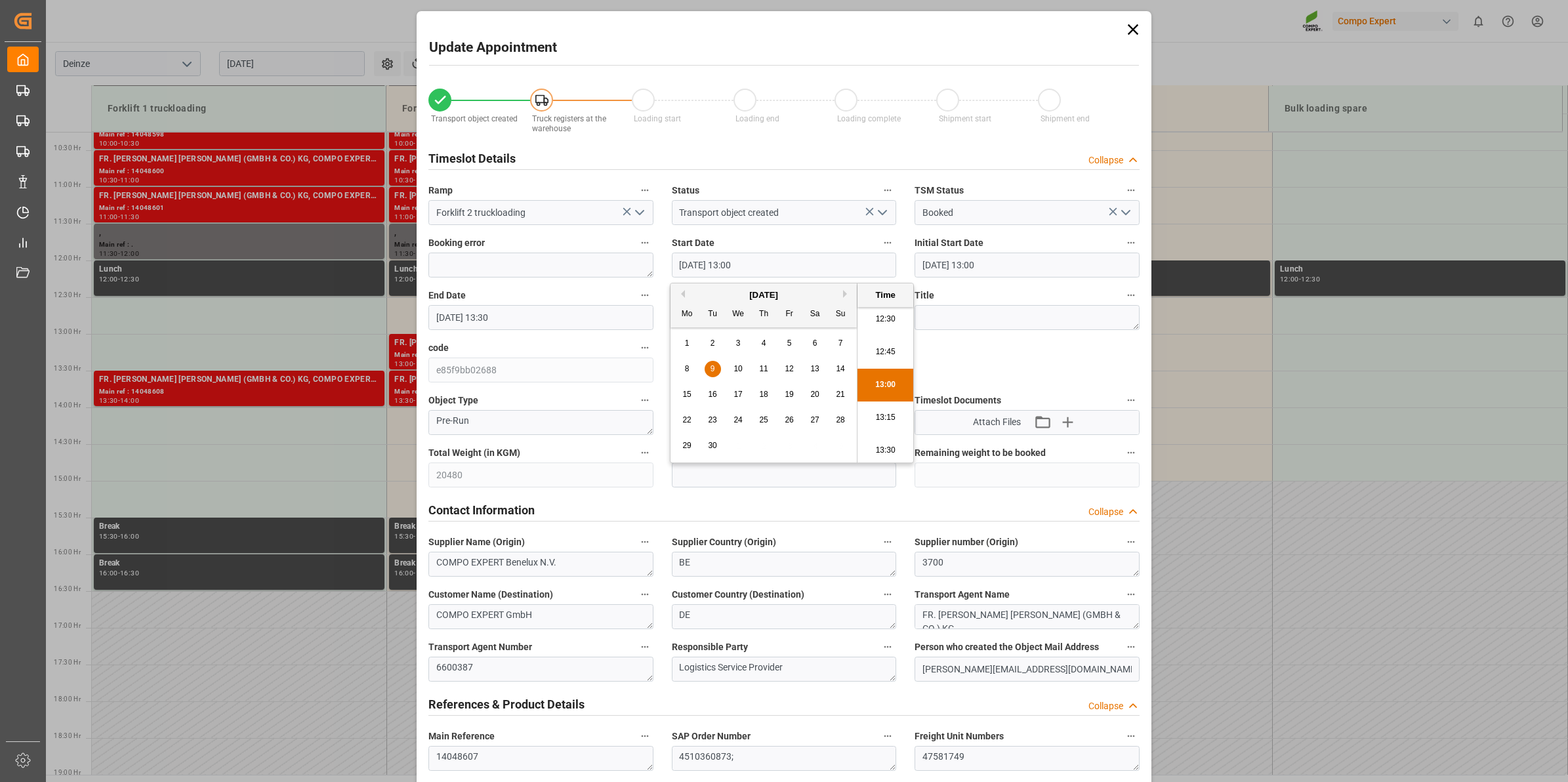
click at [900, 325] on li "12:30" at bounding box center [885, 319] width 56 height 33
type input "[DATE] 12:30"
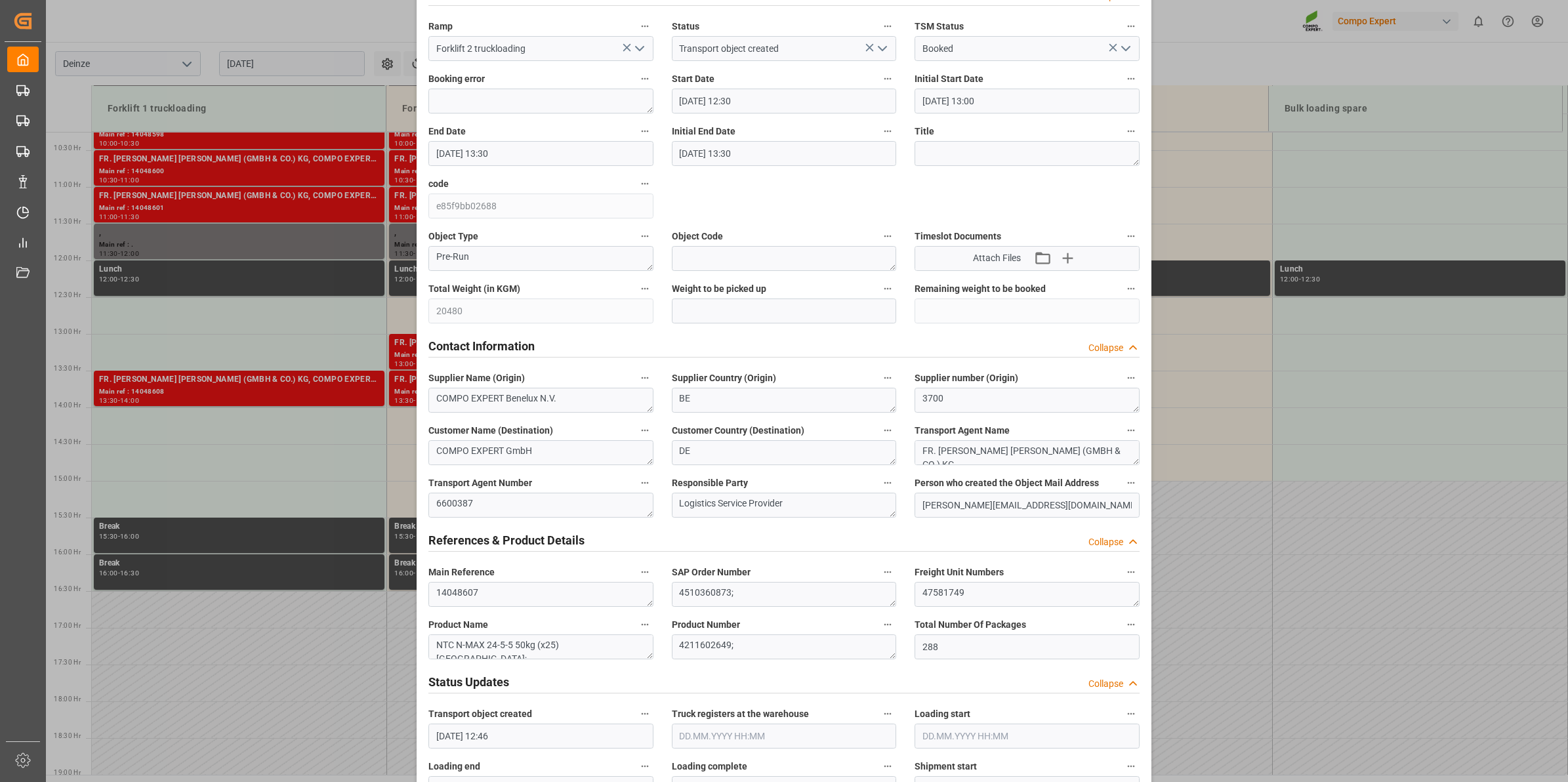
scroll to position [0, 0]
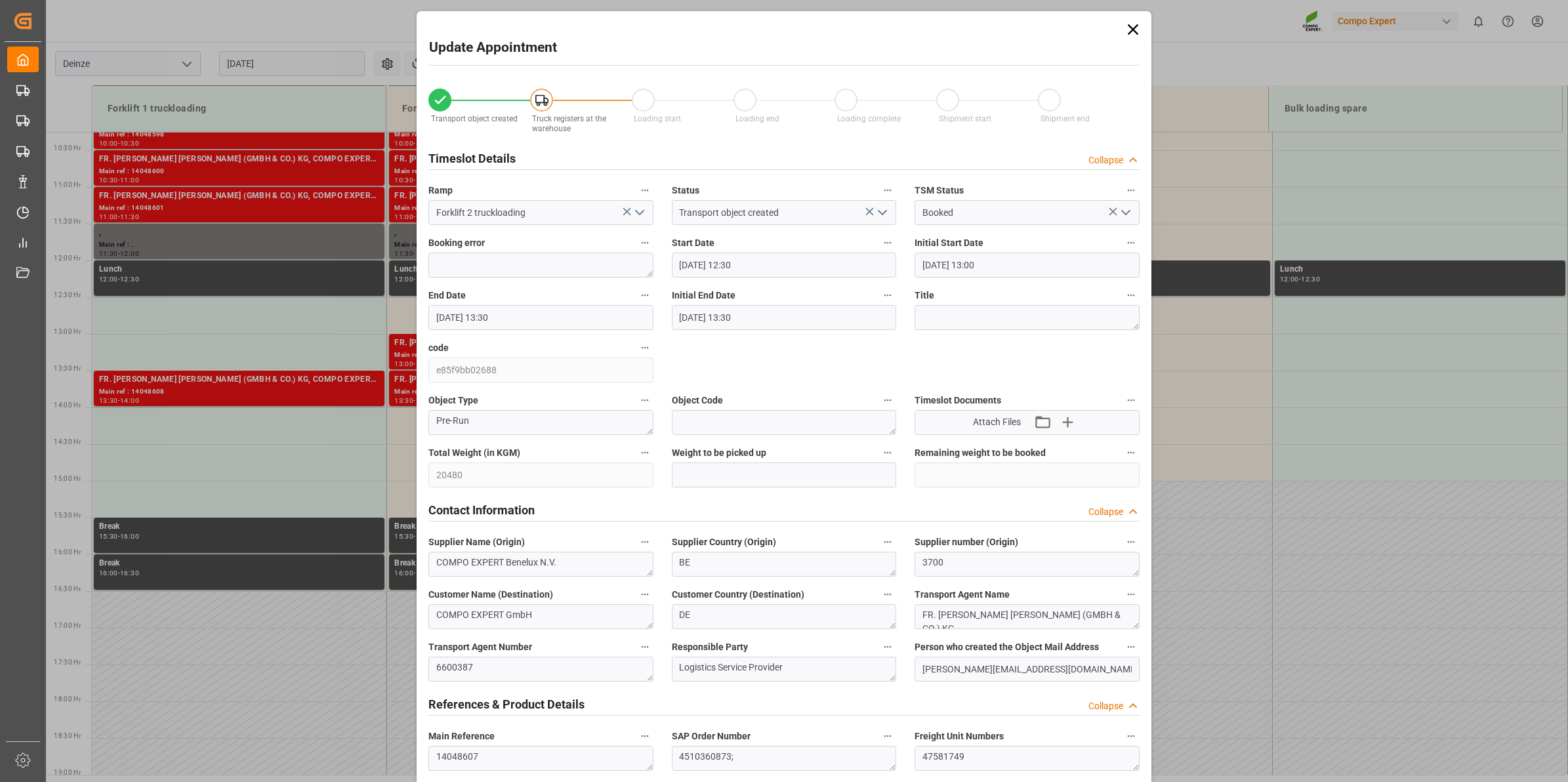
click at [539, 312] on input "[DATE] 13:30" at bounding box center [540, 317] width 225 height 25
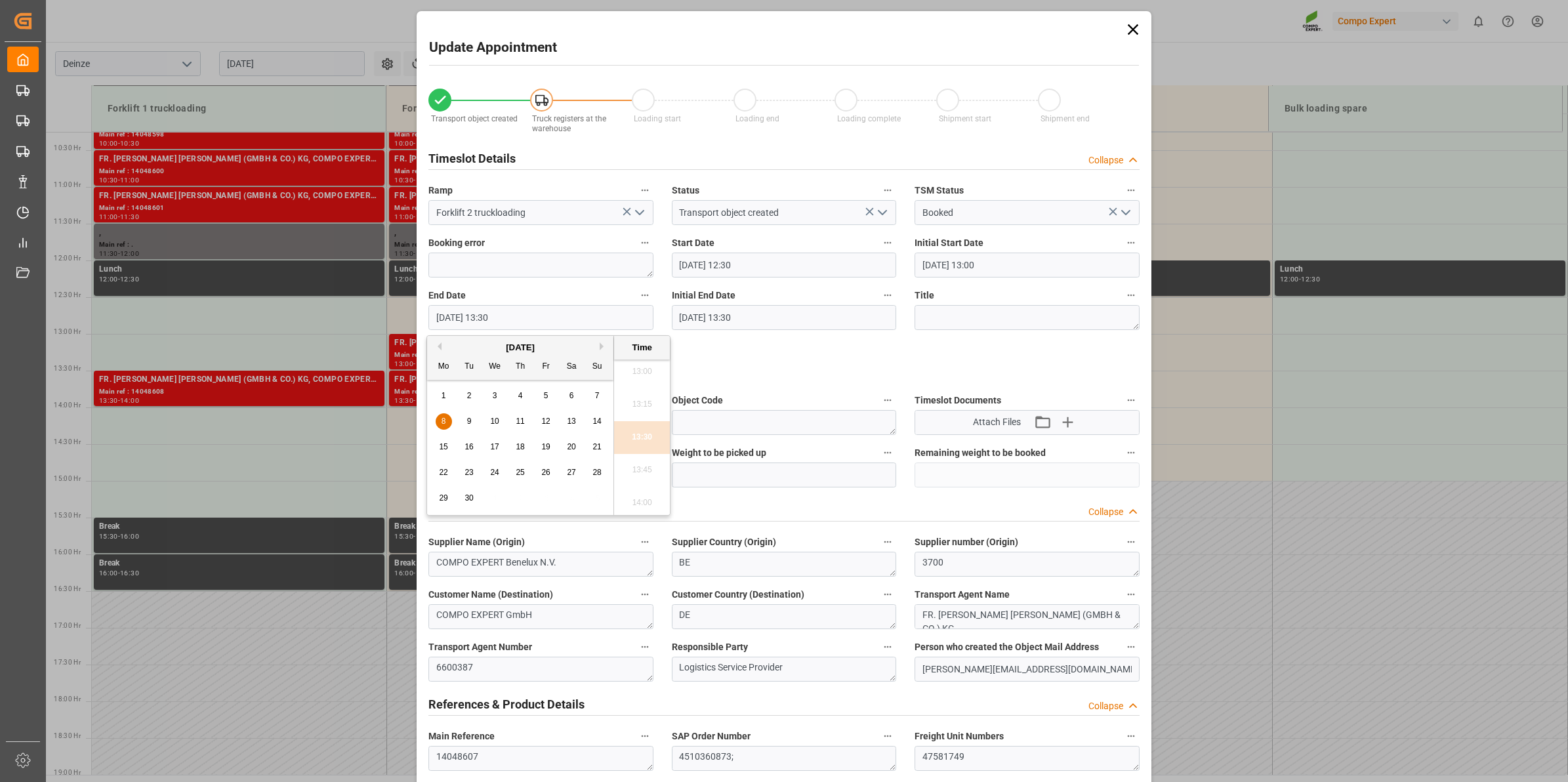
click at [470, 422] on span "9" at bounding box center [469, 421] width 4 height 9
click at [650, 376] on li "13:00" at bounding box center [642, 371] width 56 height 33
type input "[DATE] 13:00"
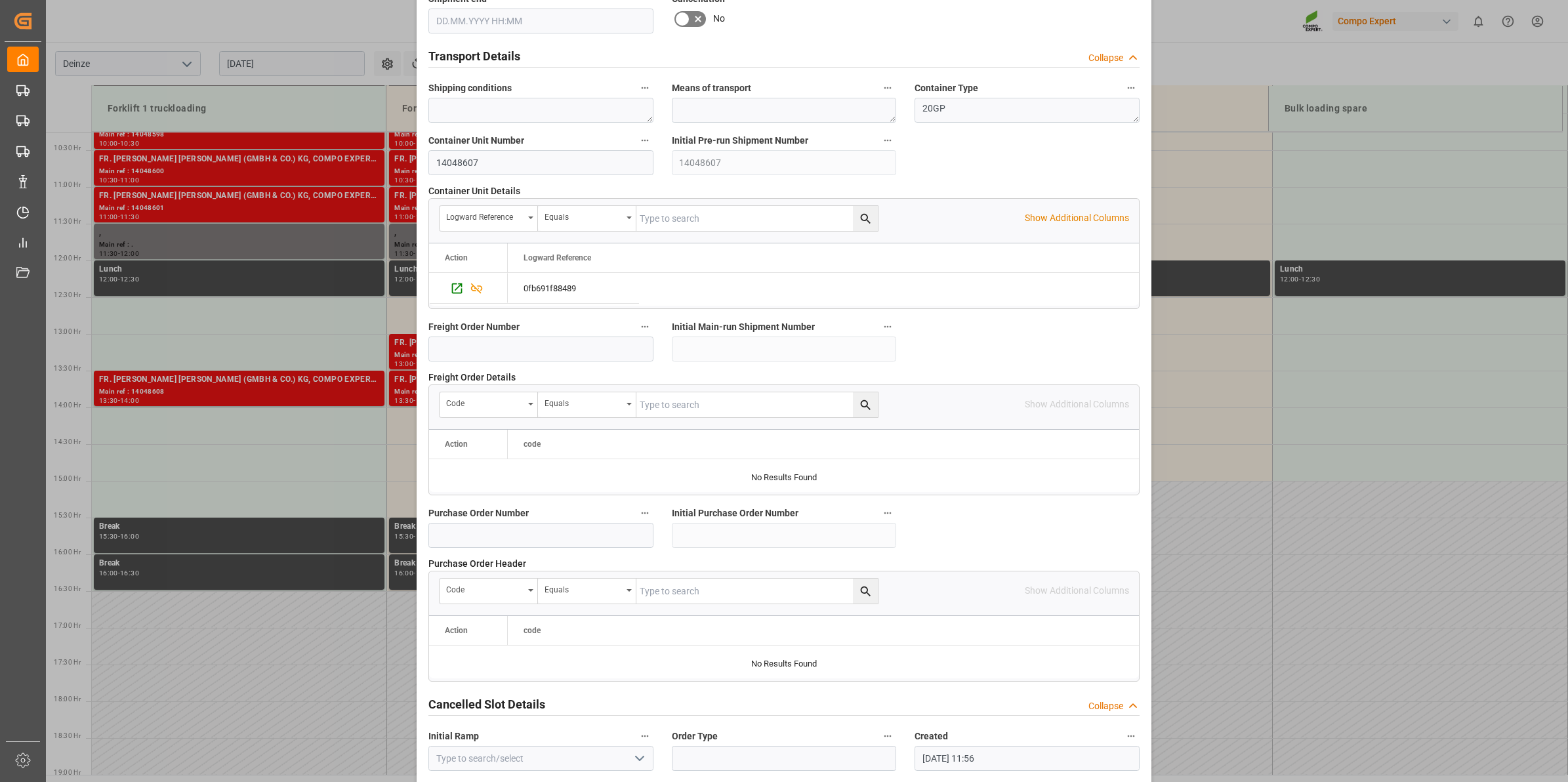
scroll to position [1041, 0]
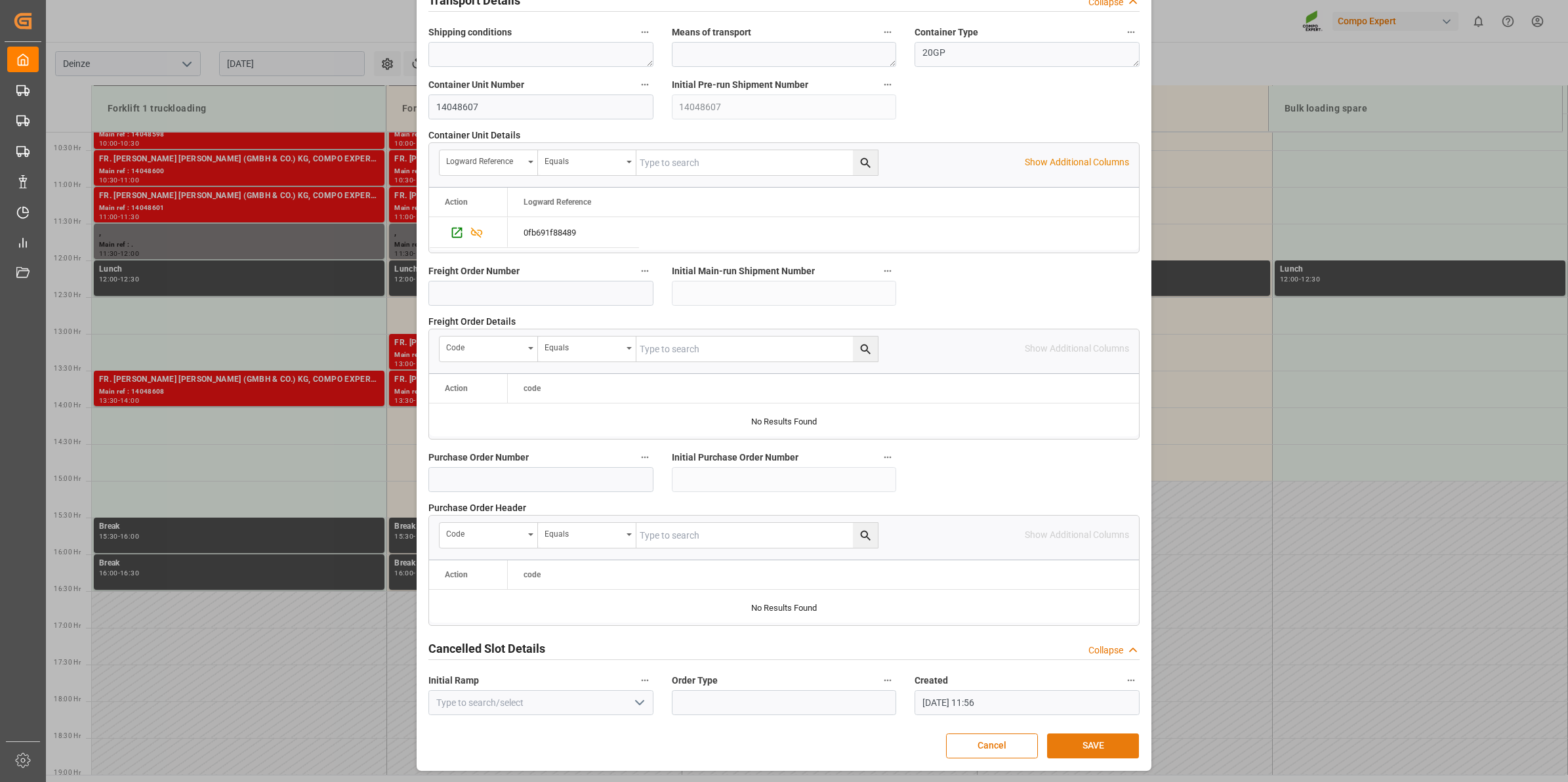
click at [1071, 743] on button "SAVE" at bounding box center [1093, 746] width 92 height 25
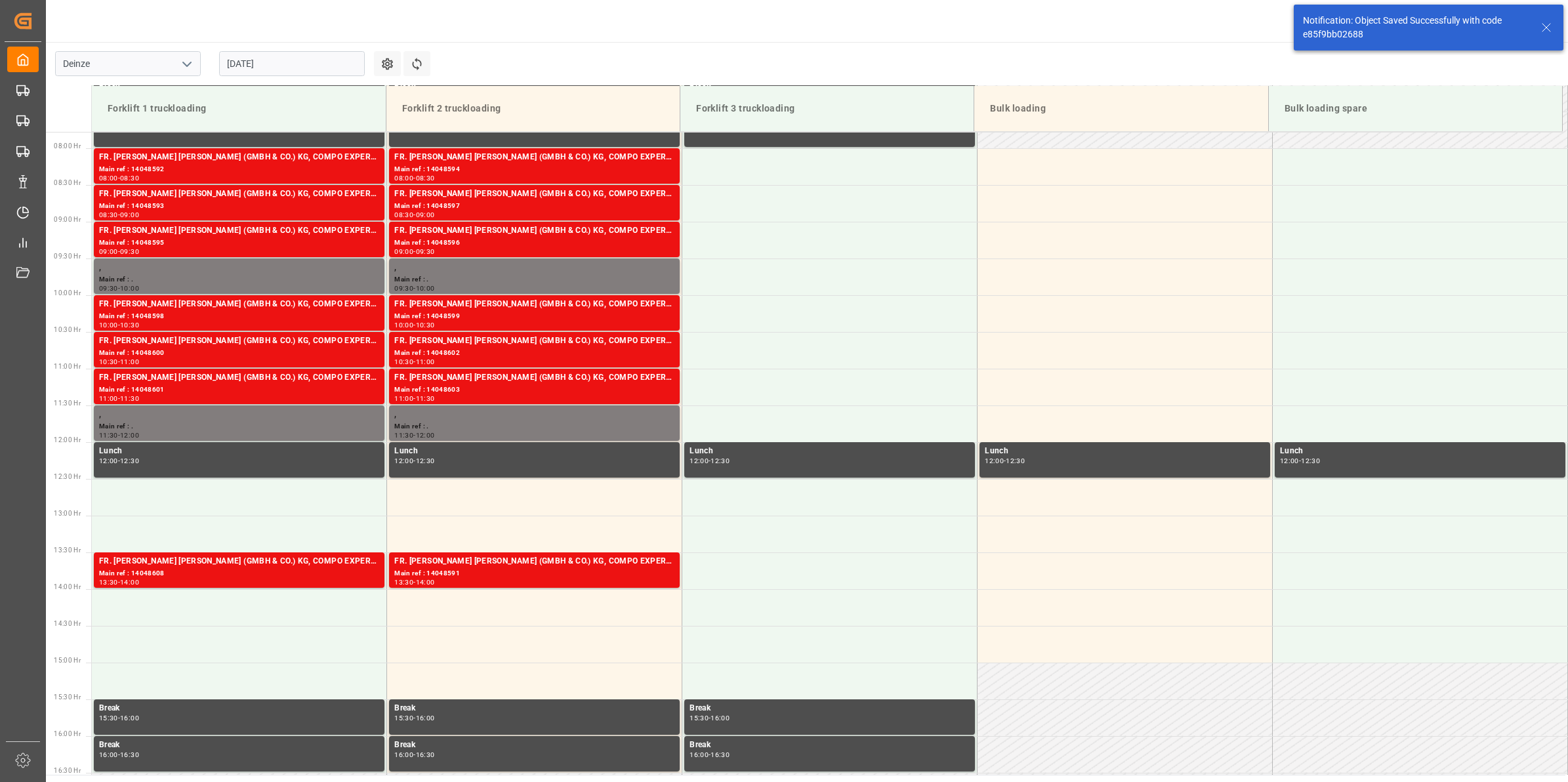
scroll to position [754, 0]
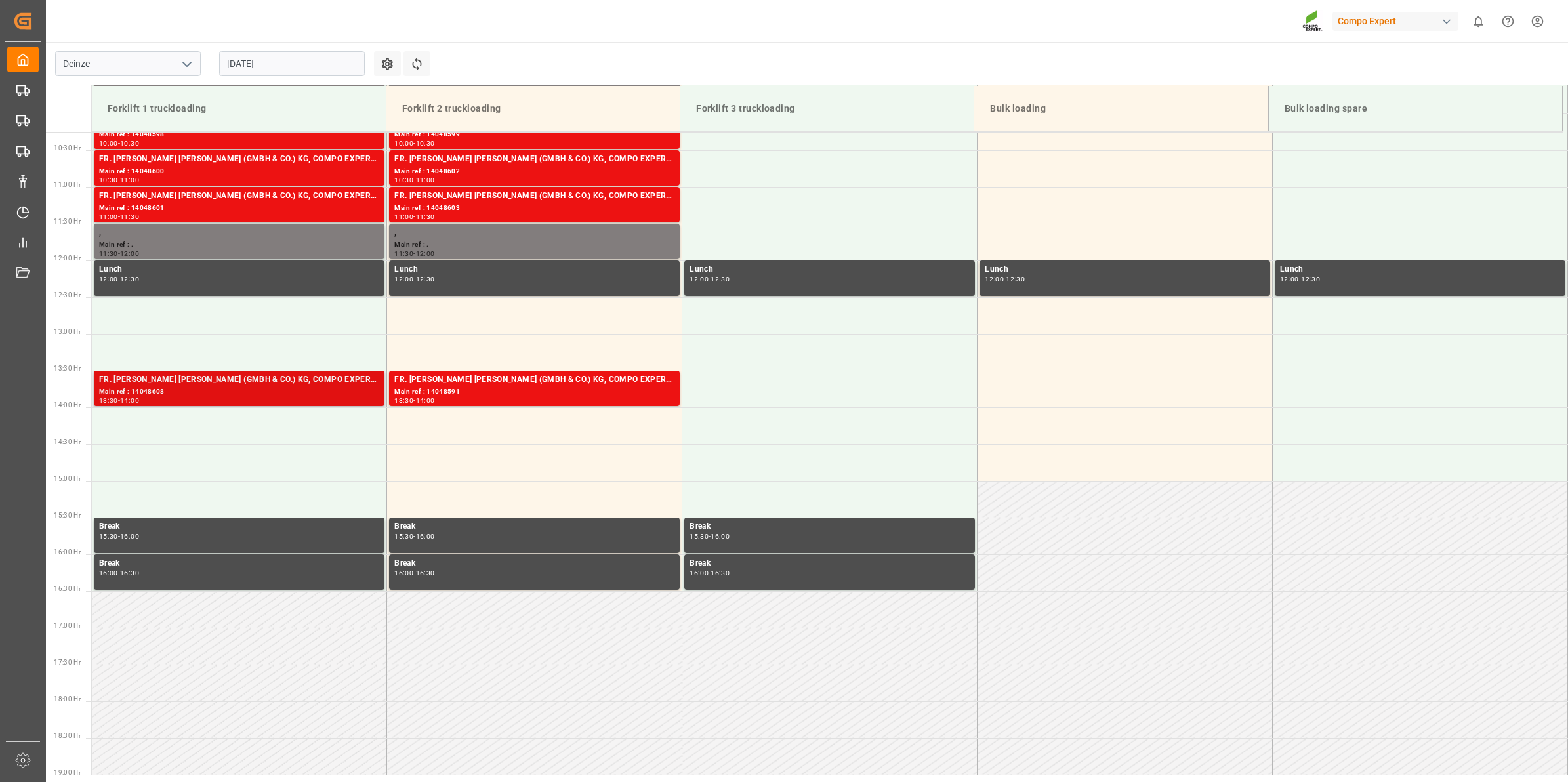
click at [296, 392] on div "Main ref : 14048608" at bounding box center [239, 391] width 280 height 11
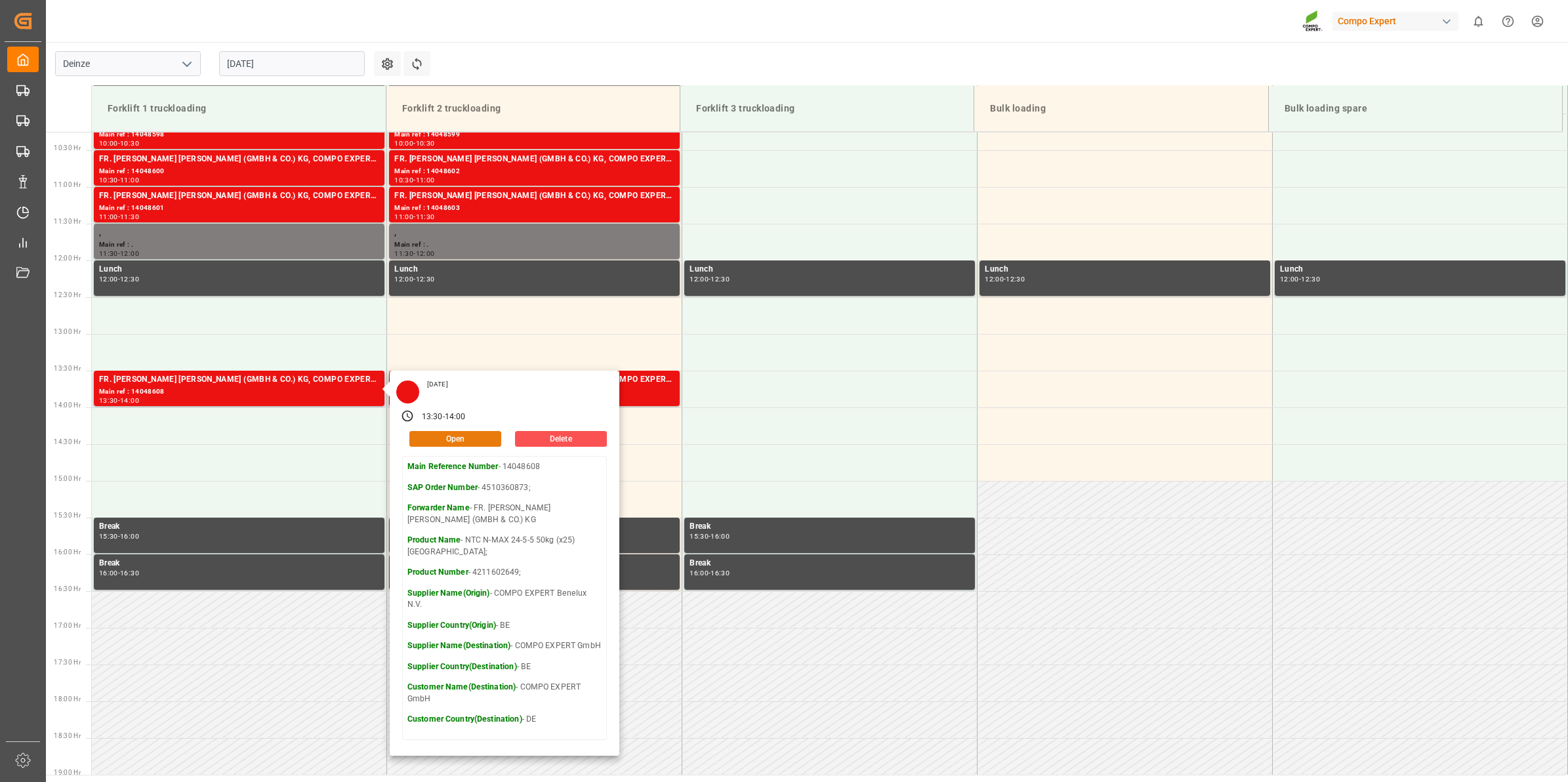
click at [479, 437] on button "Open" at bounding box center [455, 439] width 92 height 16
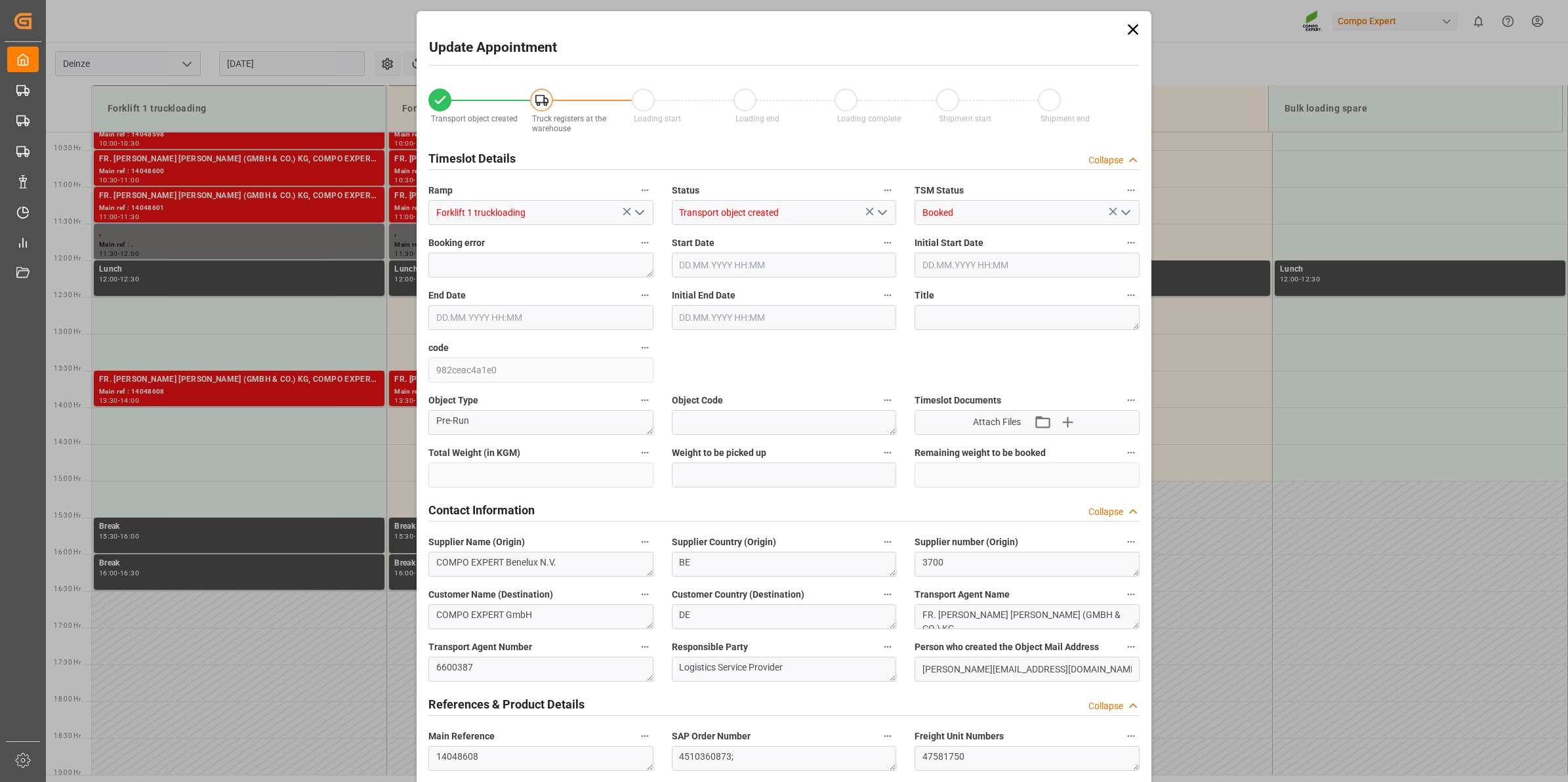
type input "20480"
type input "288"
type input "[DATE] 13:30"
type input "[DATE] 14:00"
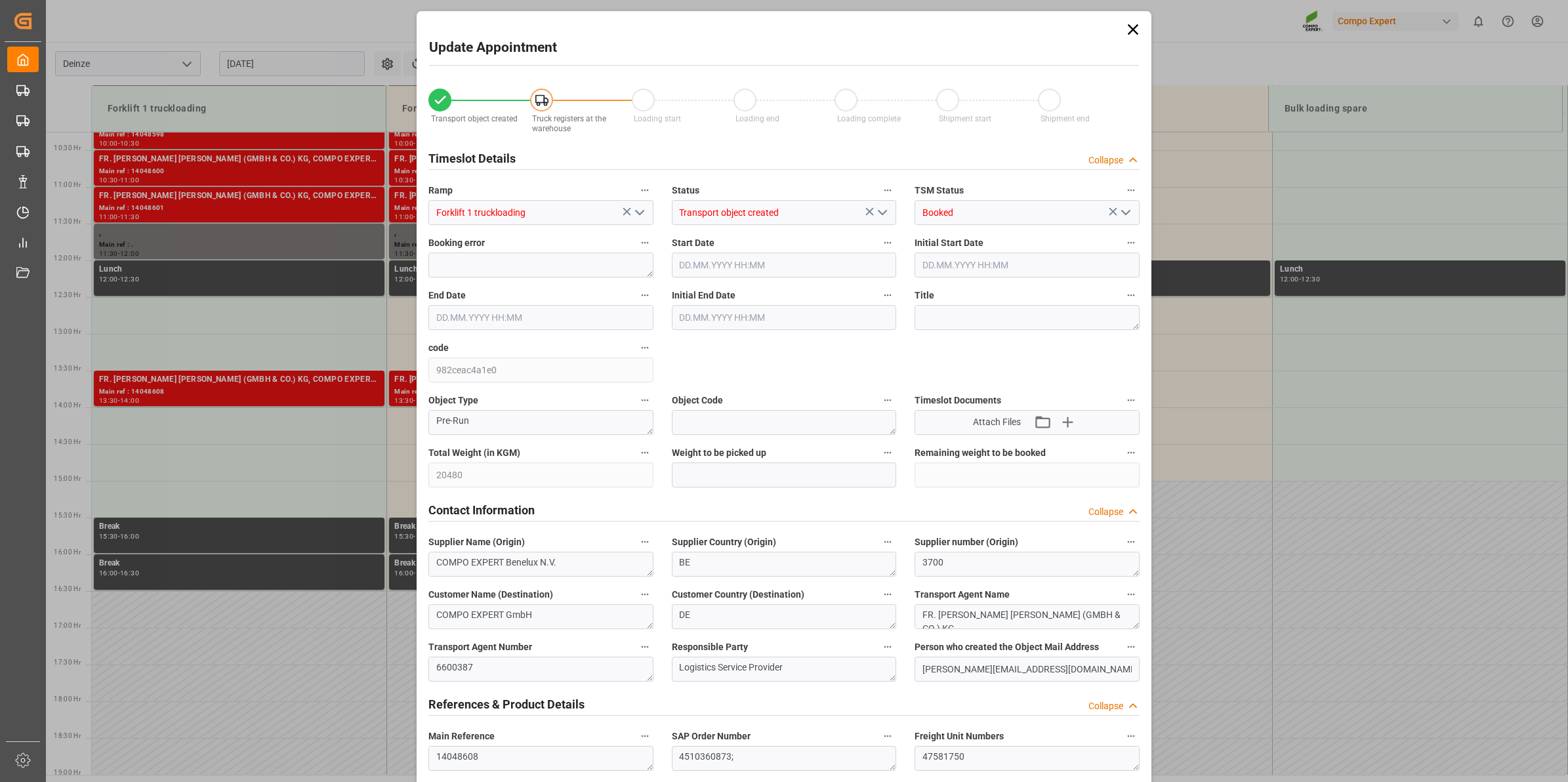
type input "[DATE] 14:00"
type input "[DATE] 12:46"
type input "[DATE] 12:03"
click at [746, 264] on input "[DATE] 13:30" at bounding box center [784, 265] width 225 height 25
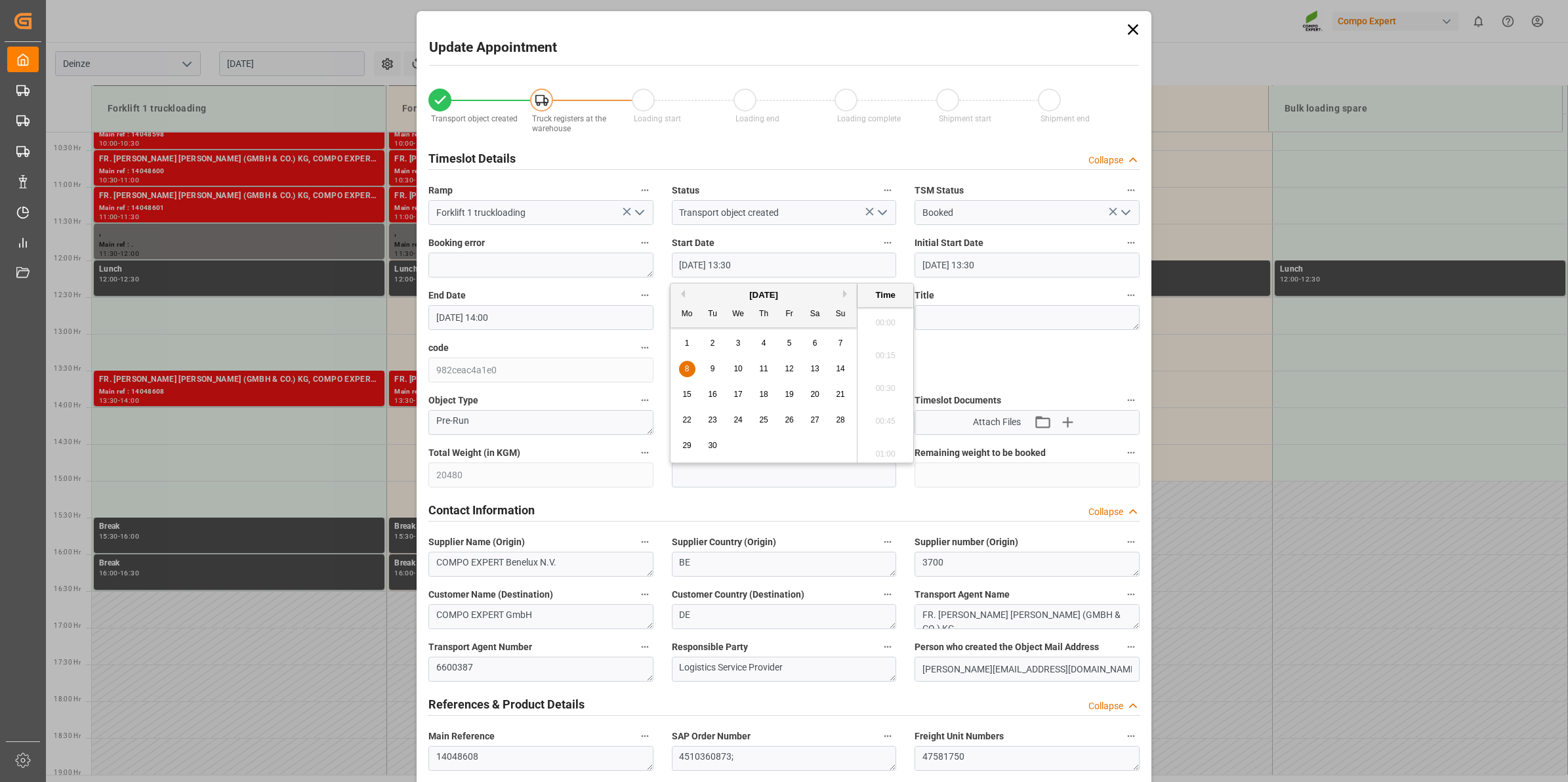
scroll to position [1710, 0]
click at [707, 371] on div "9" at bounding box center [712, 369] width 17 height 16
click at [903, 318] on li "13:00" at bounding box center [885, 319] width 56 height 33
type input "[DATE] 13:00"
click at [576, 324] on input "[DATE] 14:00" at bounding box center [540, 317] width 225 height 25
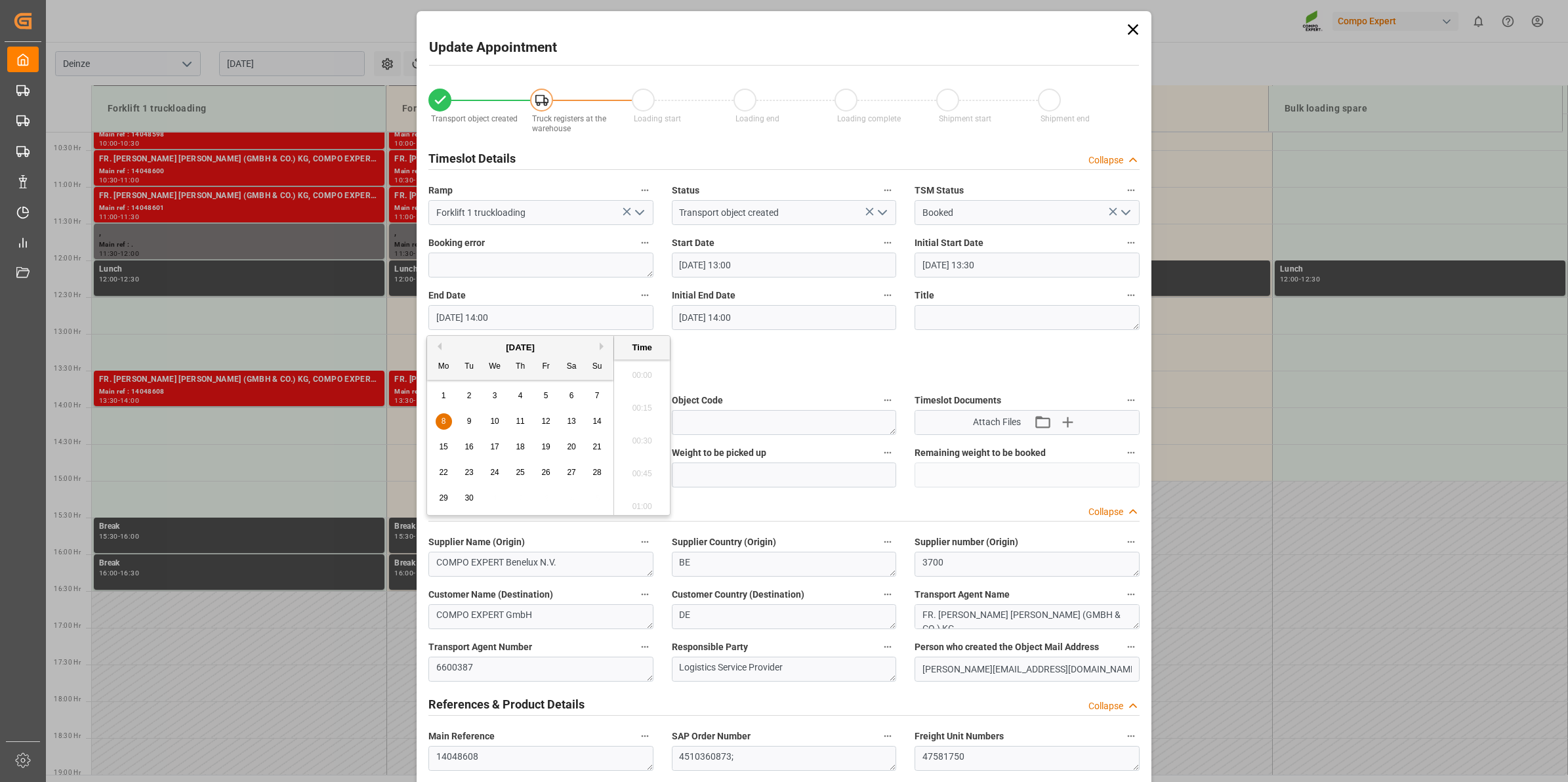
scroll to position [1776, 0]
click at [476, 417] on div "9" at bounding box center [469, 422] width 17 height 16
click at [646, 373] on li "13:30" at bounding box center [642, 371] width 56 height 33
type input "[DATE] 13:30"
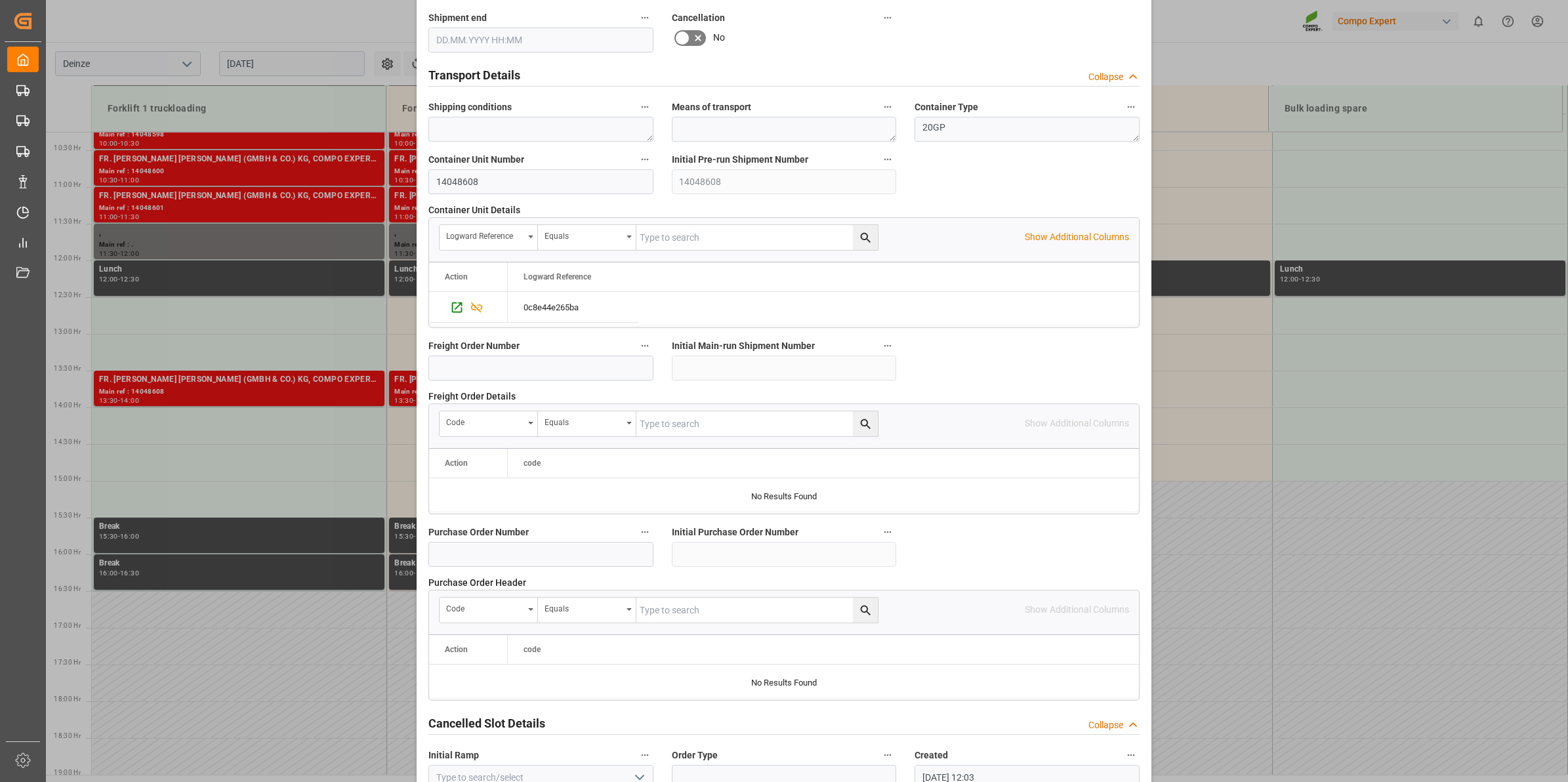
scroll to position [1041, 0]
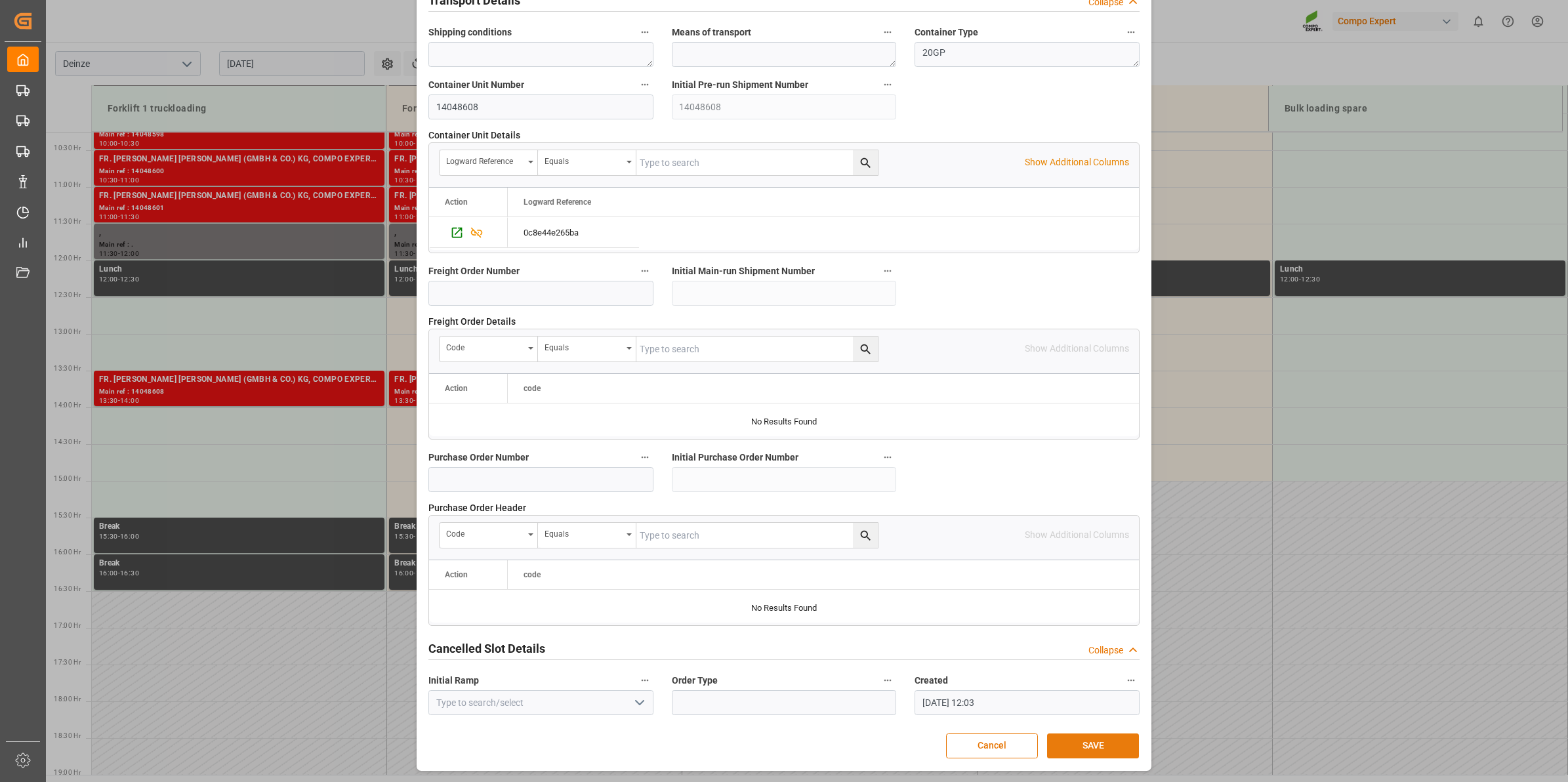
click at [1097, 741] on button "SAVE" at bounding box center [1093, 746] width 92 height 25
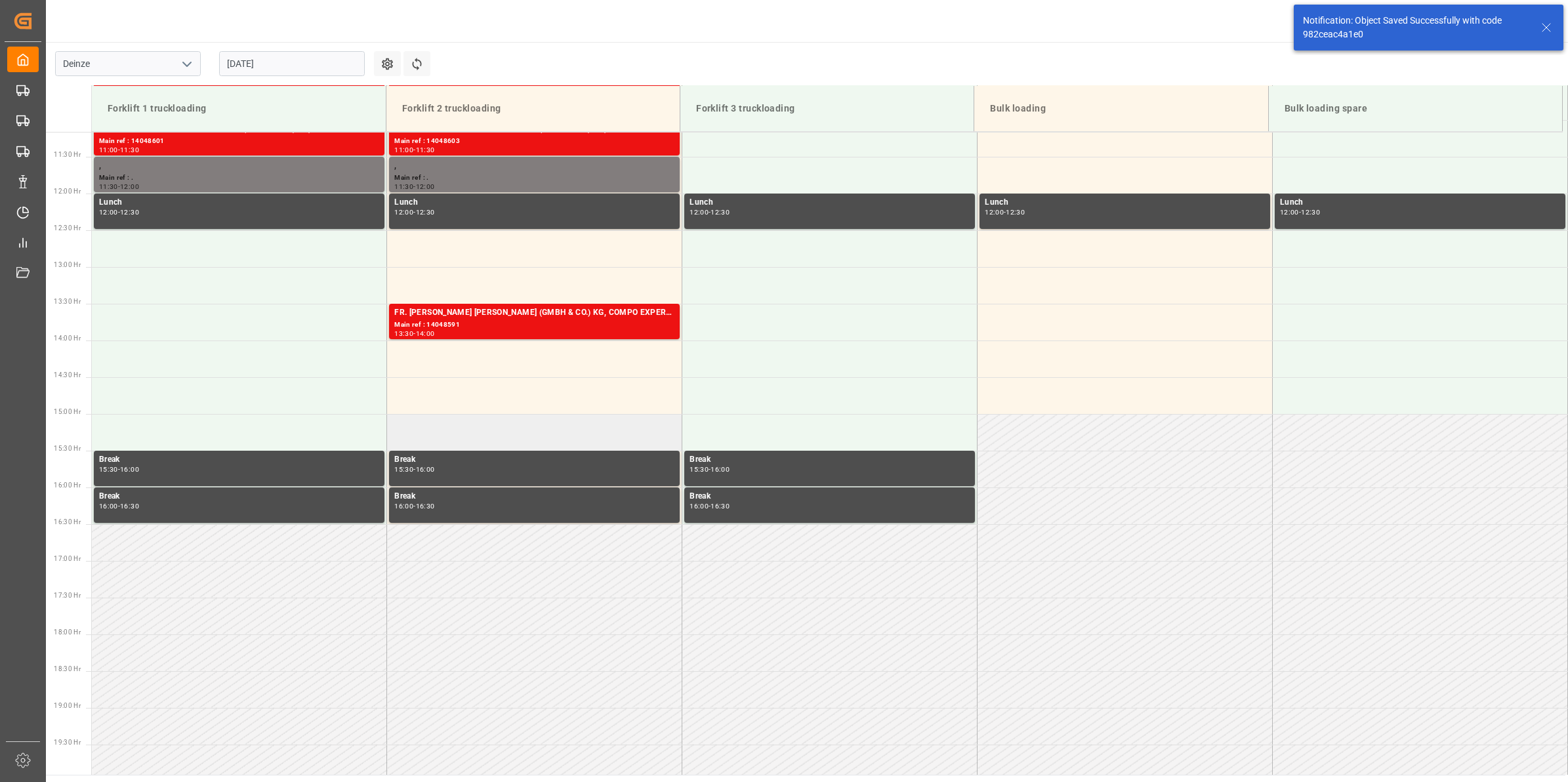
scroll to position [792, 0]
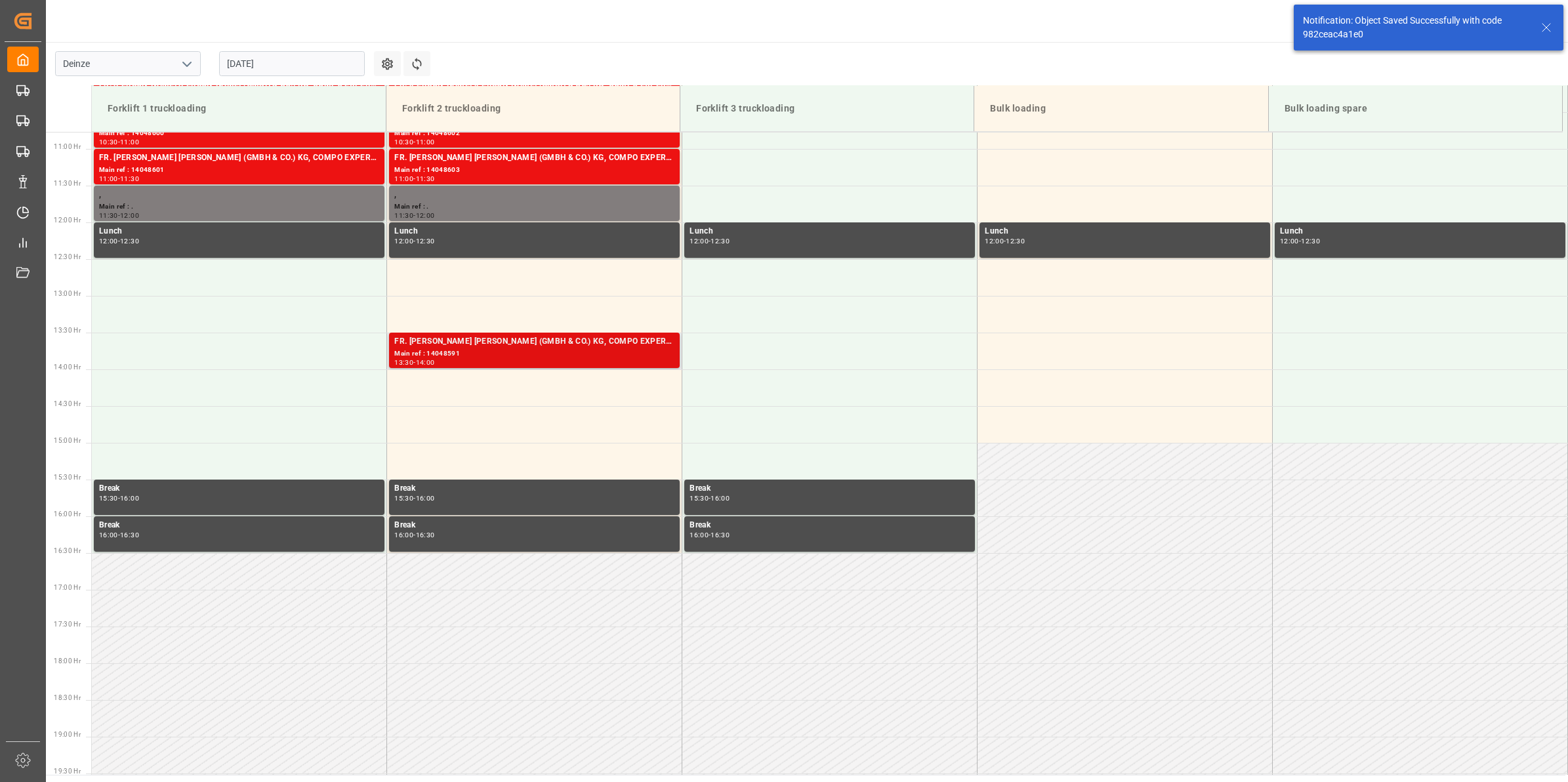
click at [566, 352] on div "Main ref : 14048591" at bounding box center [534, 354] width 280 height 11
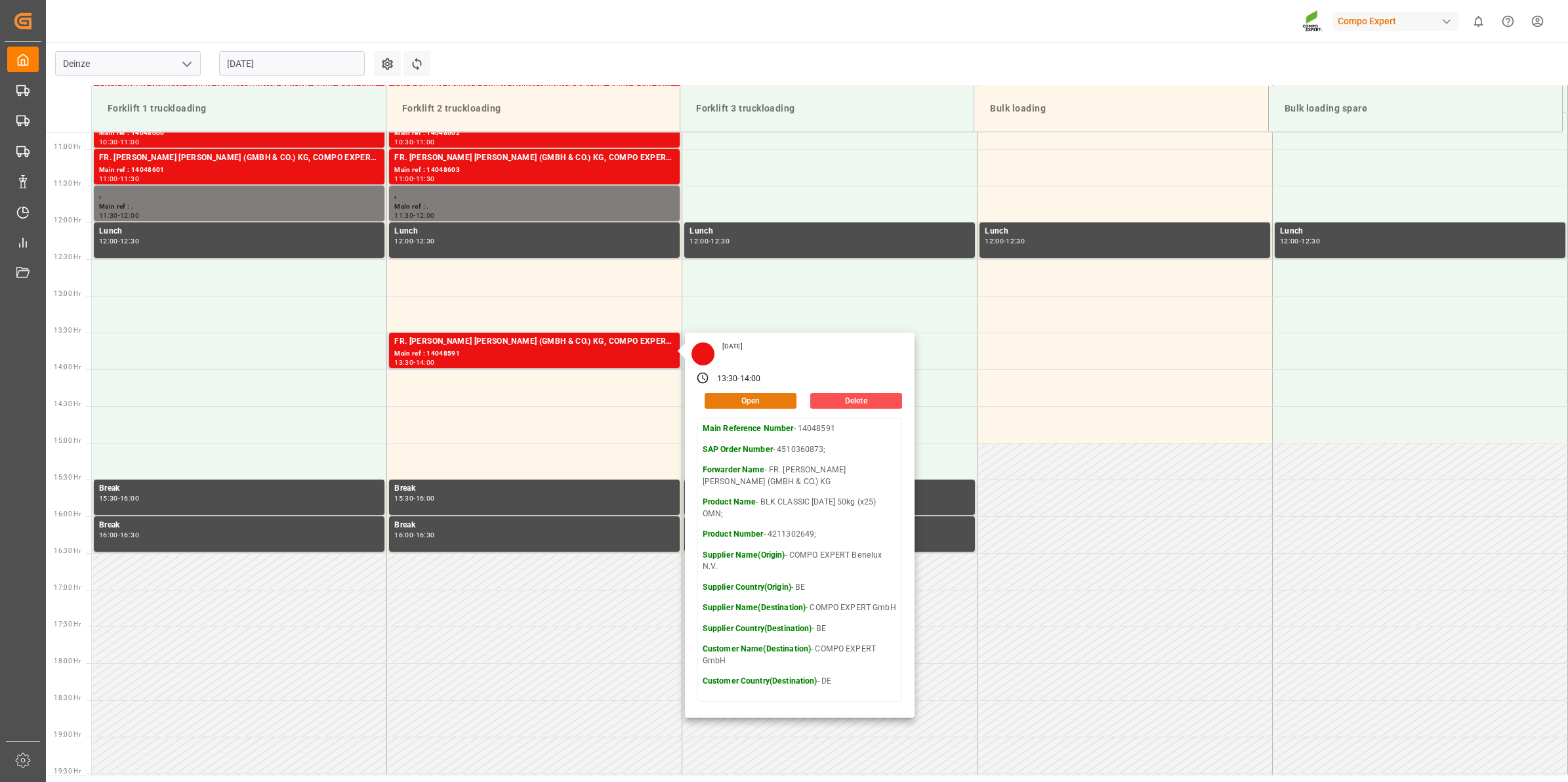
click at [739, 405] on button "Open" at bounding box center [750, 401] width 92 height 16
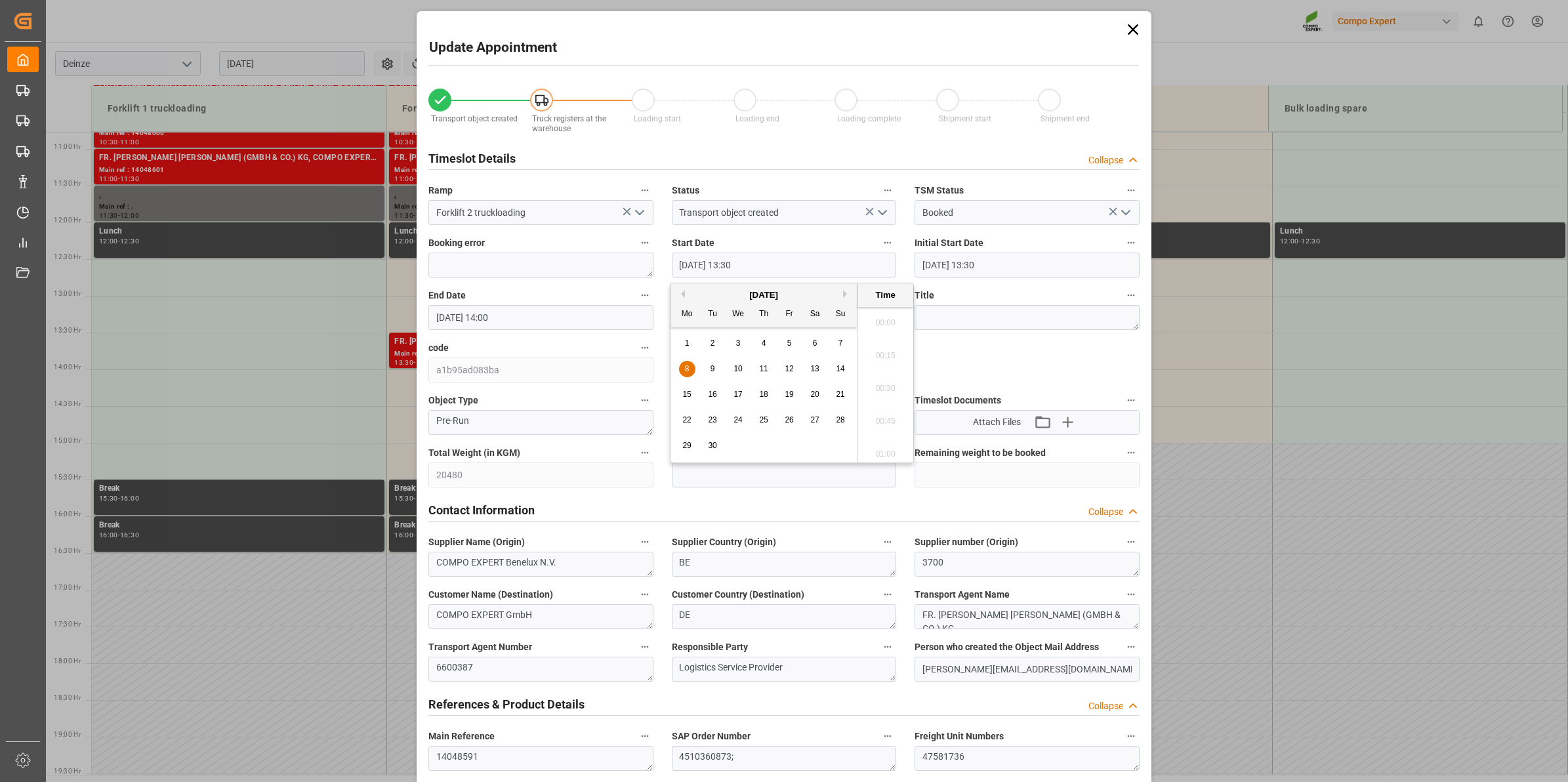
click at [723, 263] on input "[DATE] 13:30" at bounding box center [784, 265] width 225 height 25
click at [709, 368] on div "9" at bounding box center [712, 369] width 17 height 16
click at [881, 324] on li "13:00" at bounding box center [885, 319] width 56 height 33
type input "[DATE] 13:00"
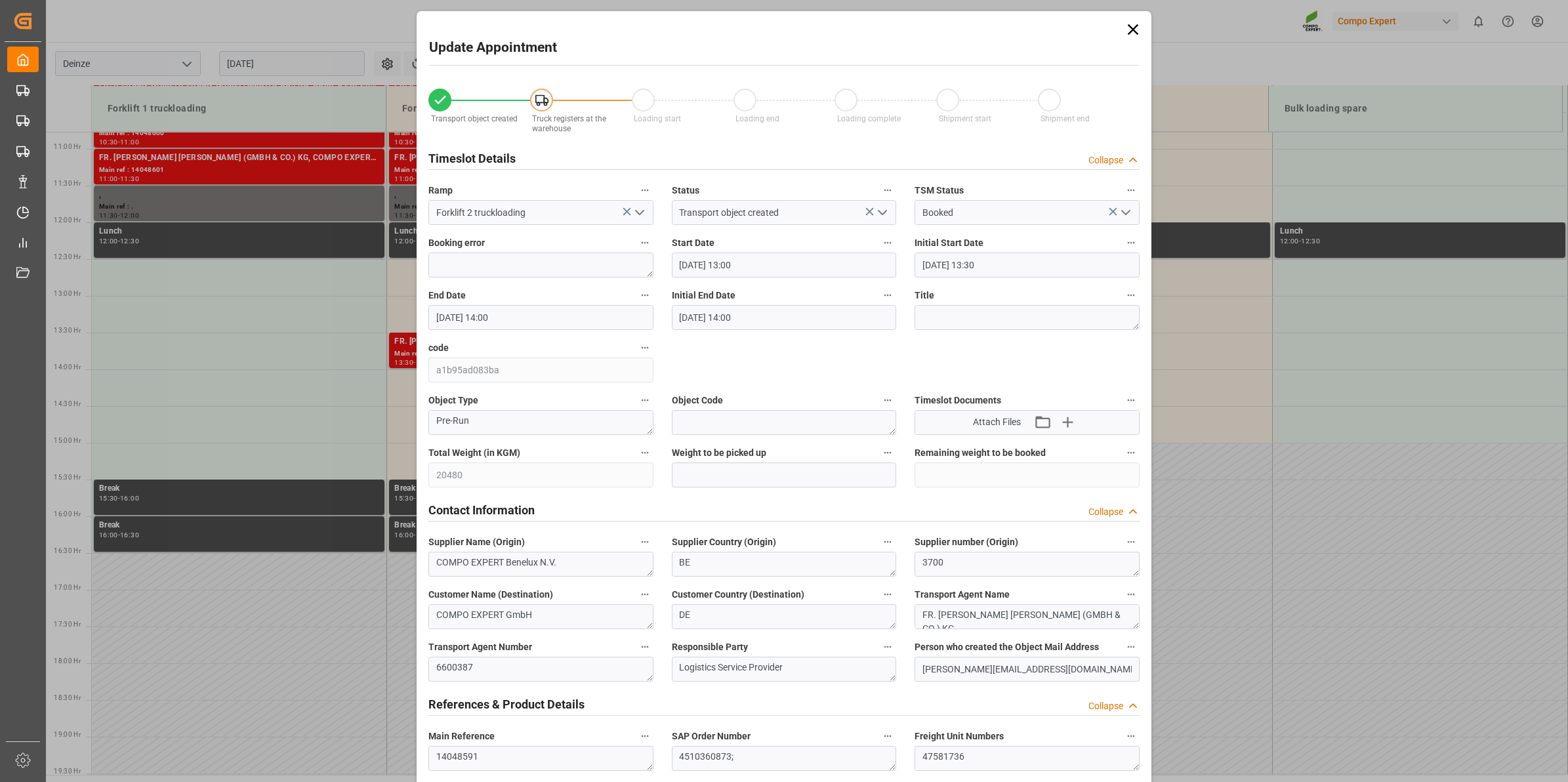
click at [568, 299] on label "End Date" at bounding box center [540, 295] width 225 height 19
click at [636, 299] on button "End Date" at bounding box center [644, 294] width 17 height 17
click at [571, 312] on div at bounding box center [784, 391] width 1568 height 782
click at [569, 324] on input "[DATE] 14:00" at bounding box center [540, 317] width 225 height 25
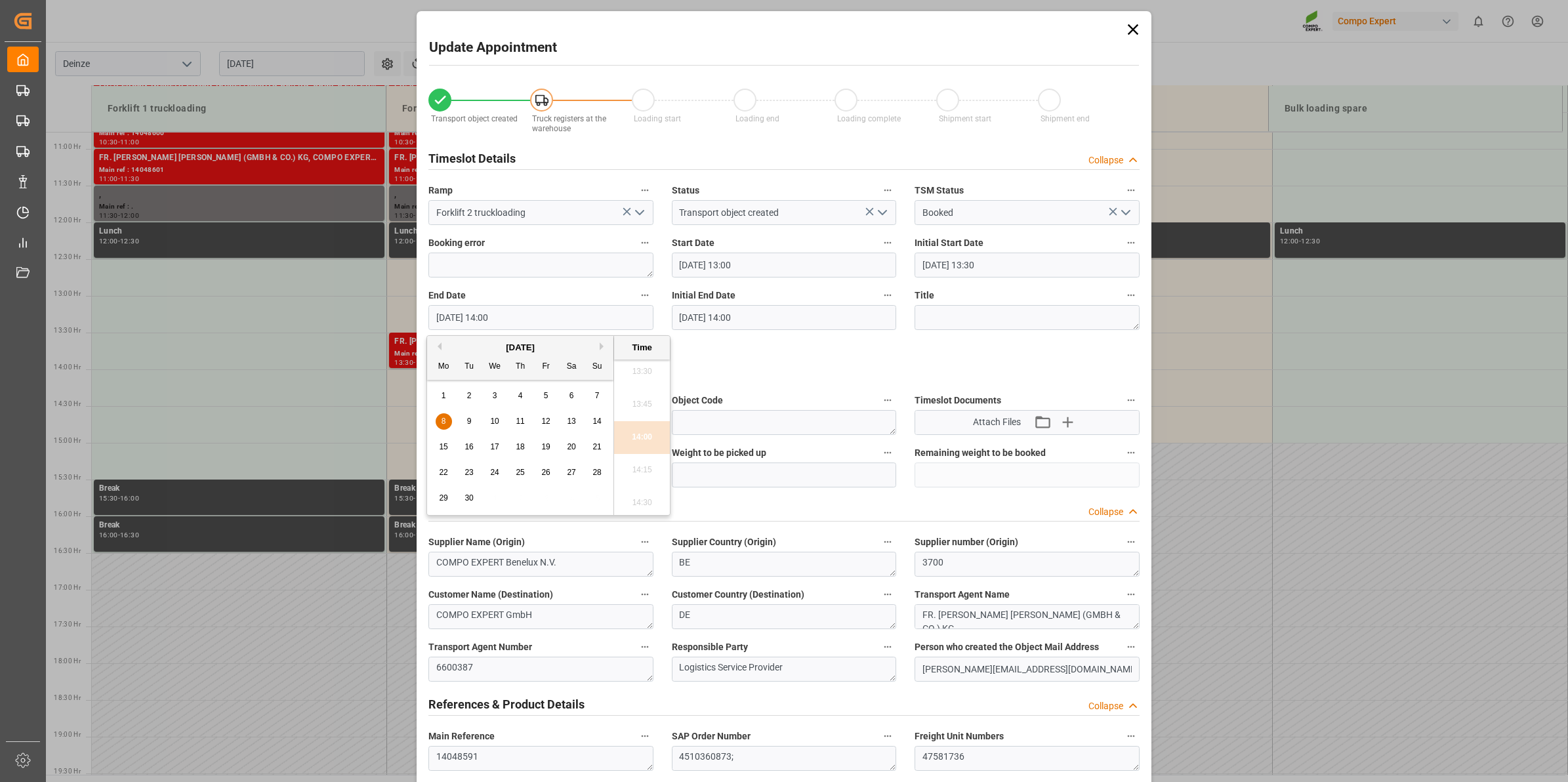
click at [471, 420] on span "9" at bounding box center [469, 421] width 4 height 9
click at [644, 377] on li "13:30" at bounding box center [642, 371] width 56 height 33
type input "[DATE] 13:30"
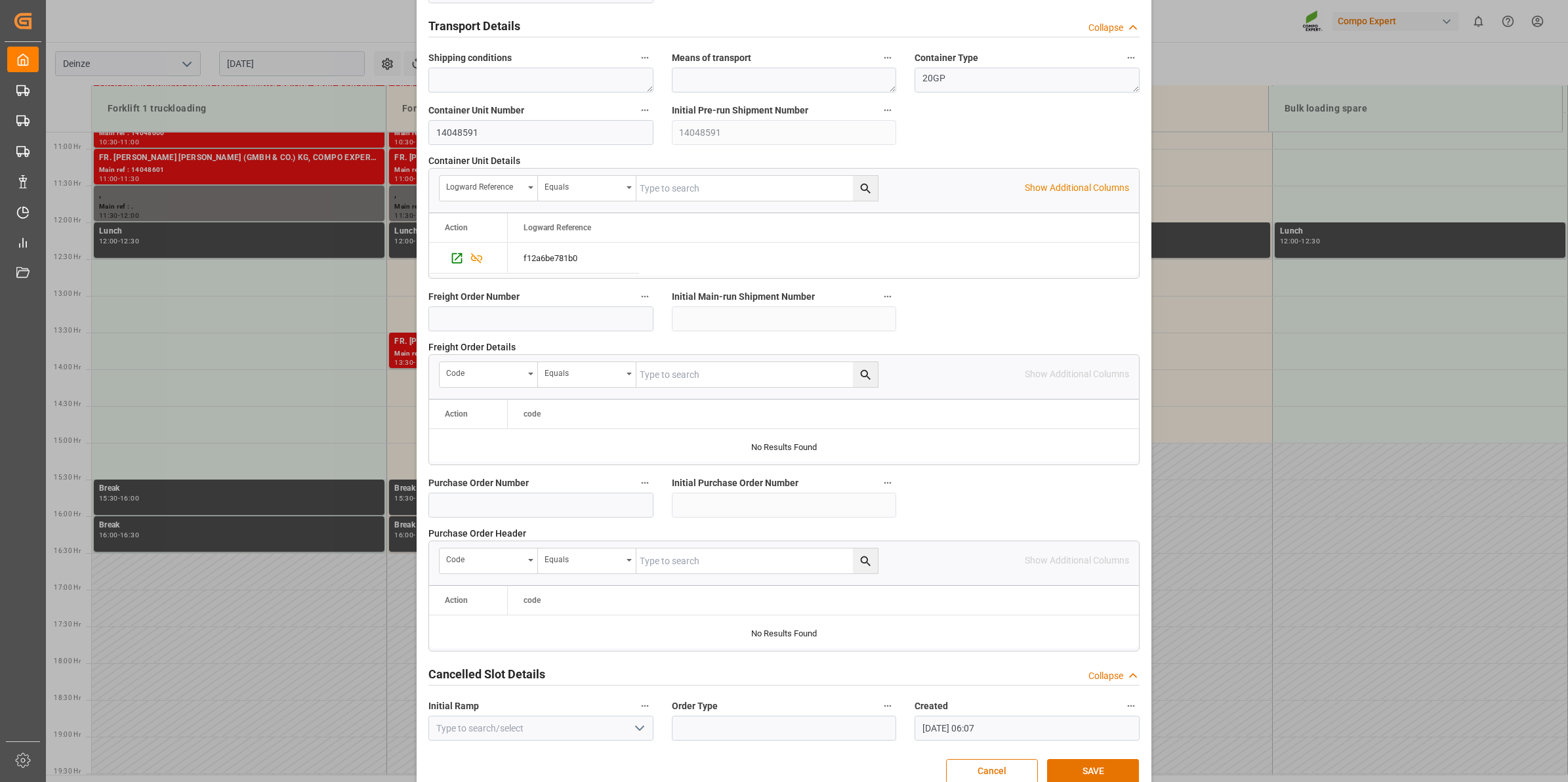
scroll to position [1041, 0]
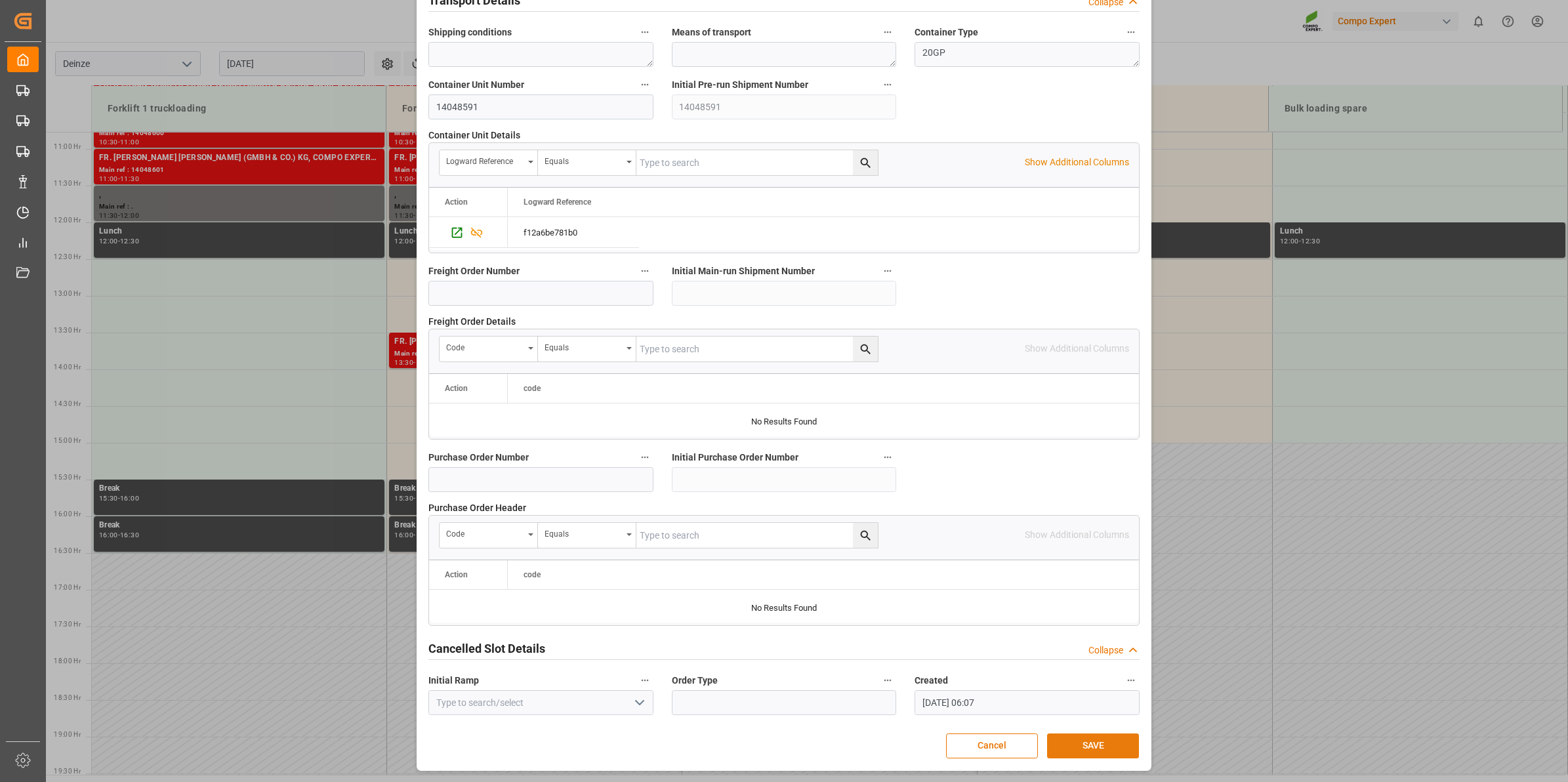
click at [1110, 746] on button "SAVE" at bounding box center [1093, 746] width 92 height 25
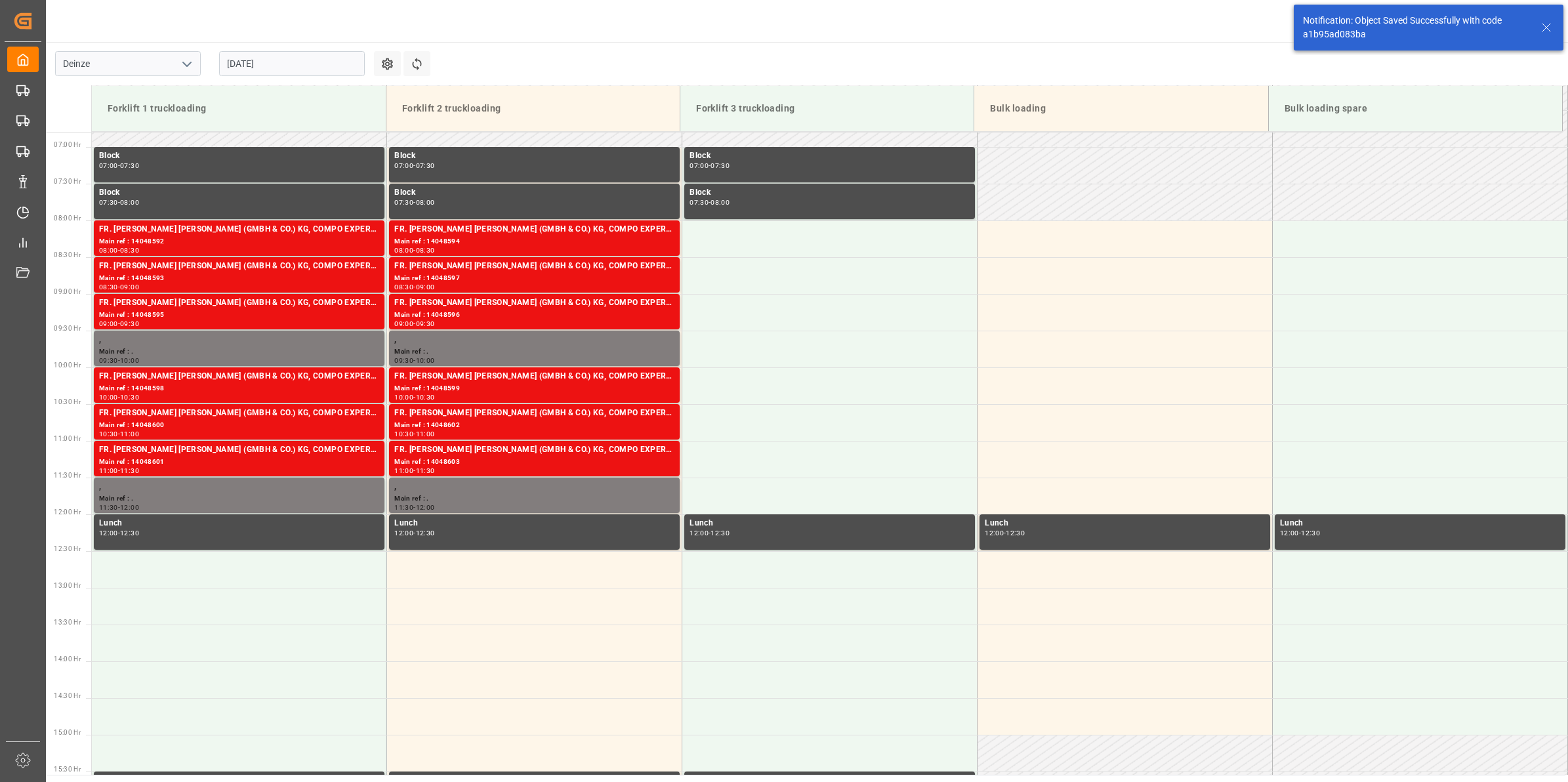
scroll to position [417, 0]
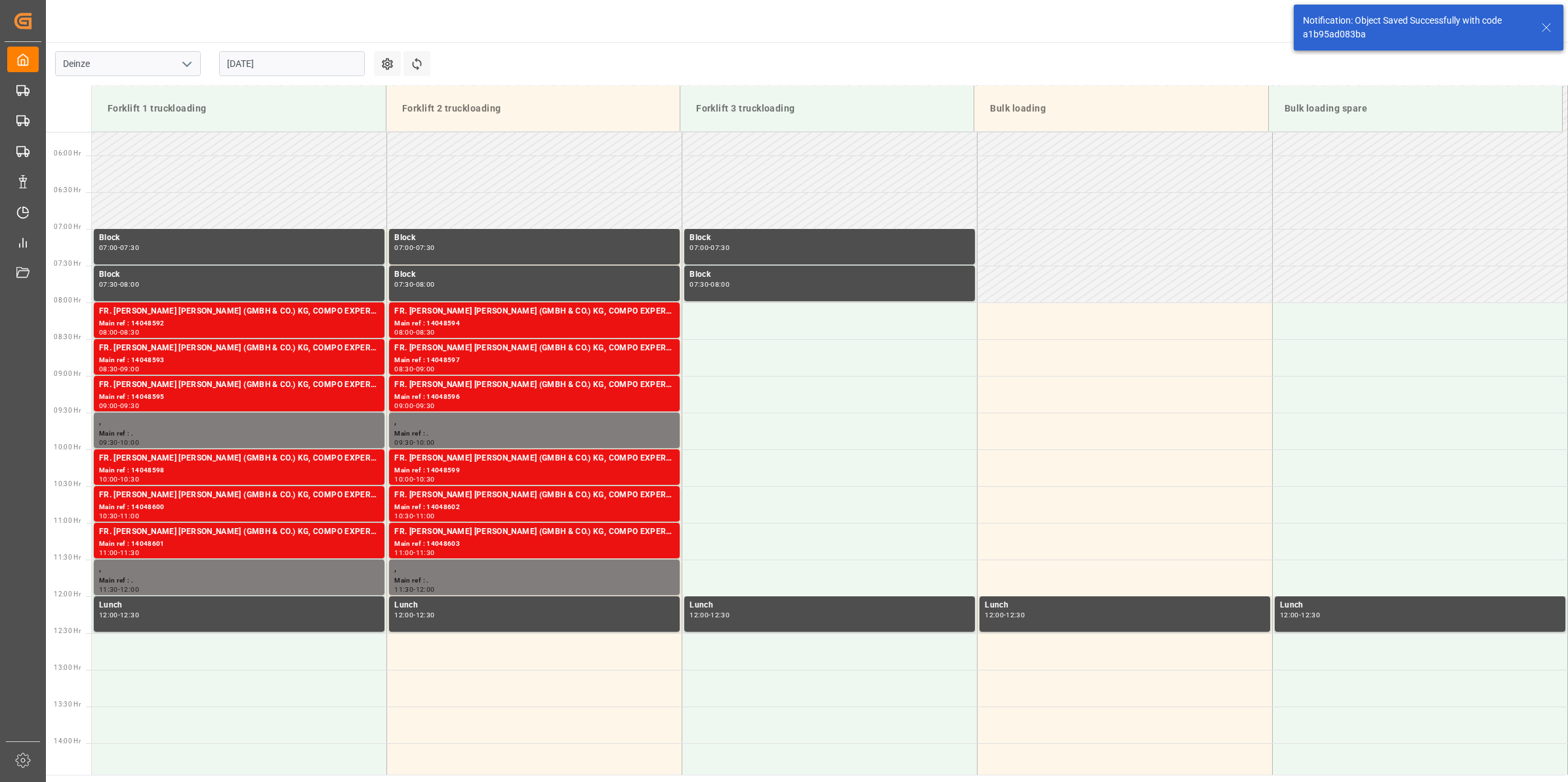
click at [278, 68] on input "[DATE]" at bounding box center [292, 63] width 145 height 25
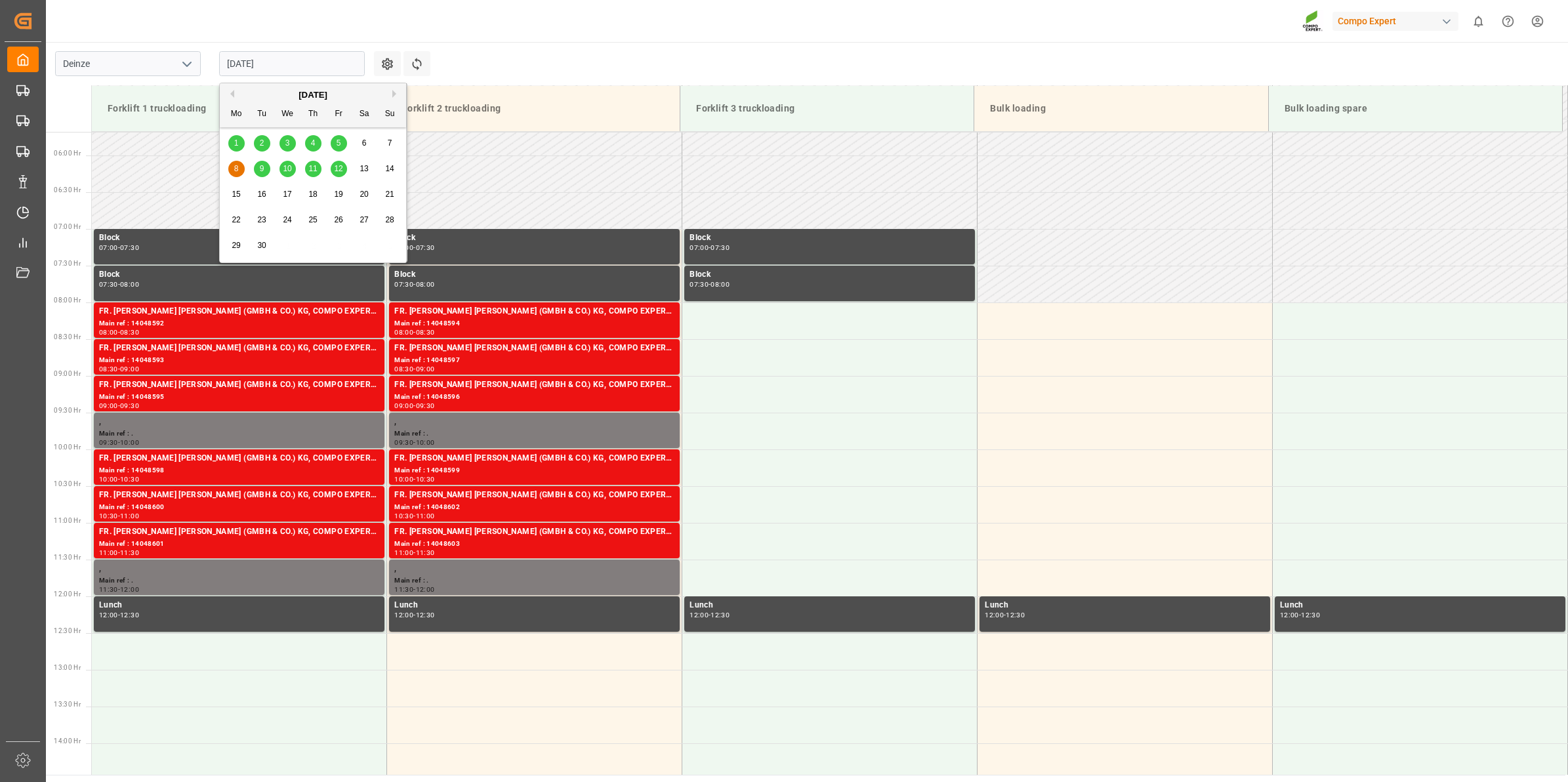
click at [265, 169] on div "9" at bounding box center [262, 169] width 17 height 16
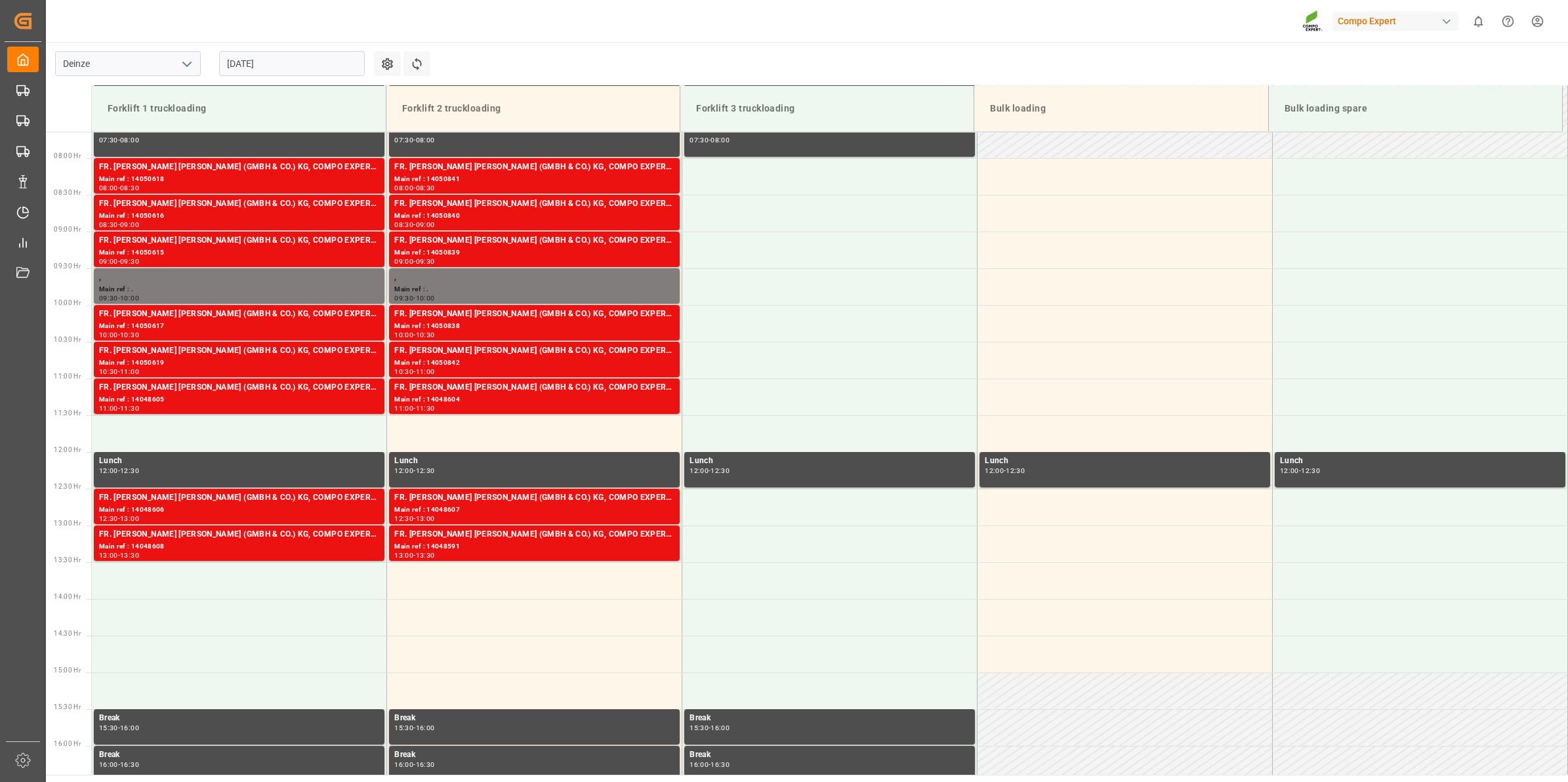
scroll to position [553, 0]
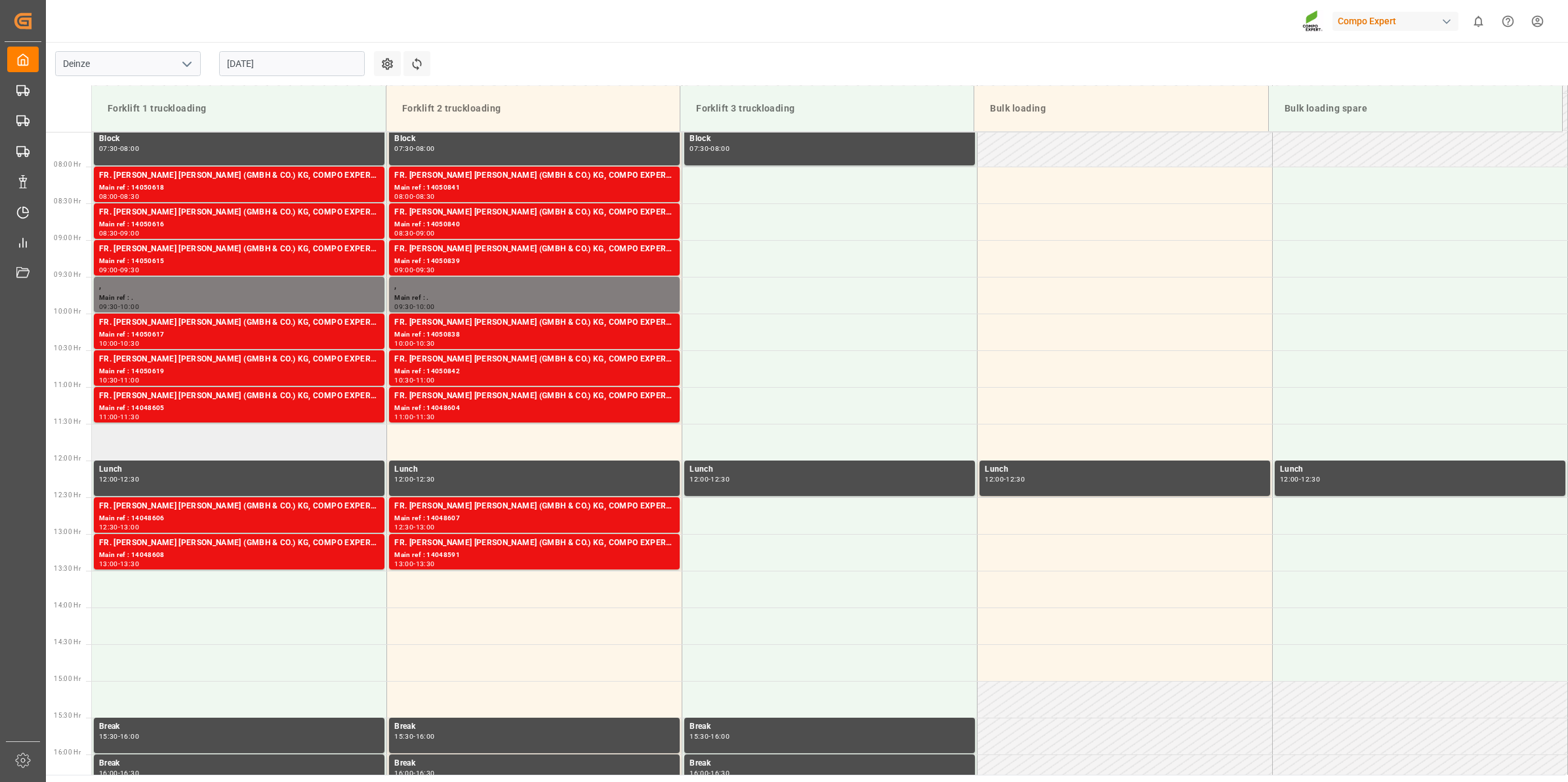
click at [259, 443] on td at bounding box center [239, 443] width 295 height 37
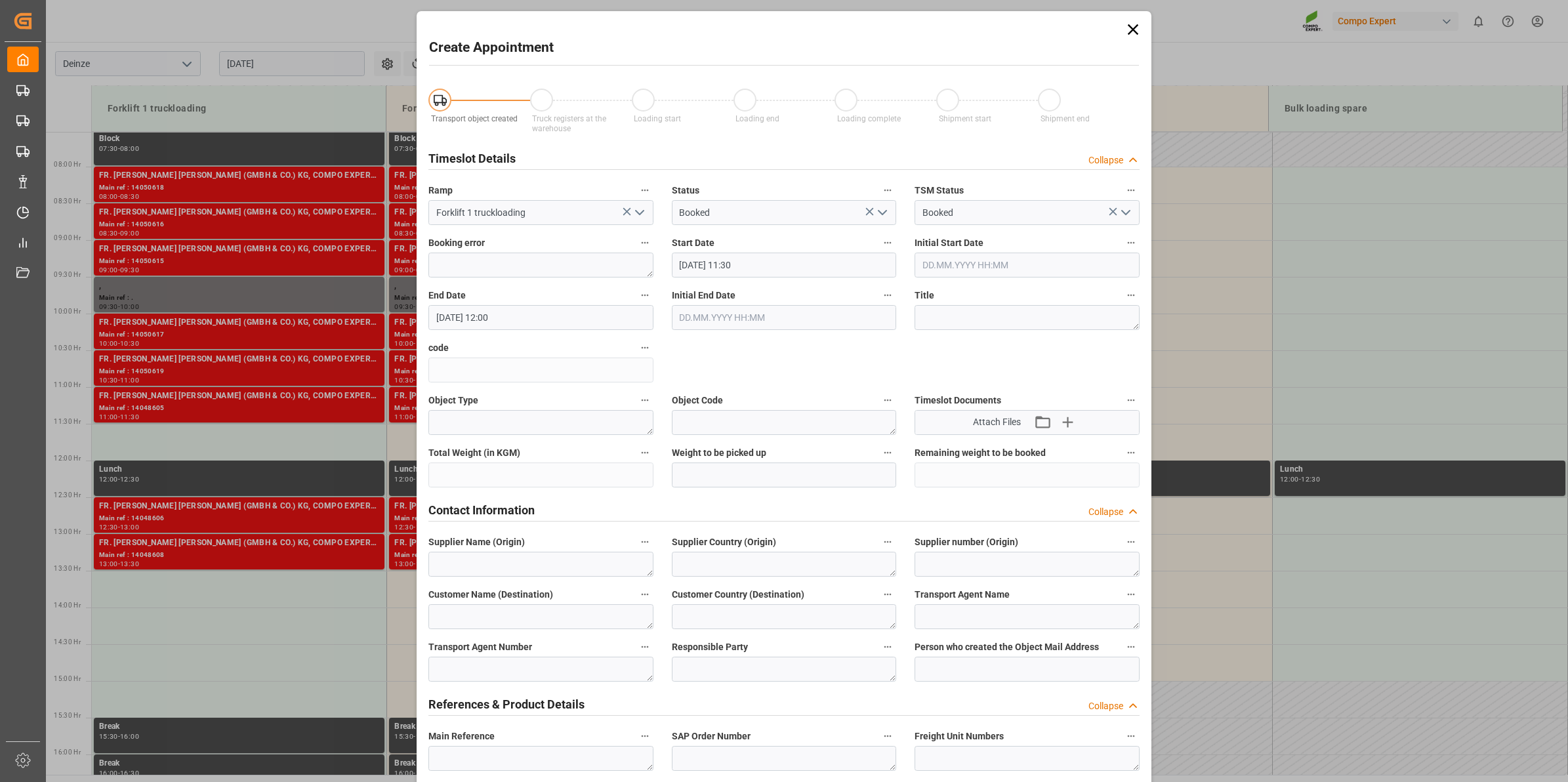
scroll to position [328, 0]
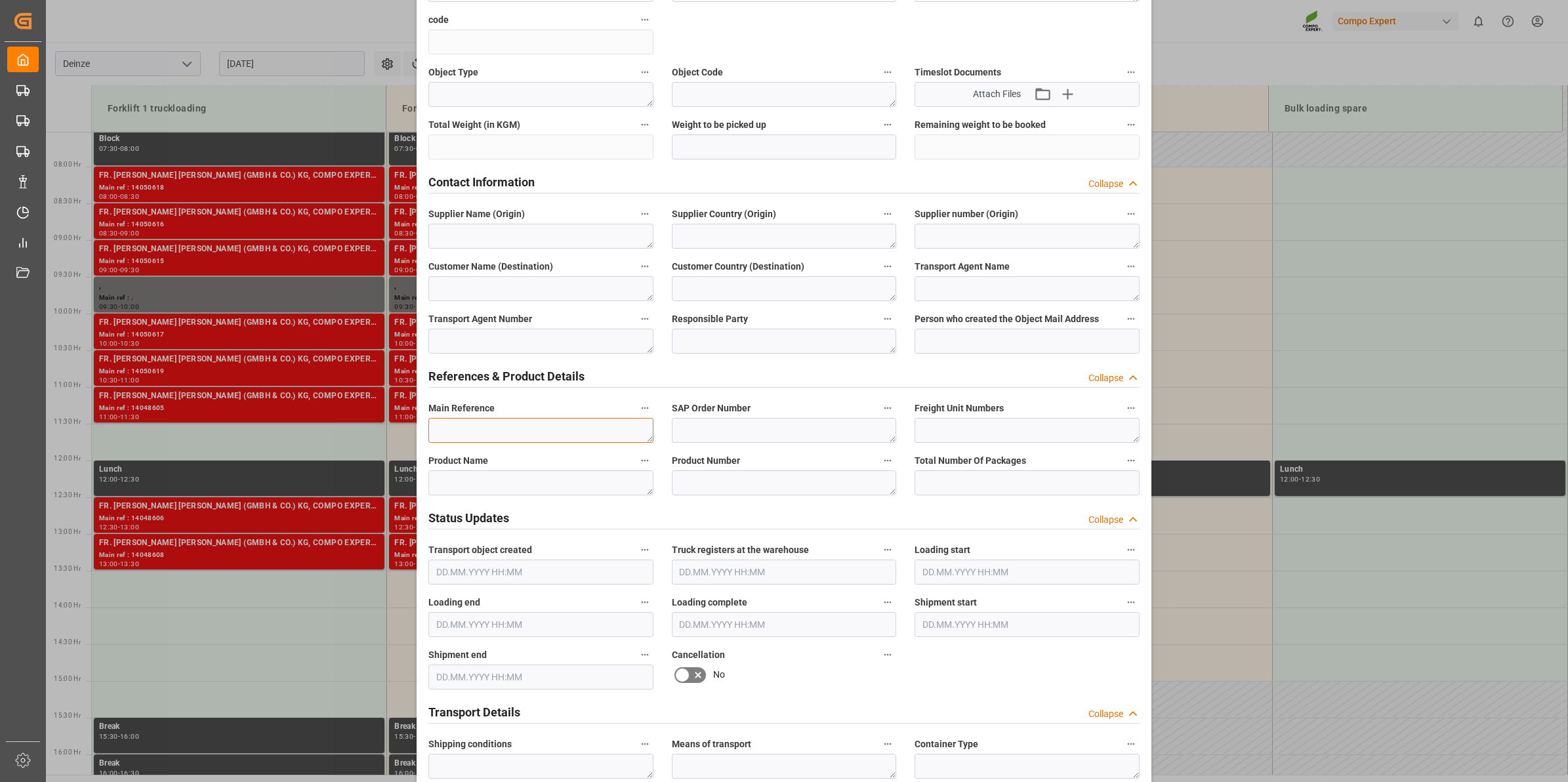
click at [471, 423] on textarea at bounding box center [540, 430] width 225 height 25
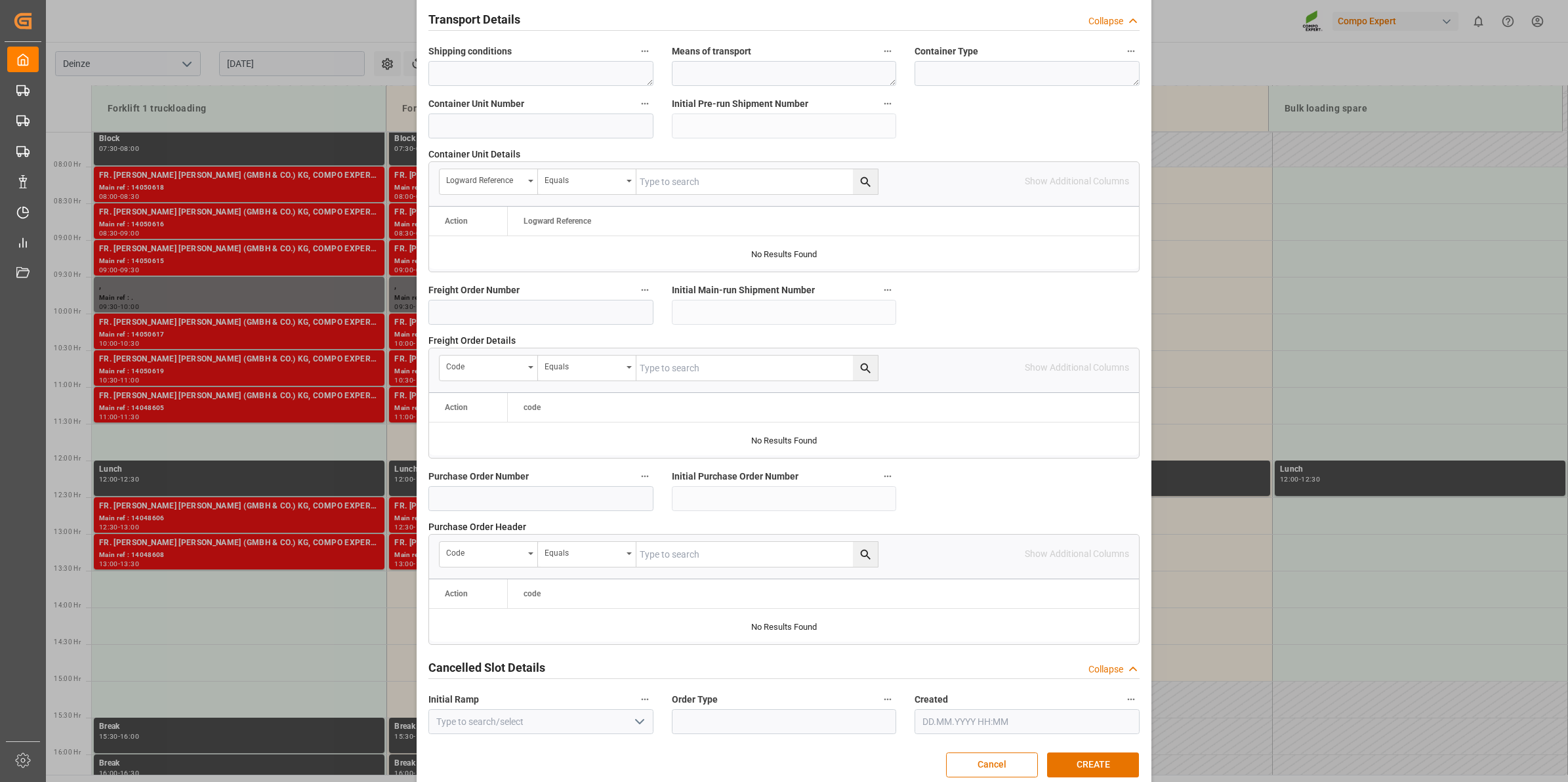
scroll to position [1041, 0]
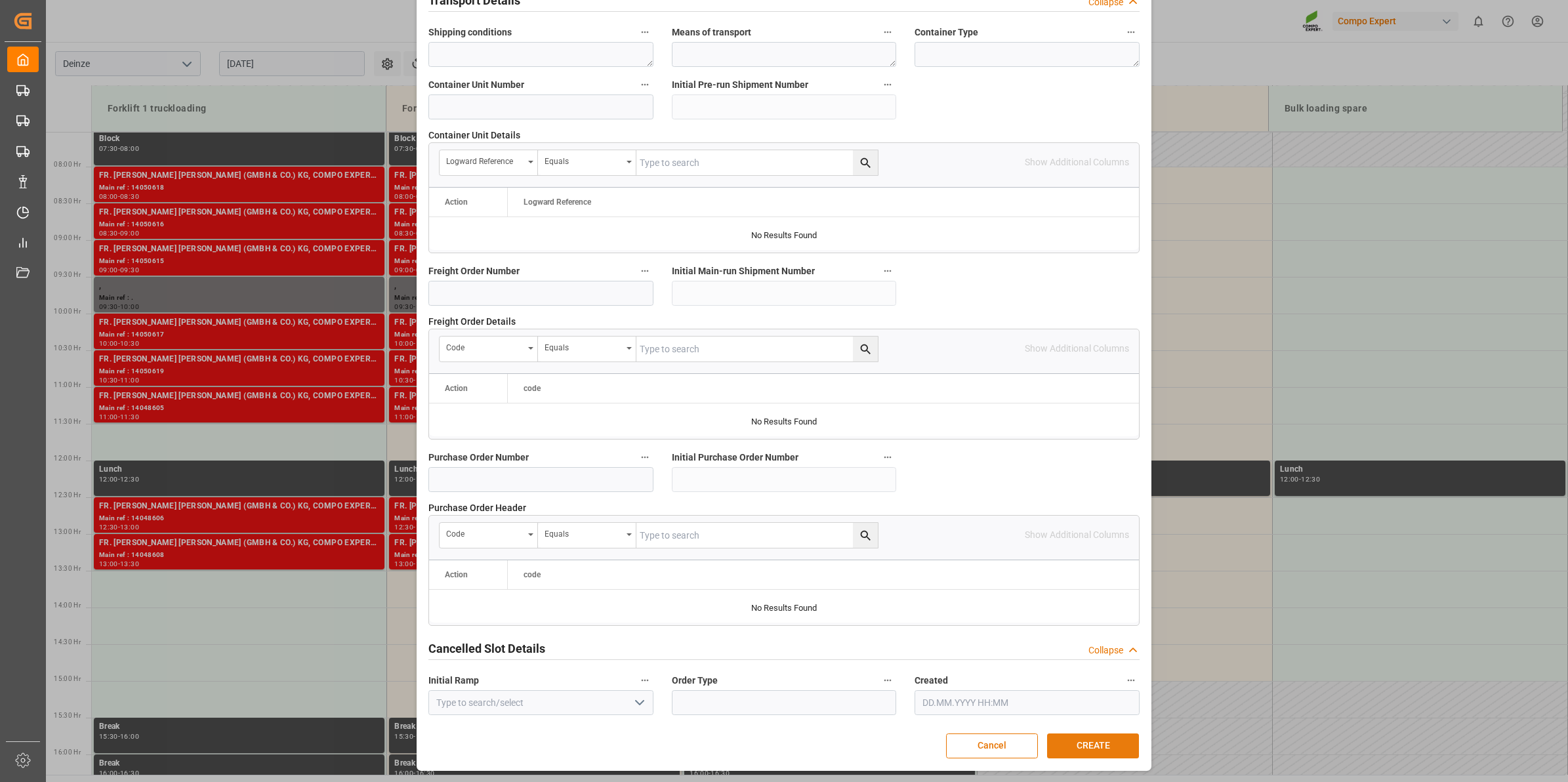
type textarea "."
click at [1092, 749] on button "CREATE" at bounding box center [1093, 746] width 92 height 25
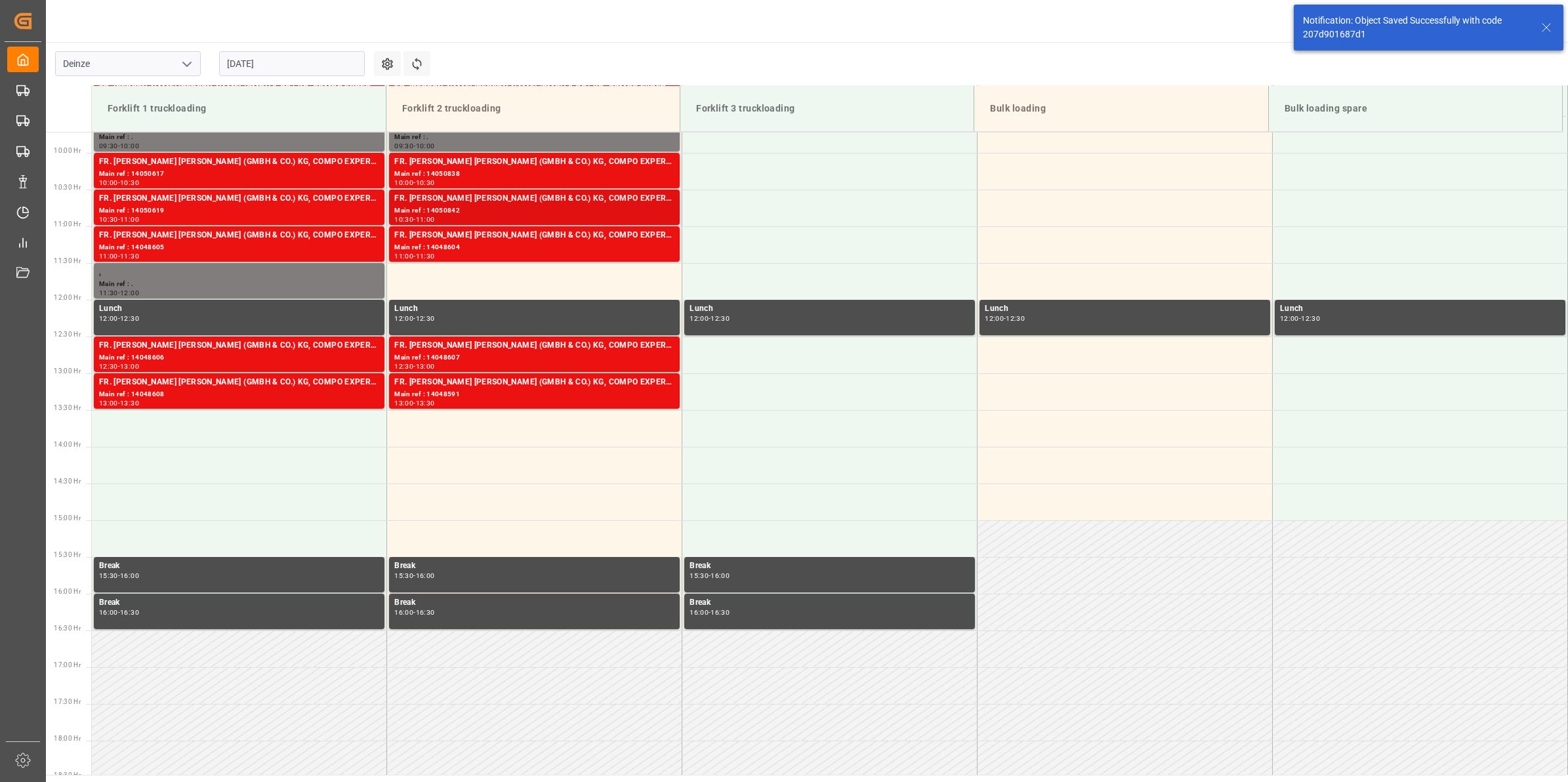
scroll to position [726, 0]
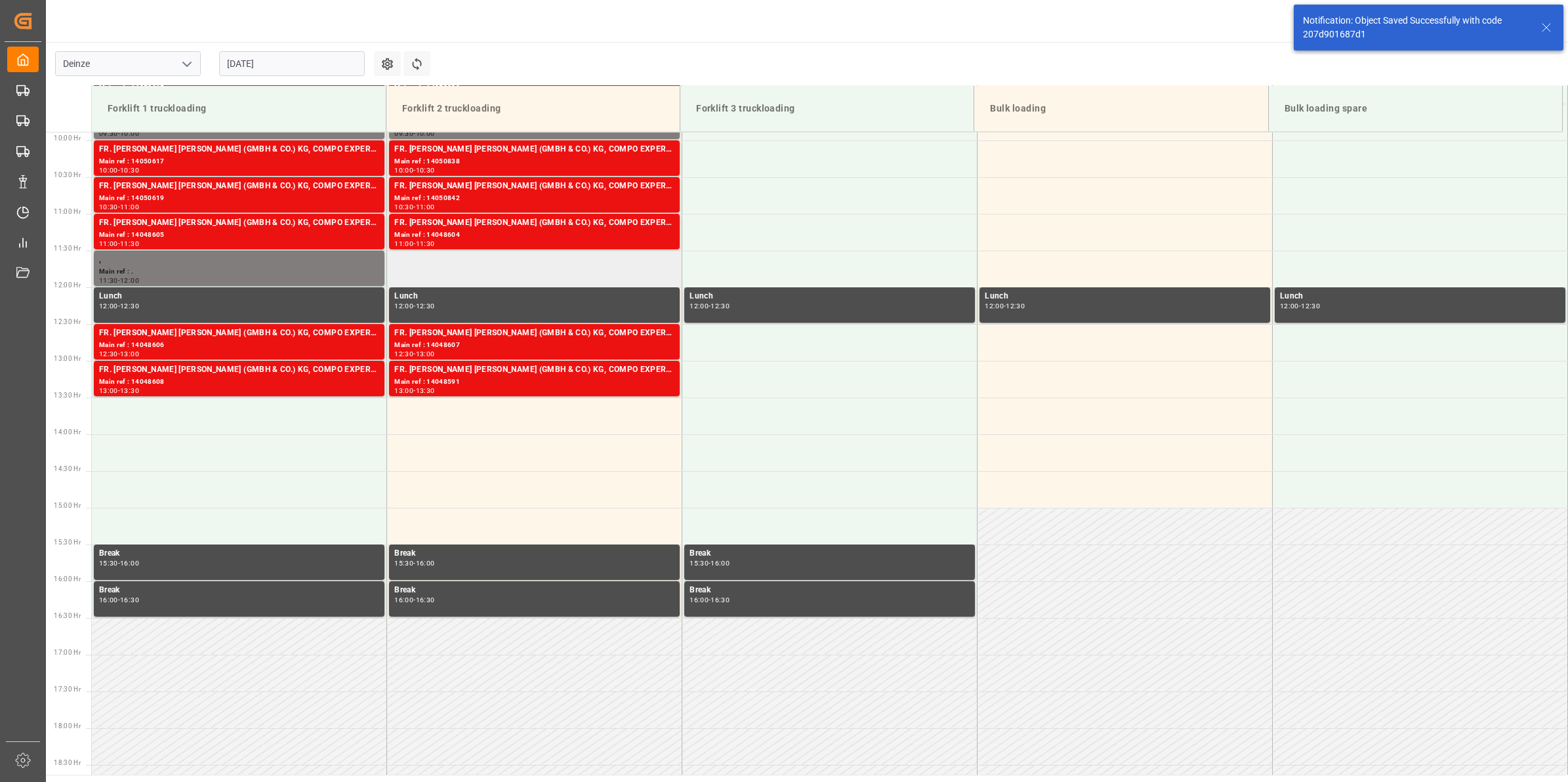
click at [479, 264] on td at bounding box center [534, 269] width 295 height 37
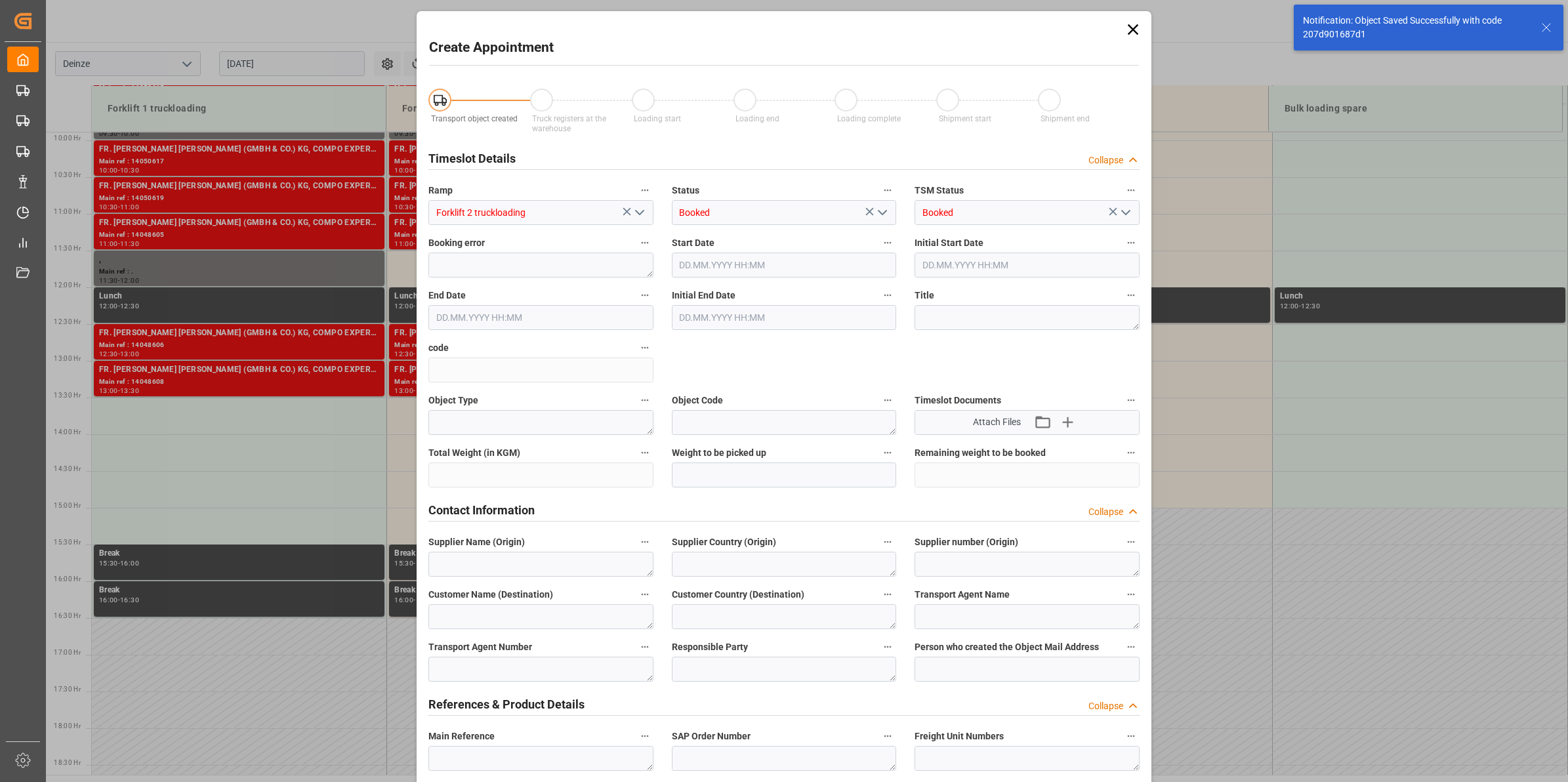
type input "[DATE] 11:30"
type input "[DATE] 12:00"
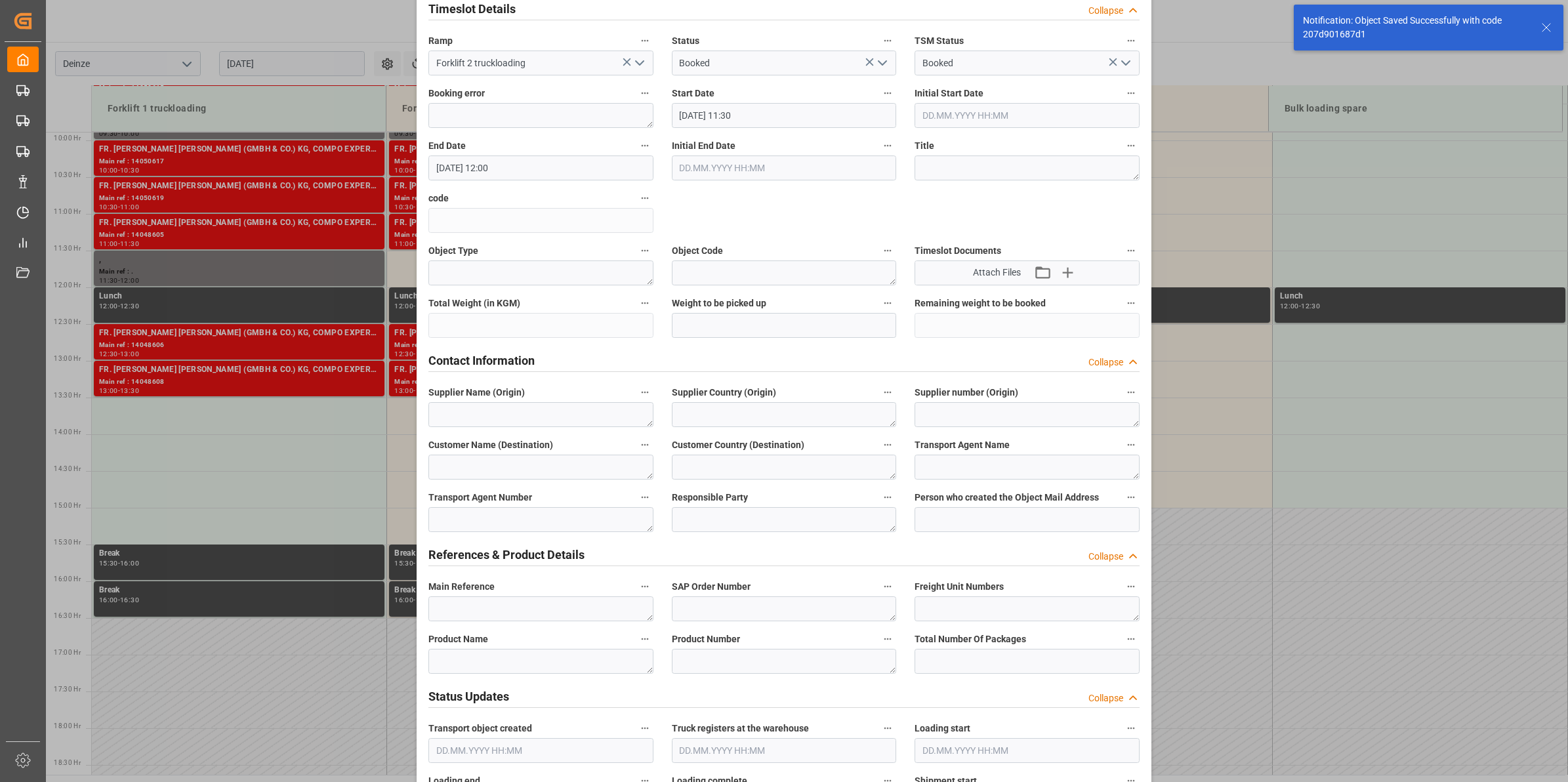
scroll to position [328, 0]
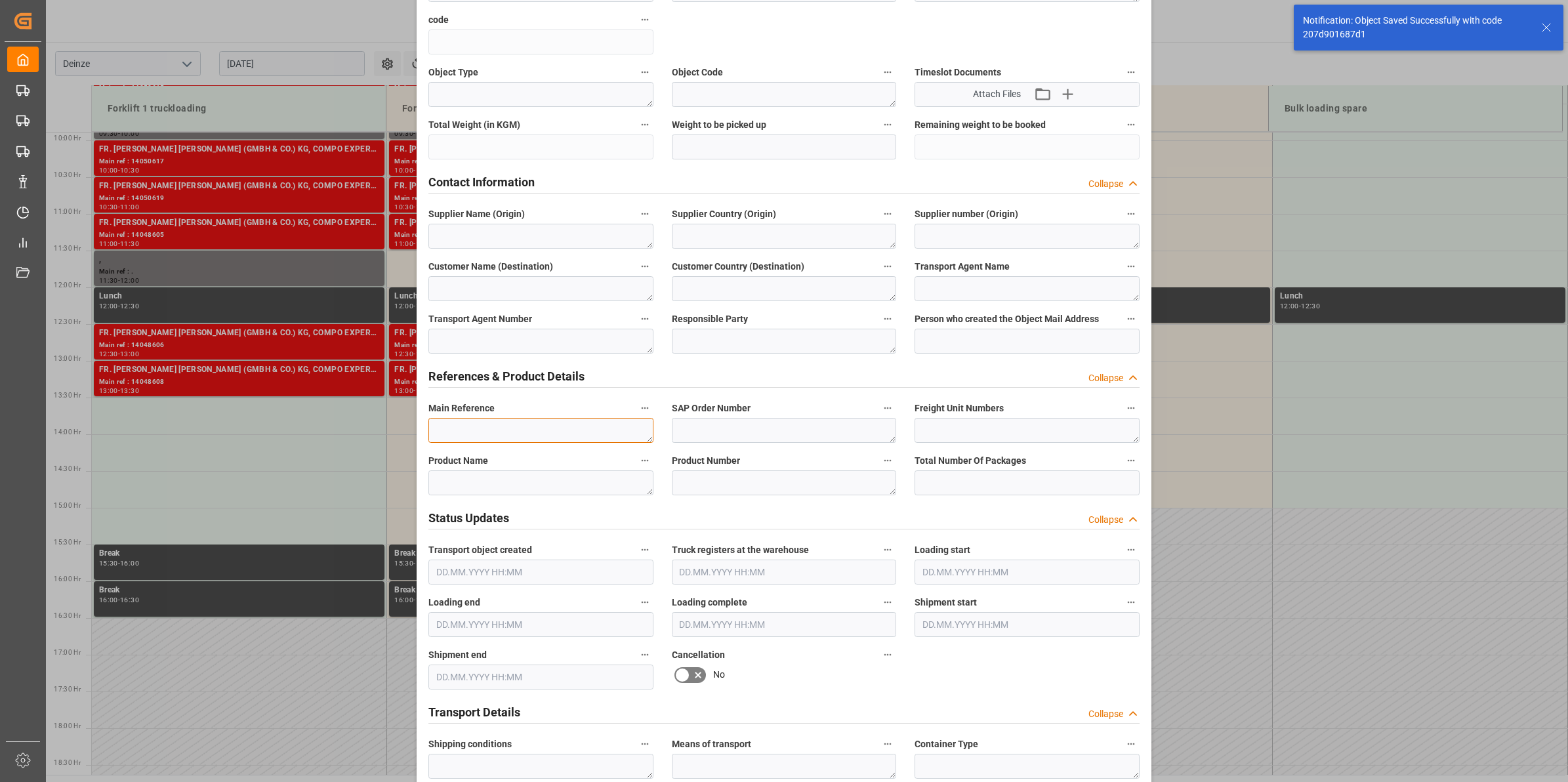
click at [496, 425] on textarea at bounding box center [540, 430] width 225 height 25
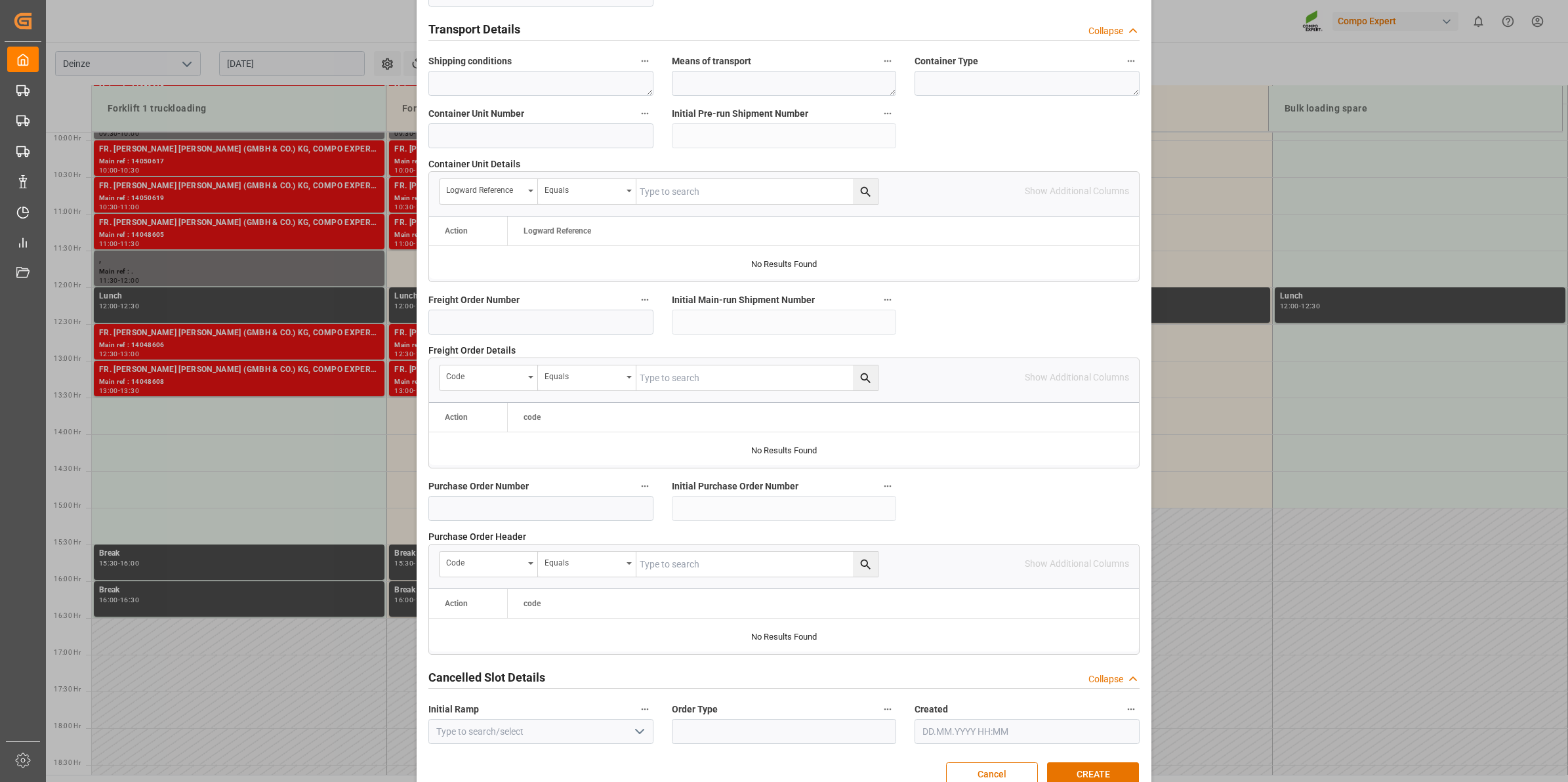
scroll to position [1041, 0]
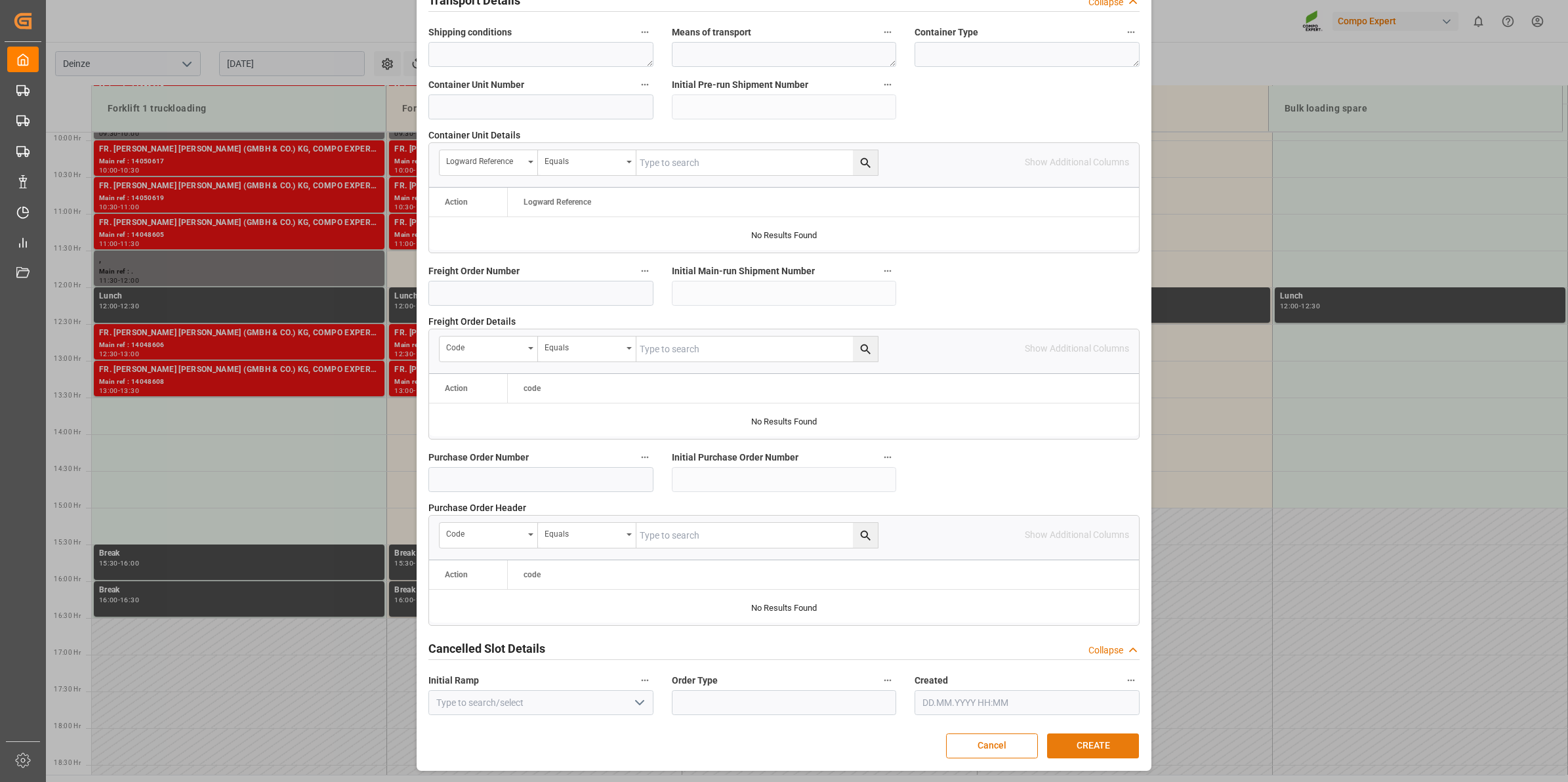
type textarea "."
click at [1112, 743] on button "CREATE" at bounding box center [1093, 746] width 92 height 25
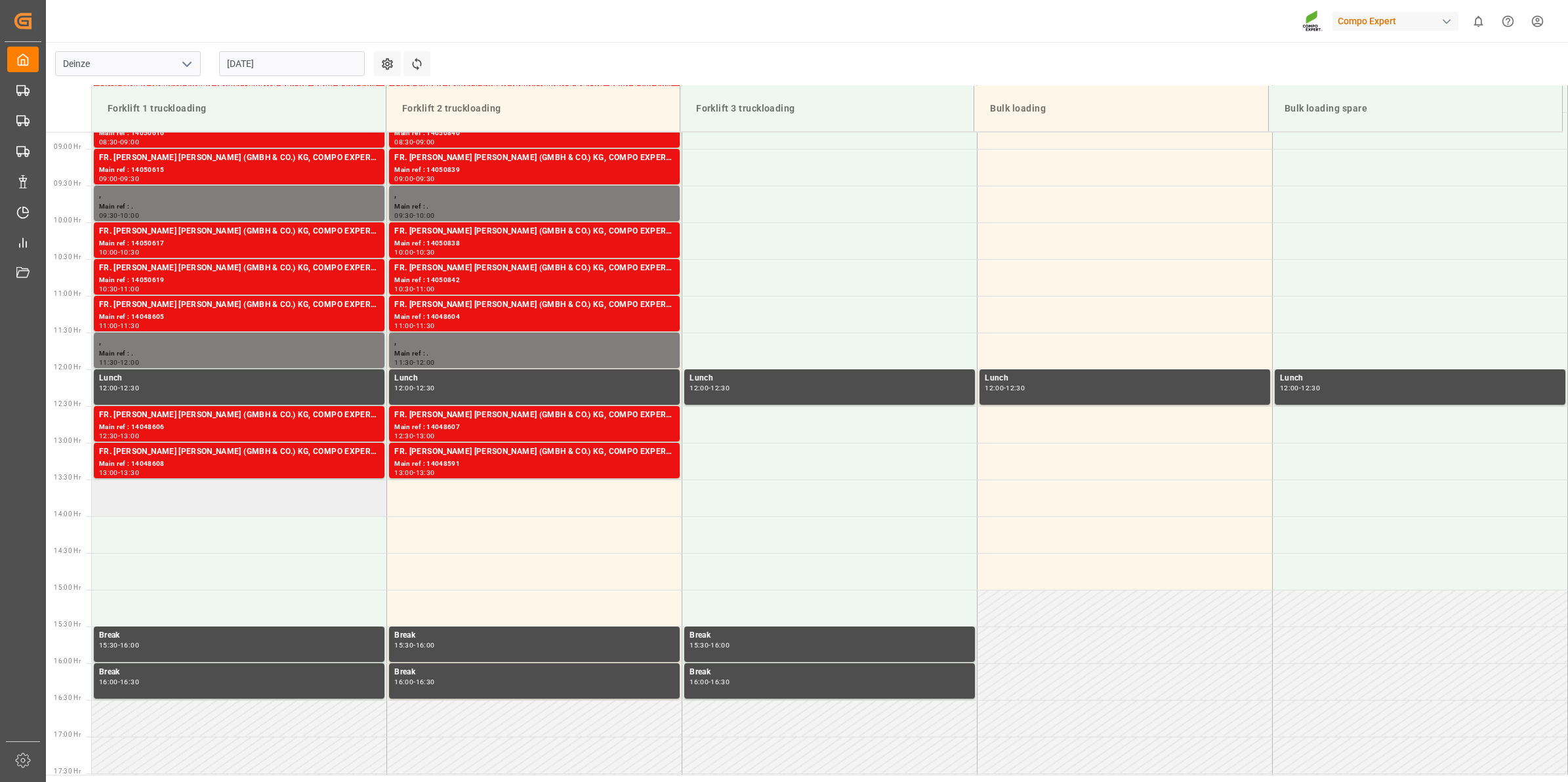
scroll to position [562, 0]
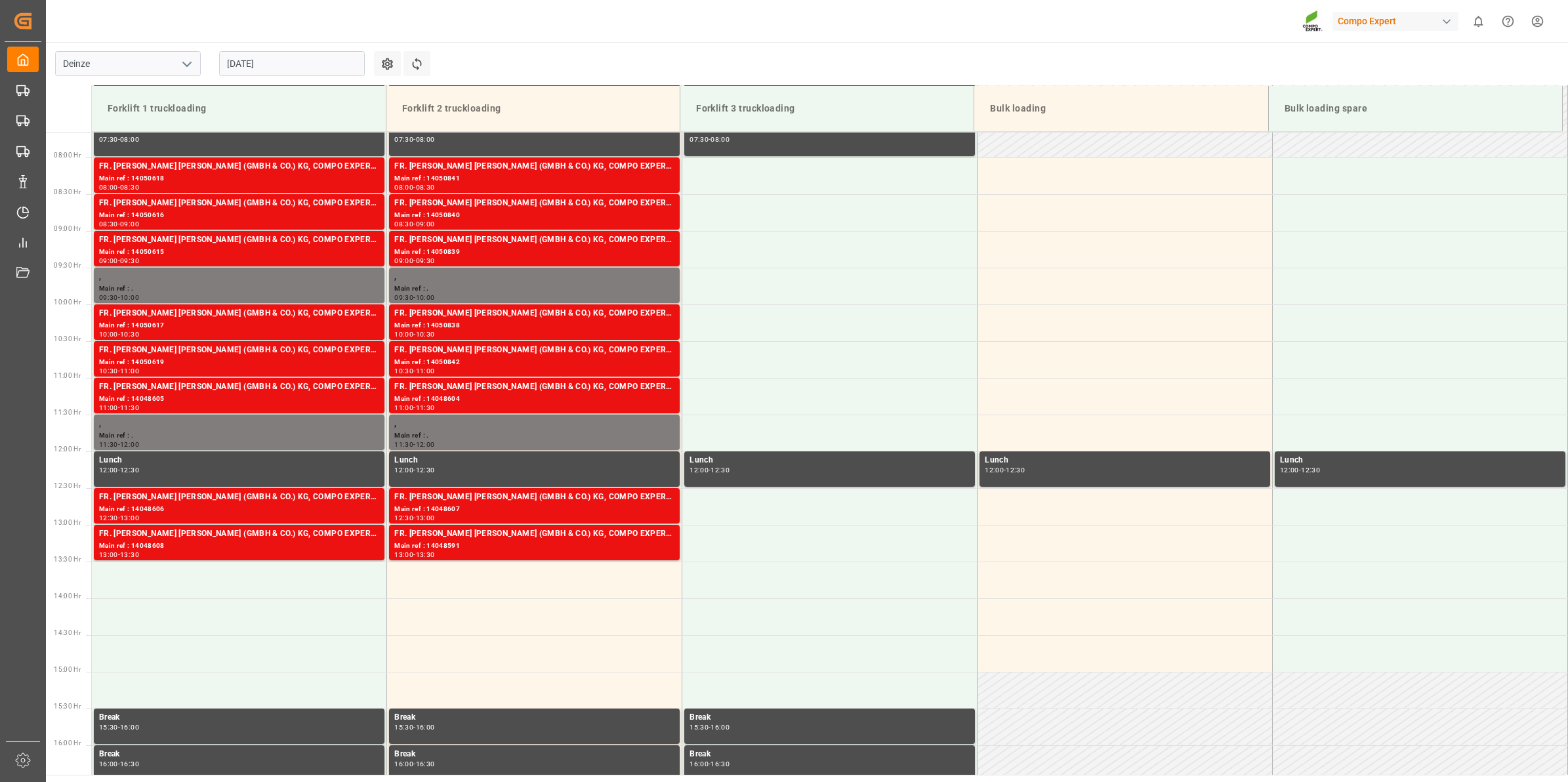
click at [269, 73] on input "[DATE]" at bounding box center [292, 63] width 145 height 25
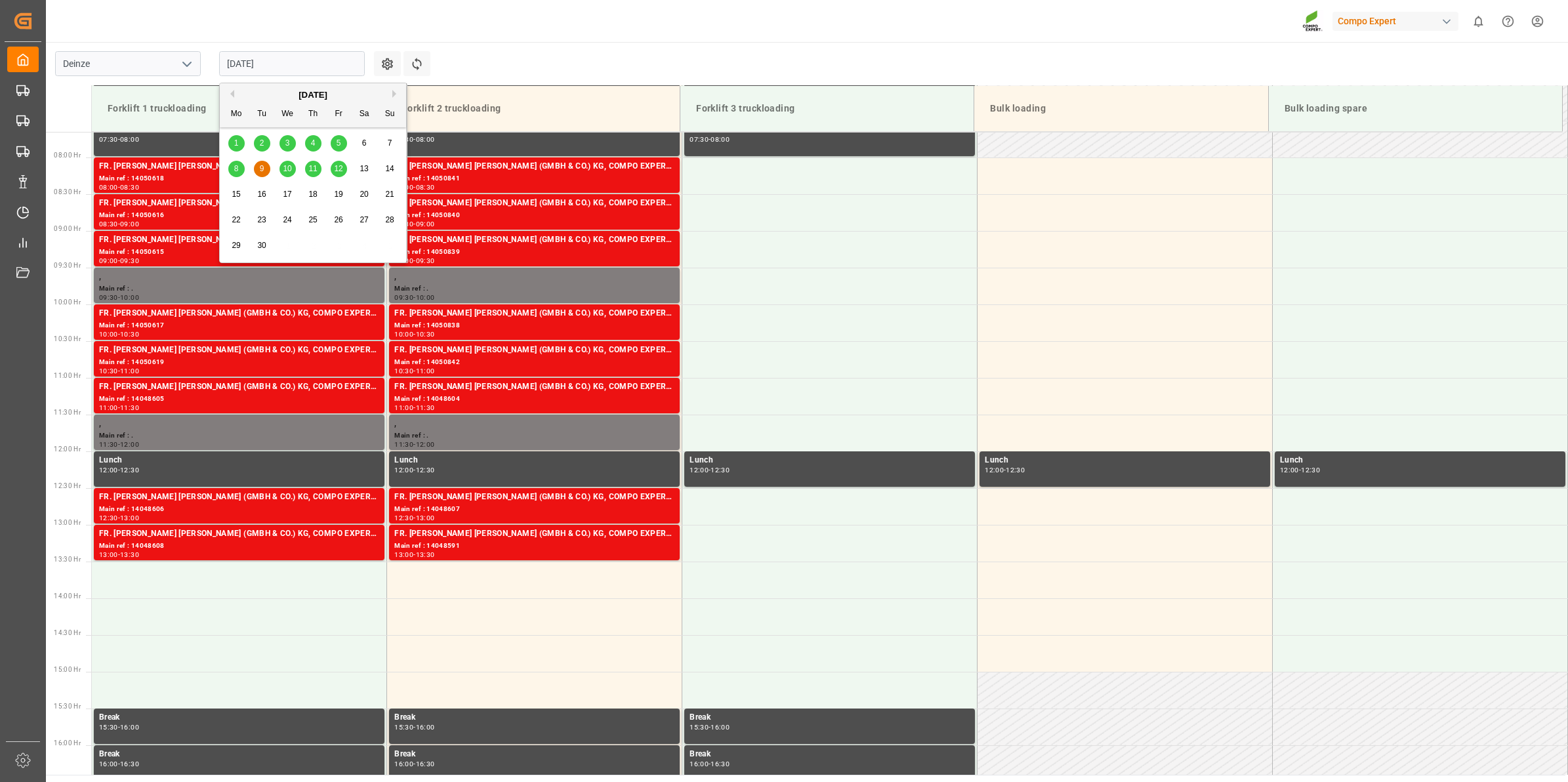
click at [241, 168] on div "8" at bounding box center [236, 169] width 17 height 16
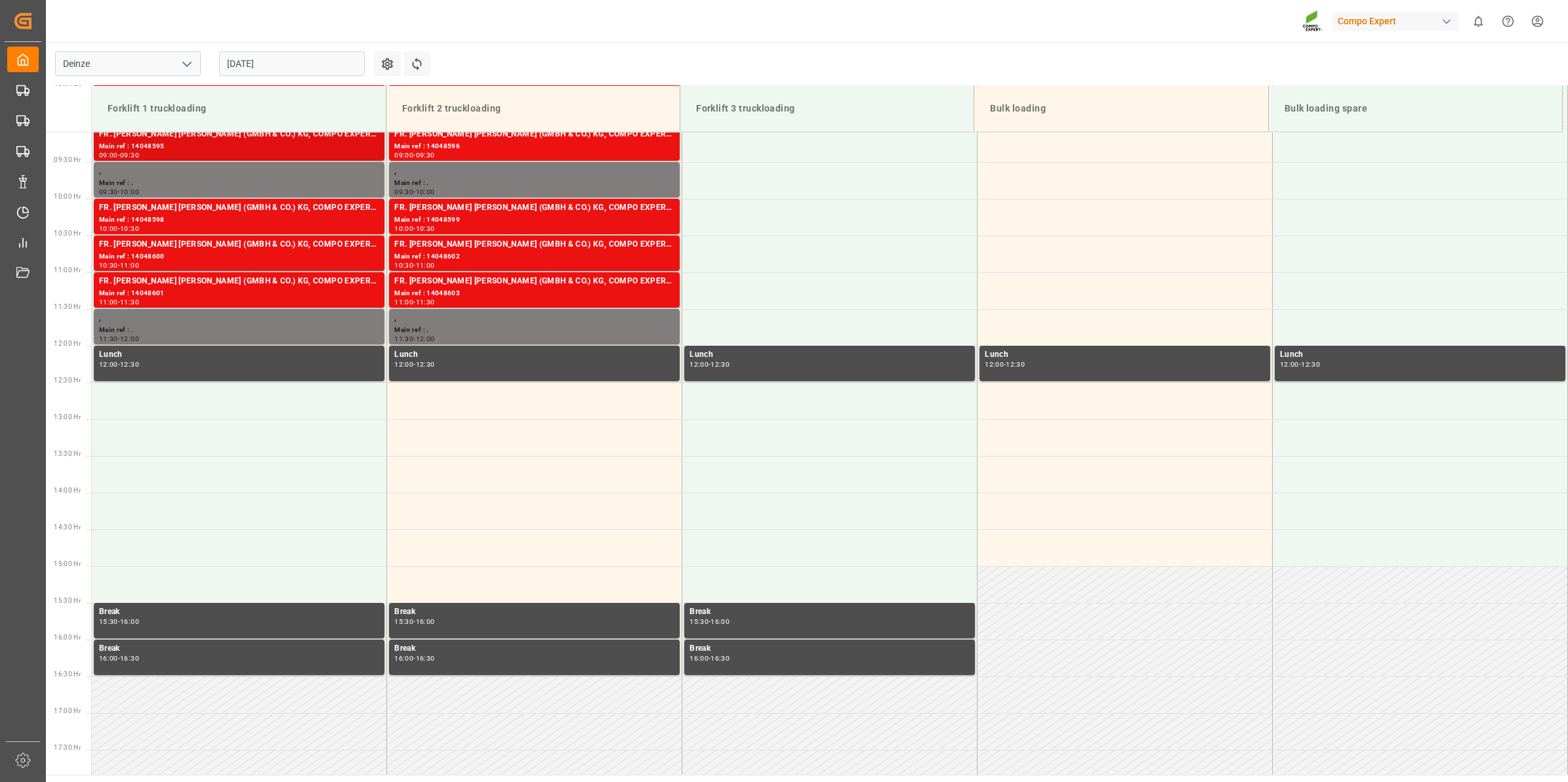
scroll to position [553, 0]
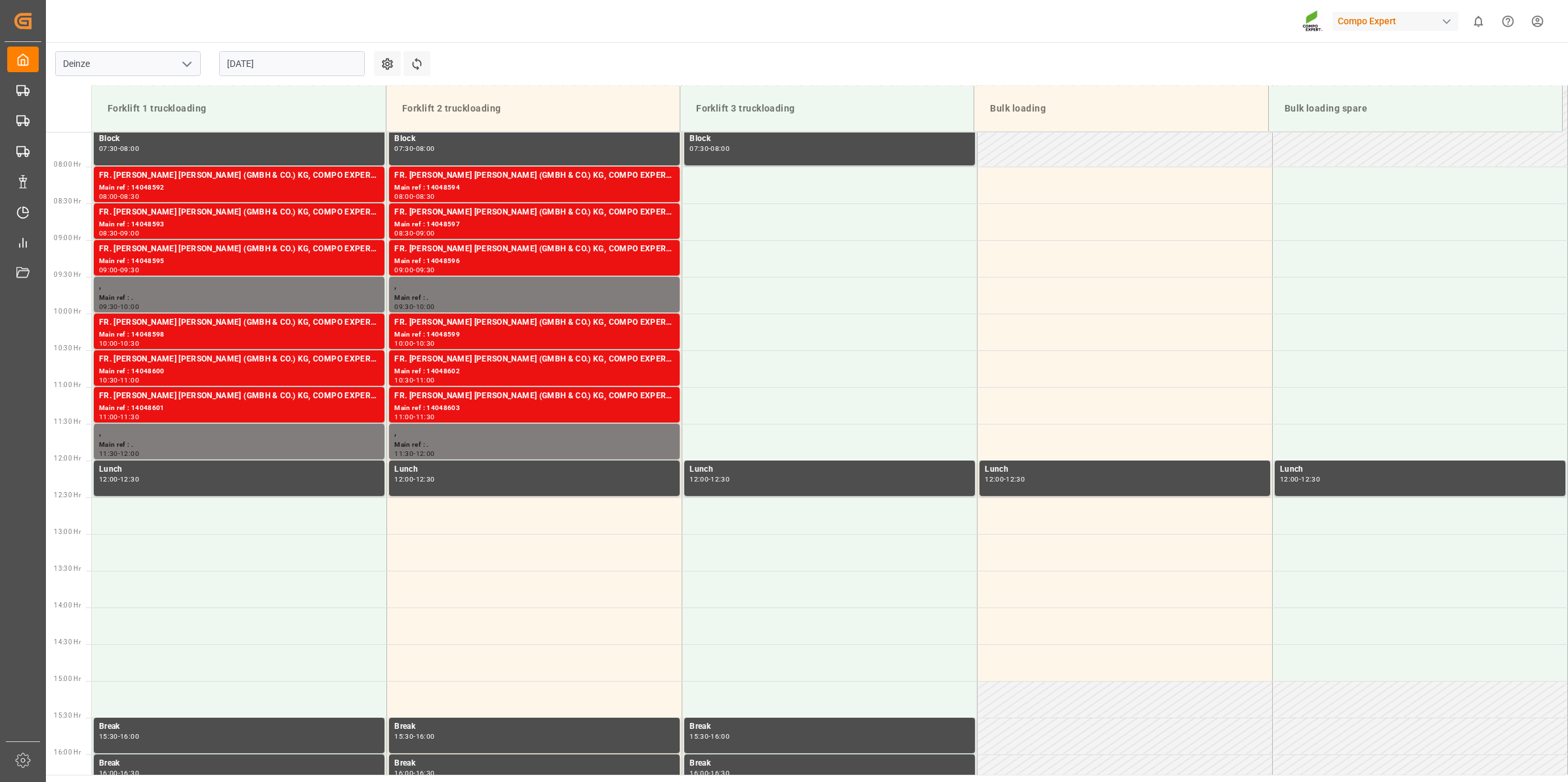
click at [255, 63] on input "[DATE]" at bounding box center [292, 63] width 145 height 25
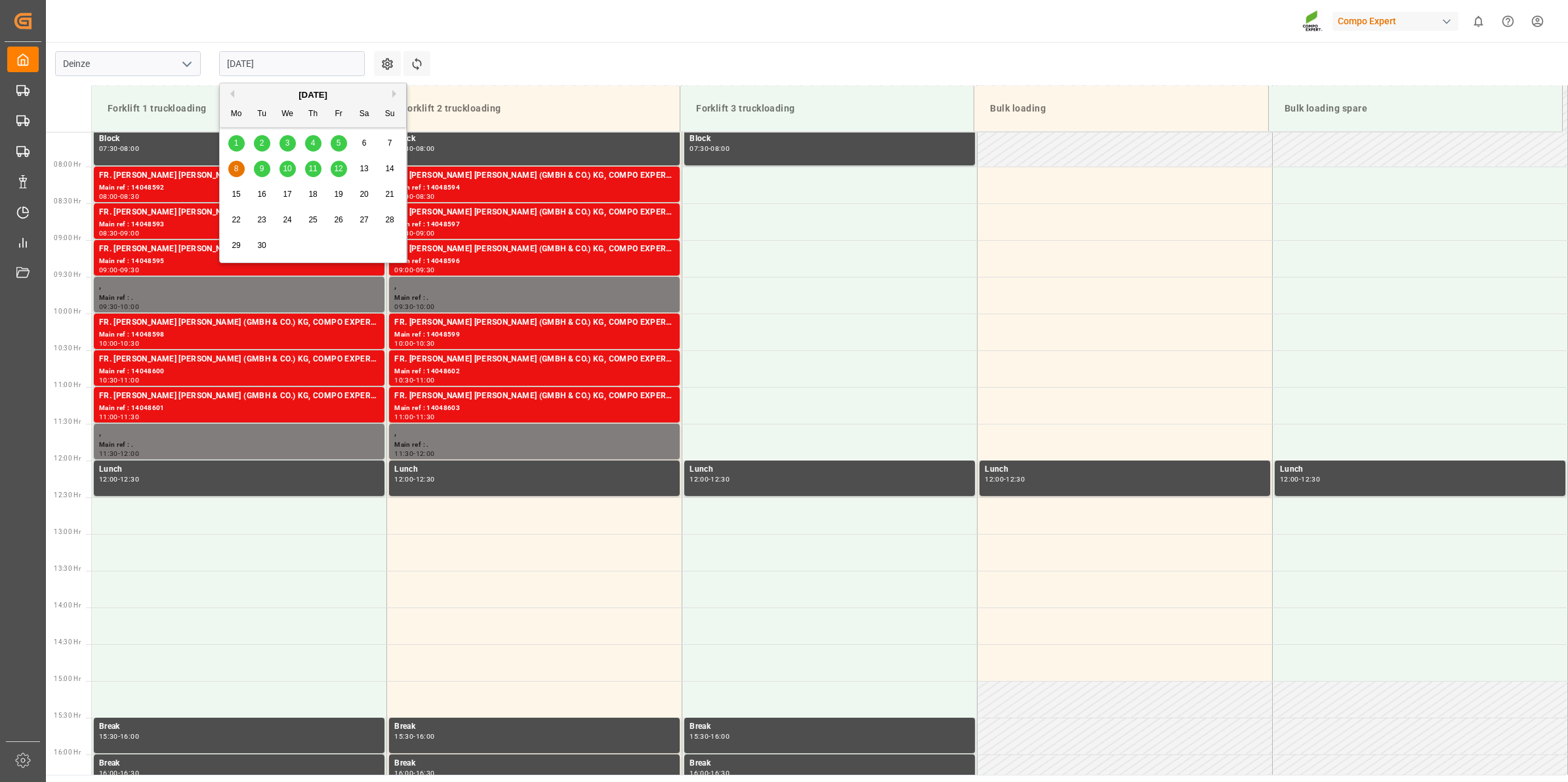
click at [232, 92] on button "Previous Month" at bounding box center [230, 93] width 8 height 8
click at [341, 245] on span "29" at bounding box center [338, 245] width 9 height 9
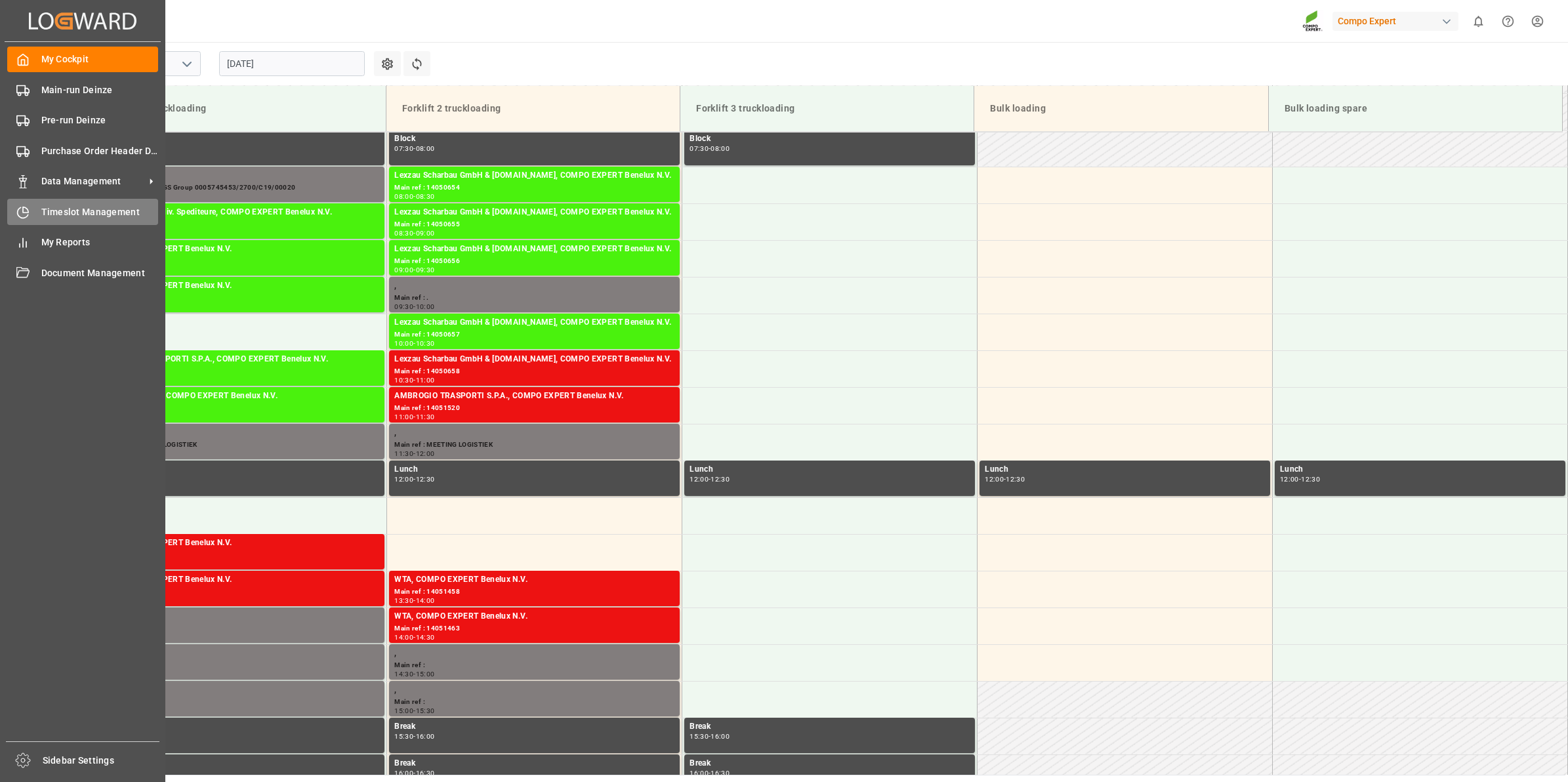
click at [106, 214] on span "Timeslot Management" at bounding box center [100, 212] width 117 height 14
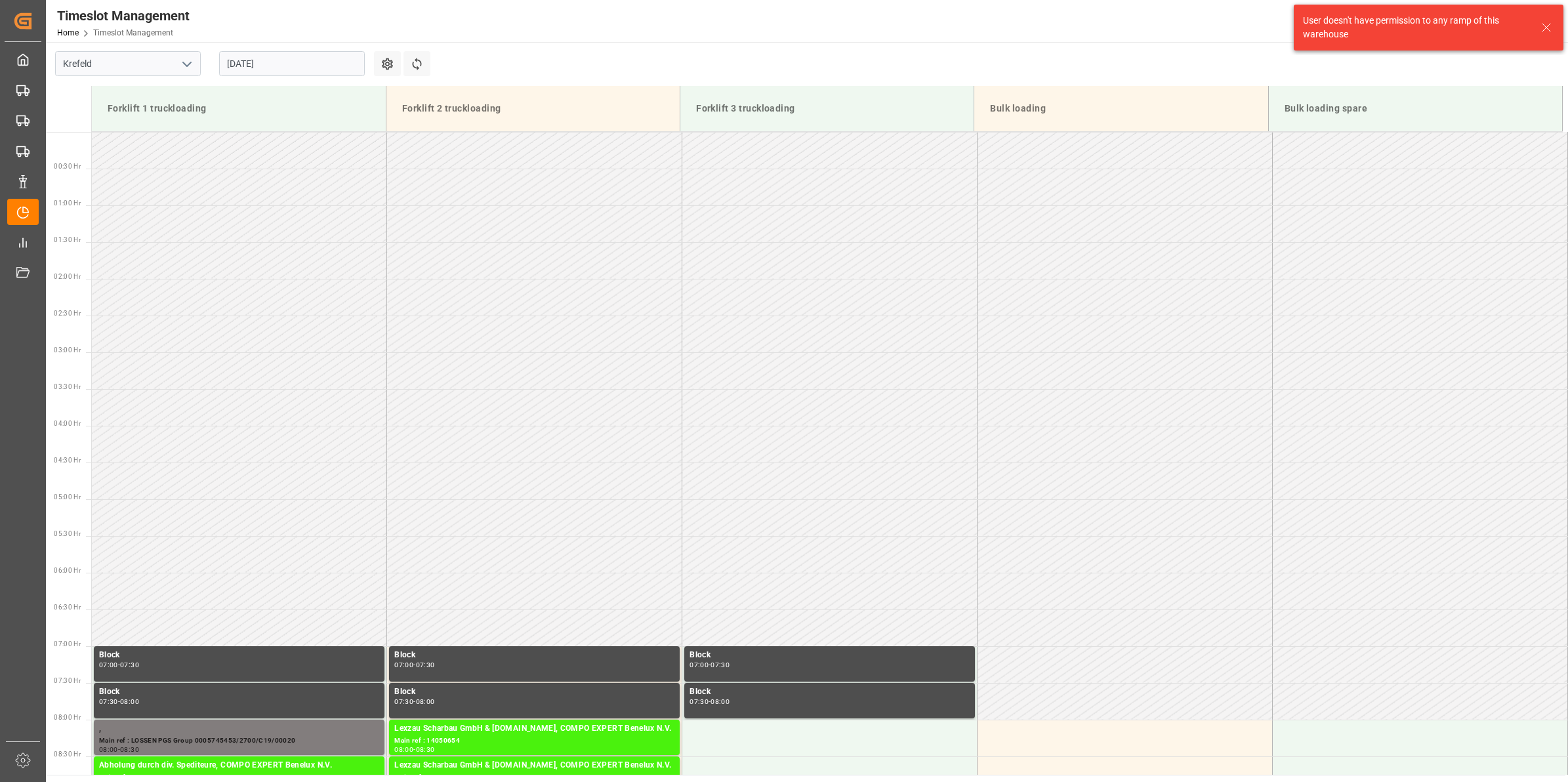
click at [179, 65] on icon "open menu" at bounding box center [187, 64] width 16 height 16
click at [160, 86] on div "Deinze" at bounding box center [128, 93] width 145 height 29
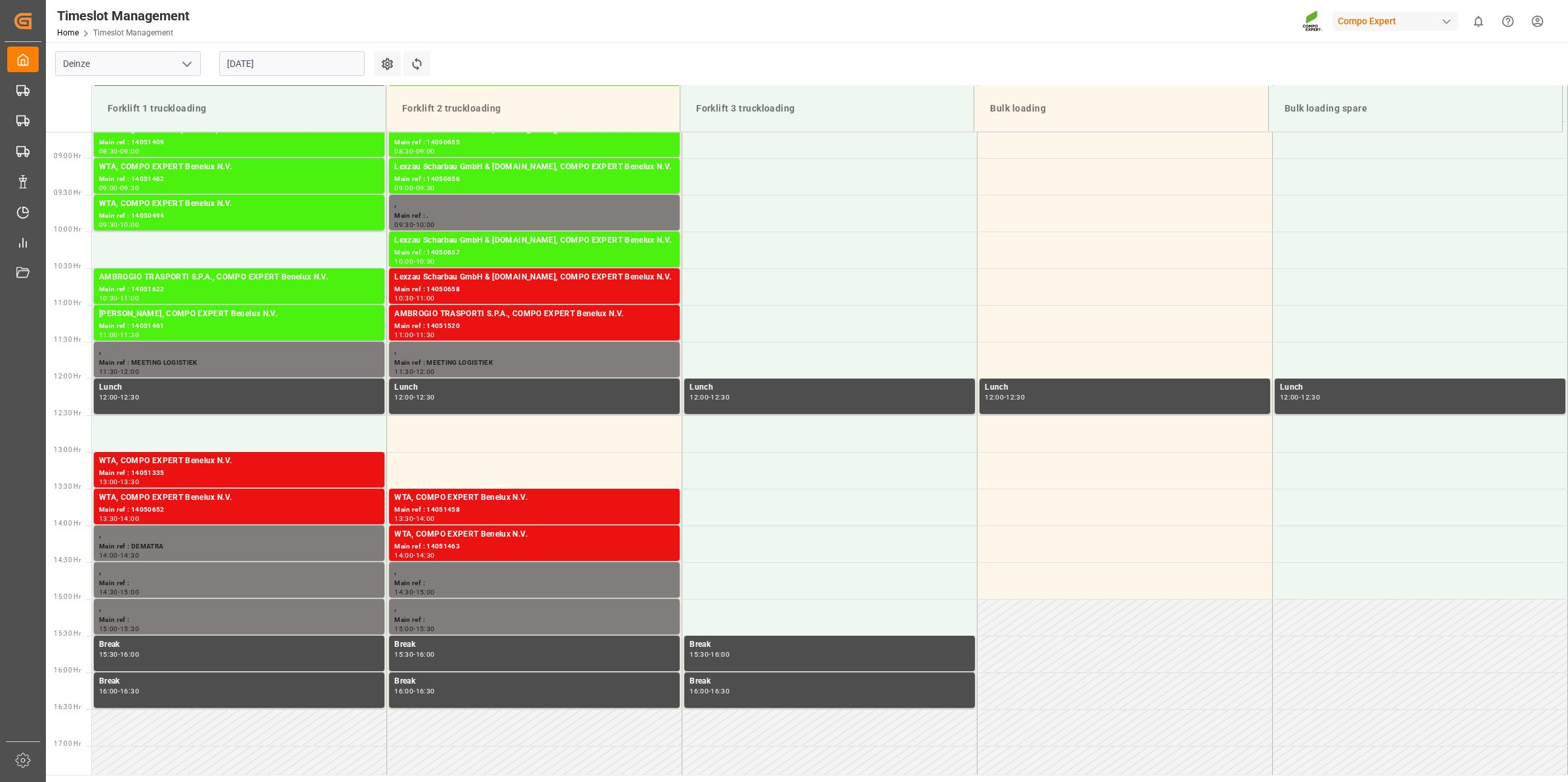
scroll to position [553, 0]
